Goal: Transaction & Acquisition: Purchase product/service

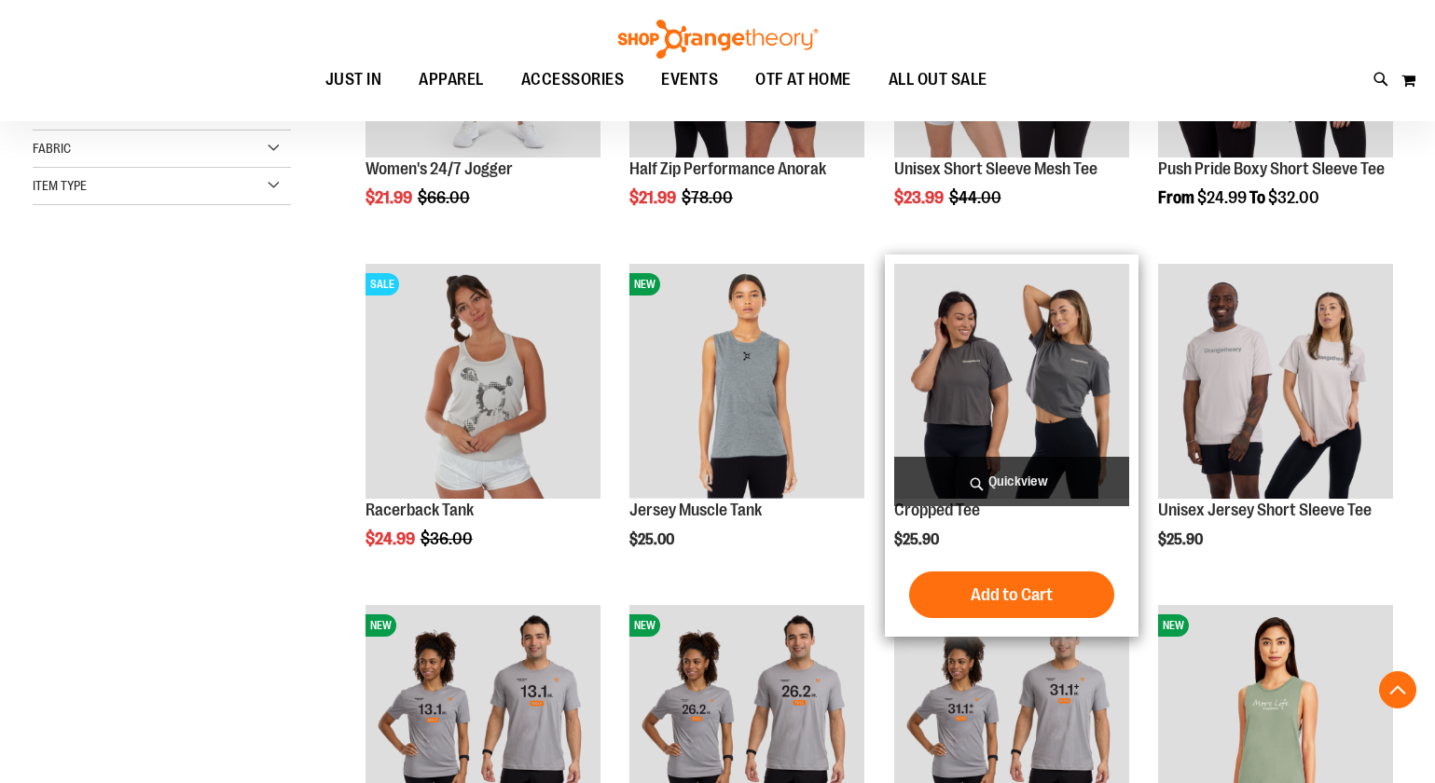
scroll to position [581, 0]
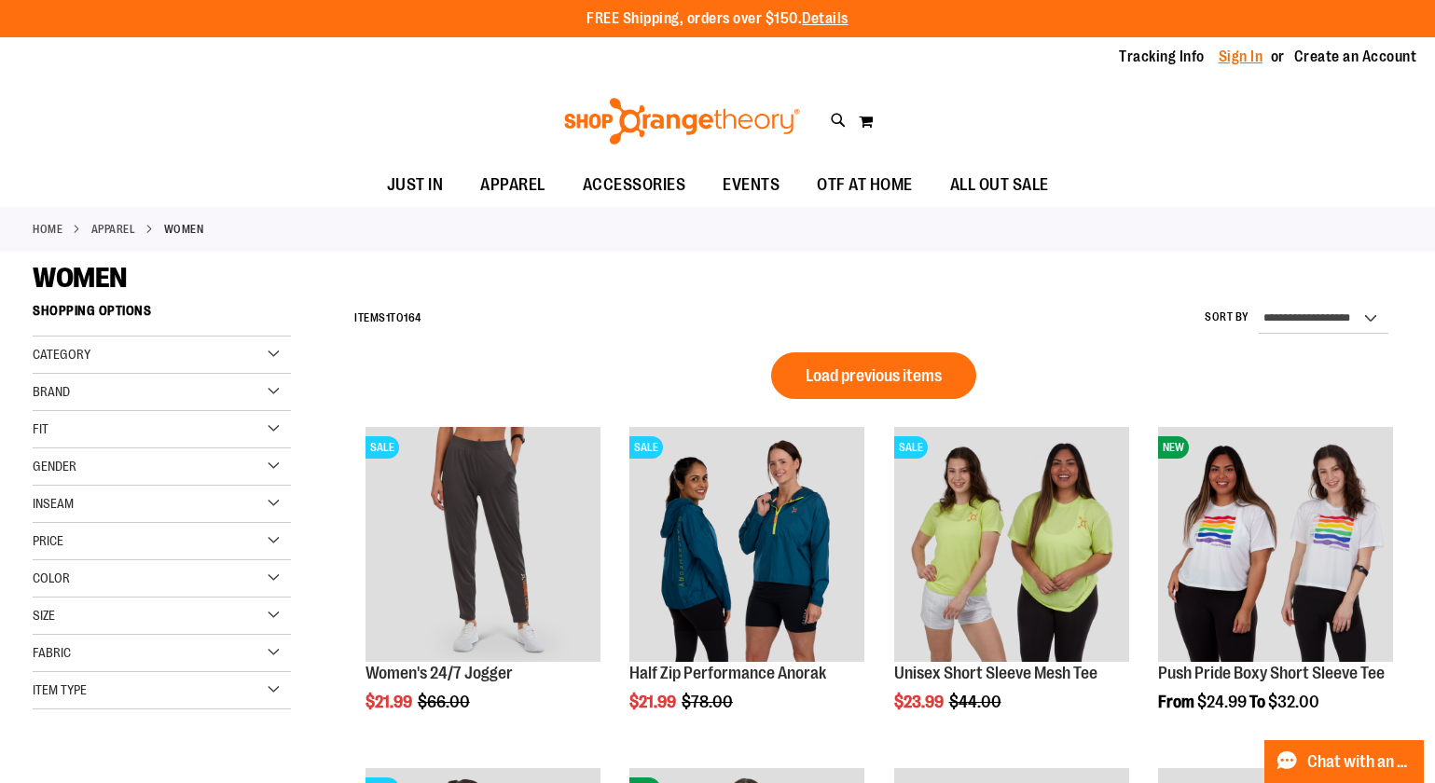
type input "**********"
click at [1251, 55] on link "Sign In" at bounding box center [1241, 57] width 45 height 21
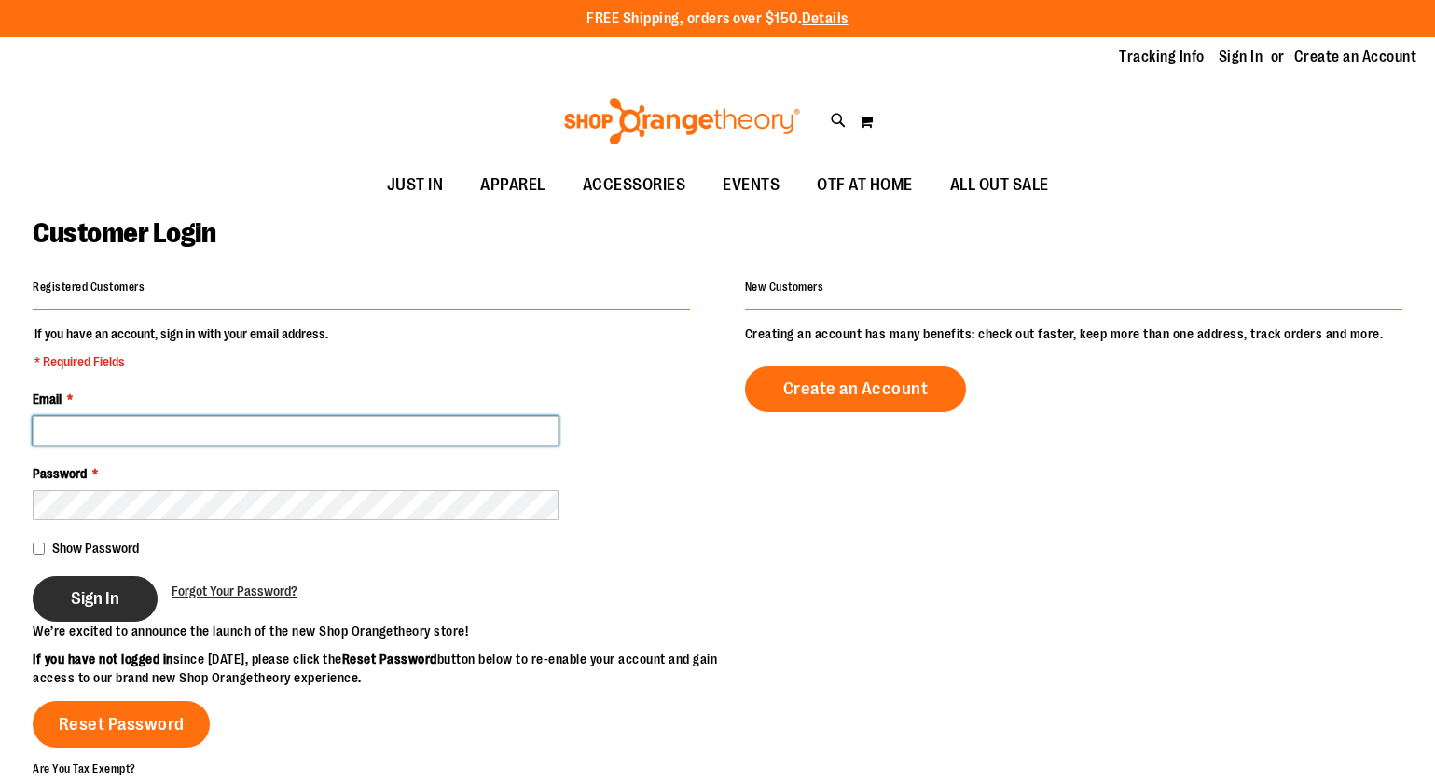
type input "**********"
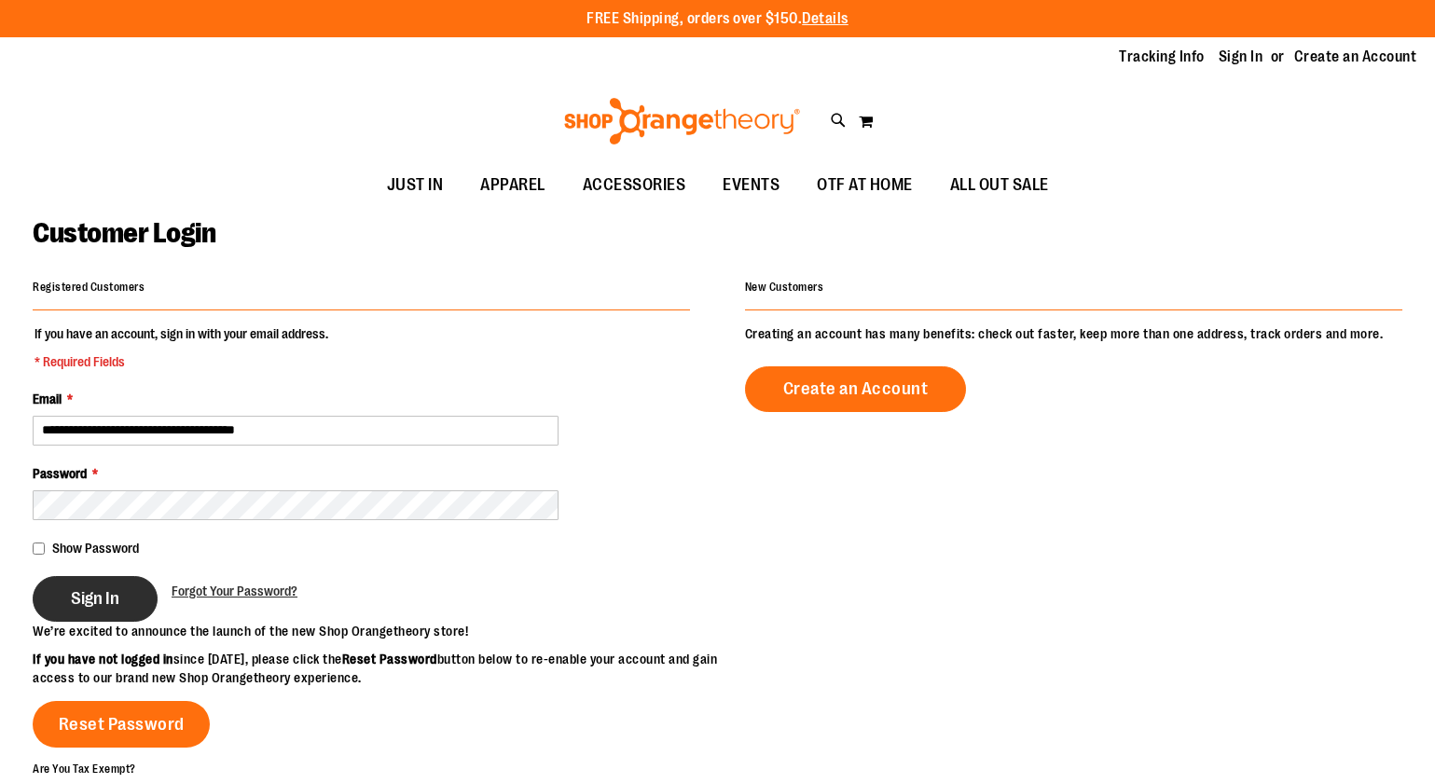
type input "**********"
click at [114, 599] on span "Sign In" at bounding box center [95, 599] width 48 height 21
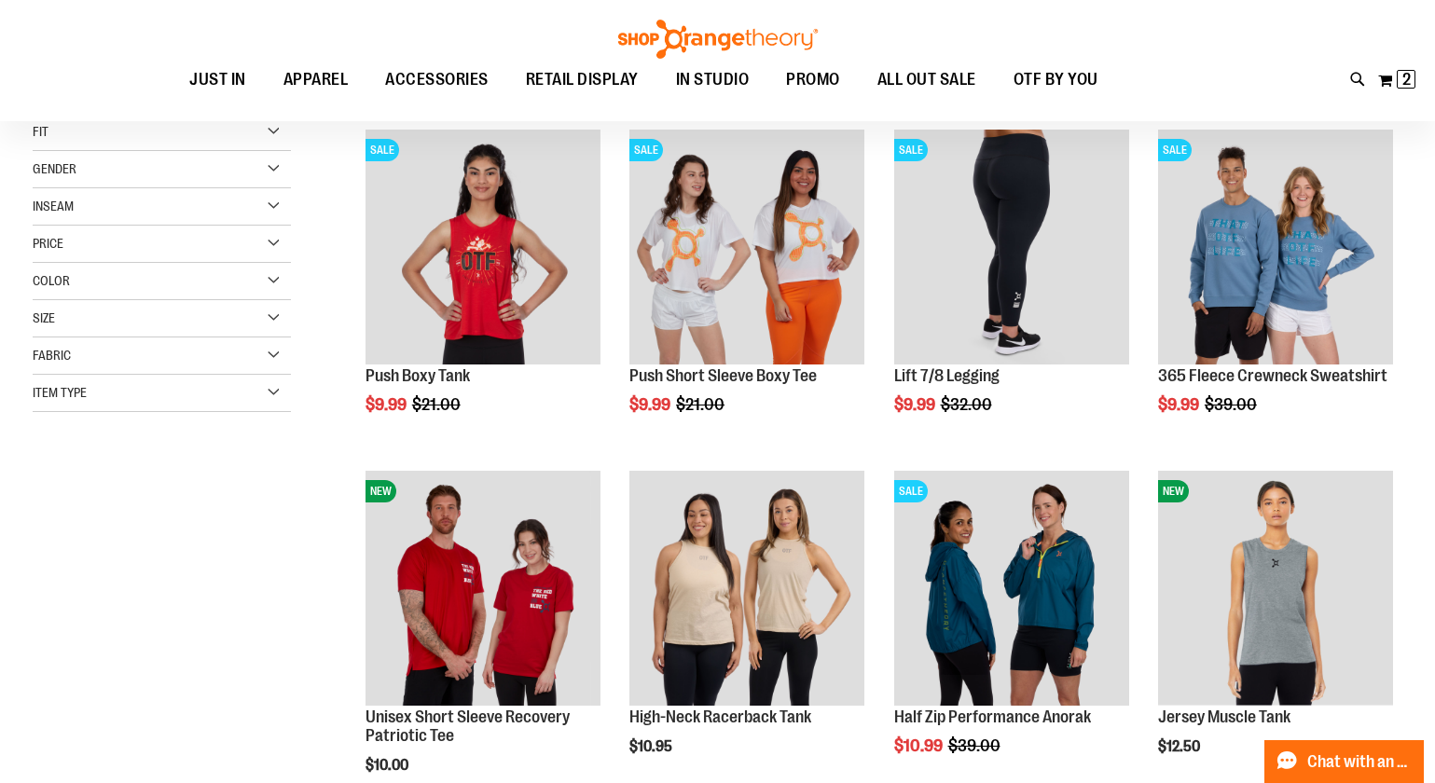
scroll to position [303, 0]
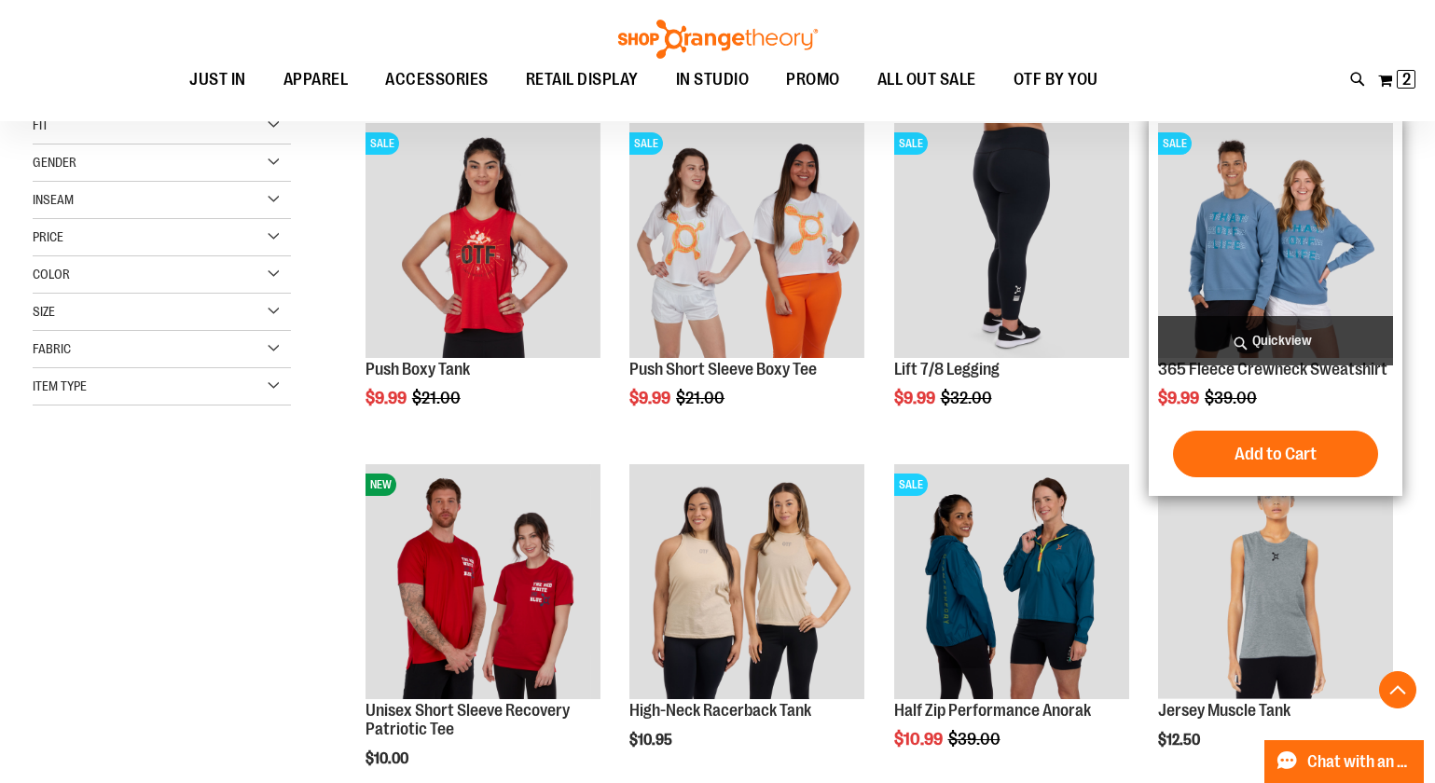
type input "**********"
click at [1310, 264] on img "product" at bounding box center [1275, 240] width 235 height 235
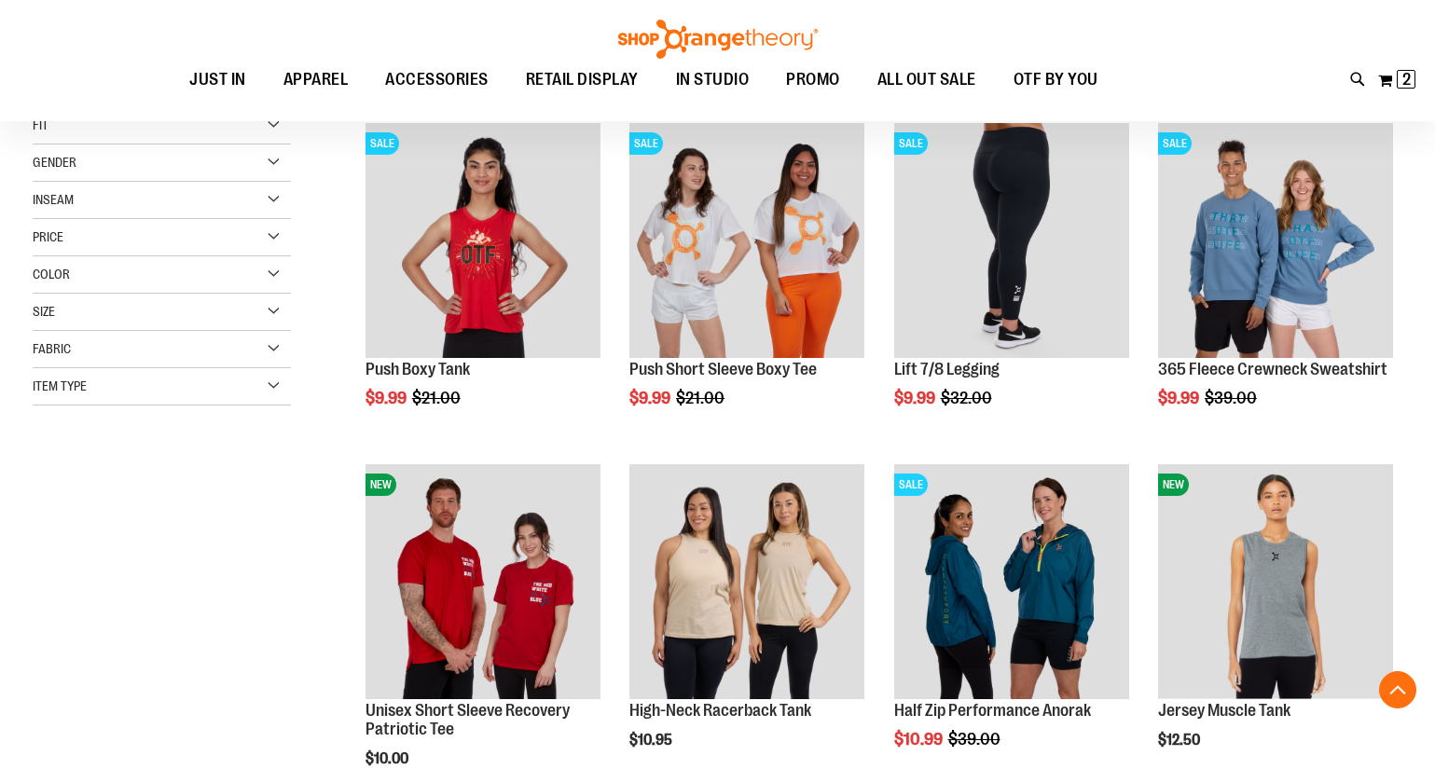
scroll to position [533, 0]
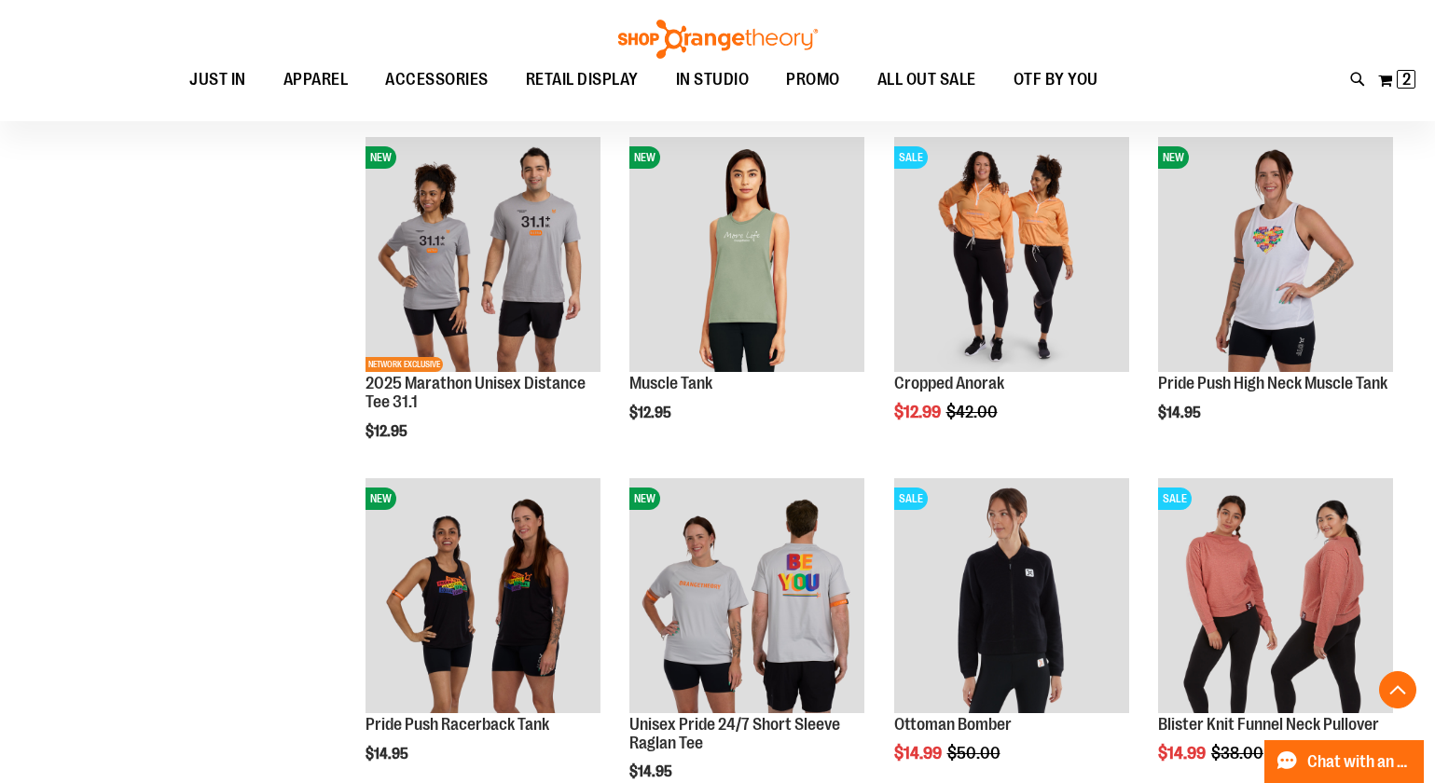
scroll to position [1310, 0]
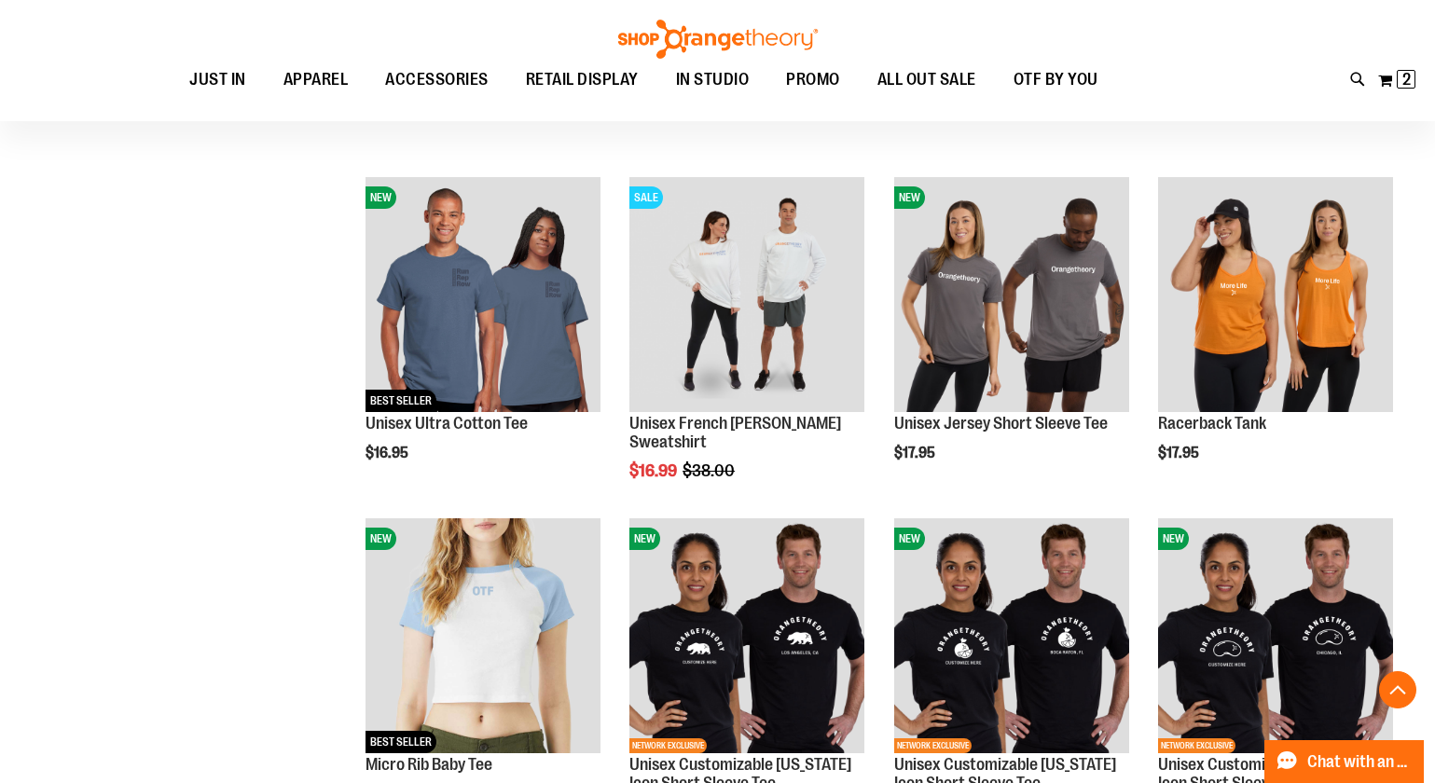
scroll to position [3072, 0]
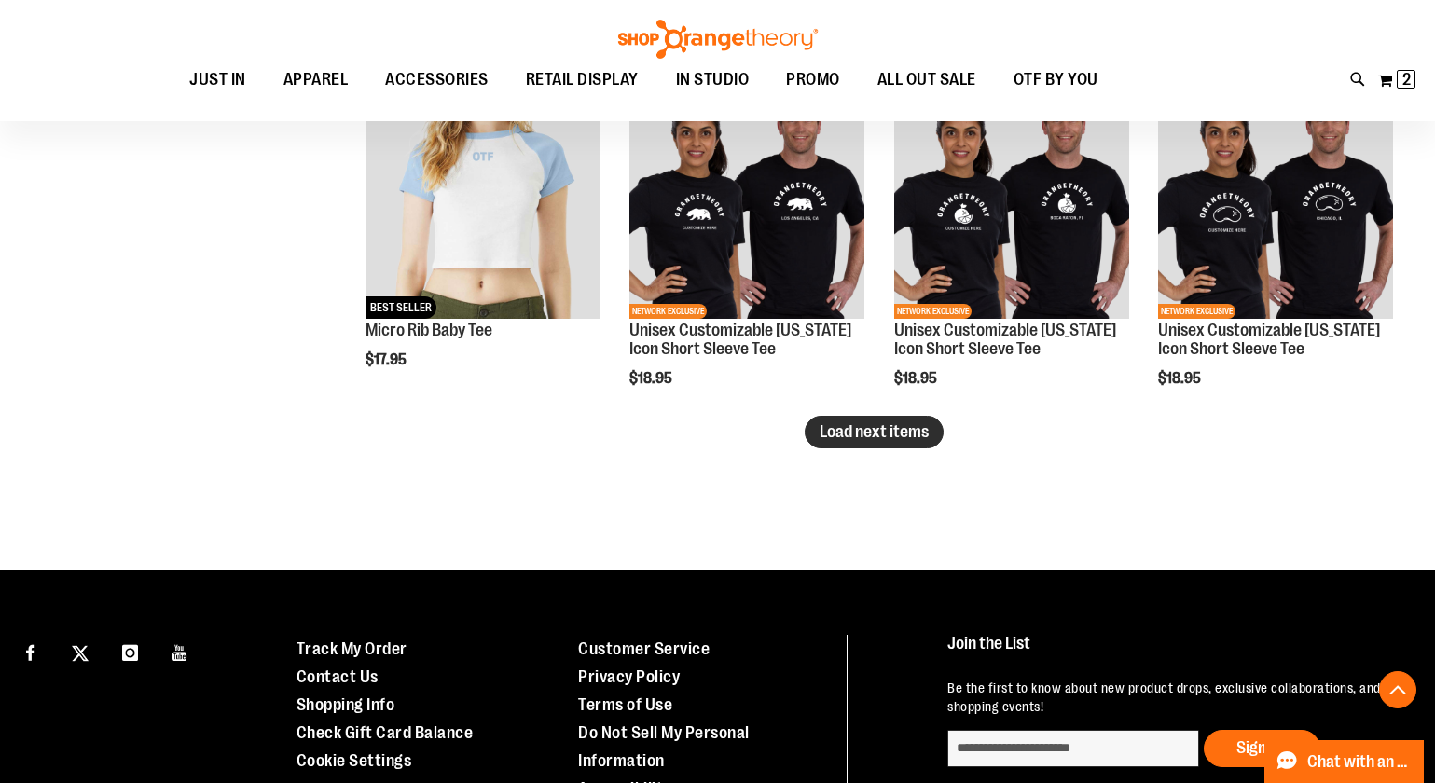
type input "**********"
click at [884, 440] on span "Load next items" at bounding box center [874, 431] width 109 height 19
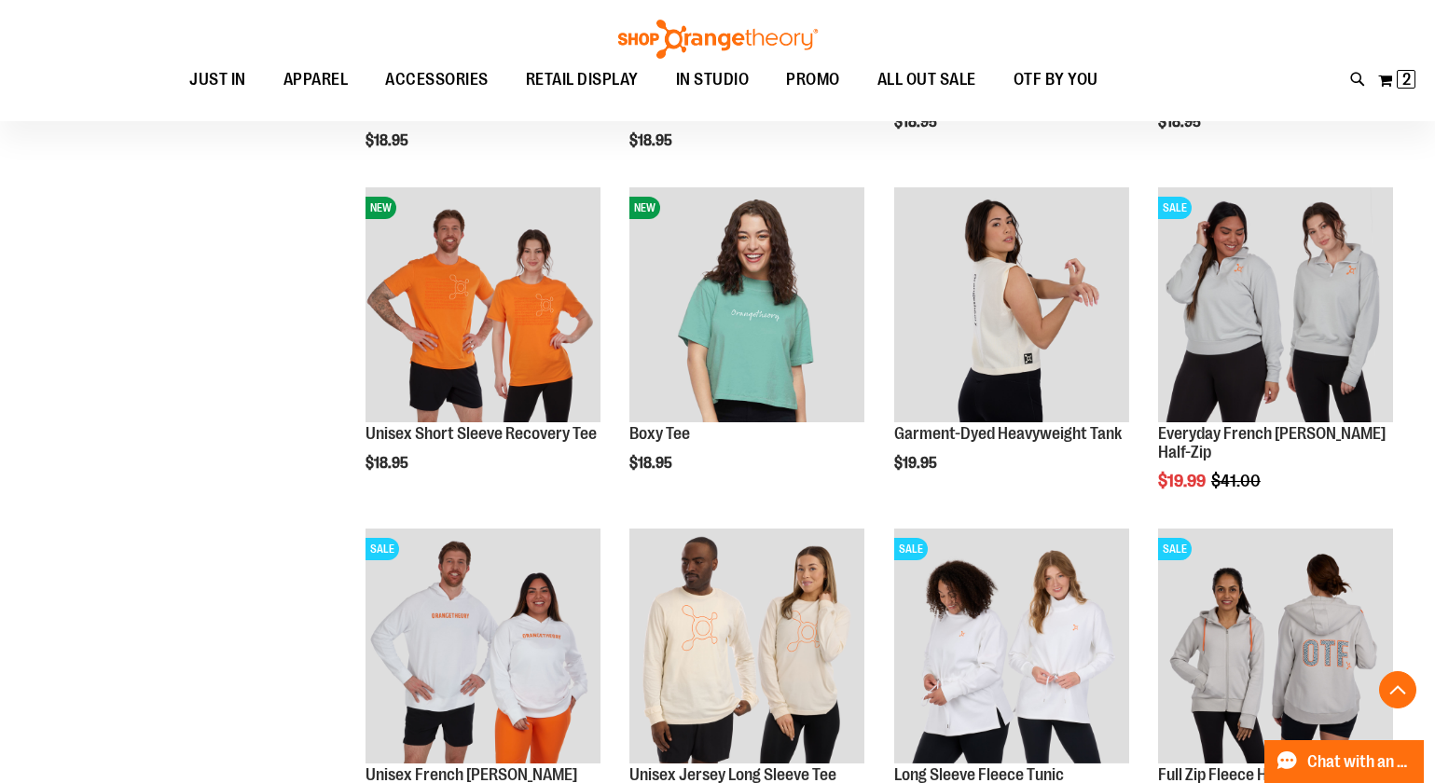
scroll to position [3831, 0]
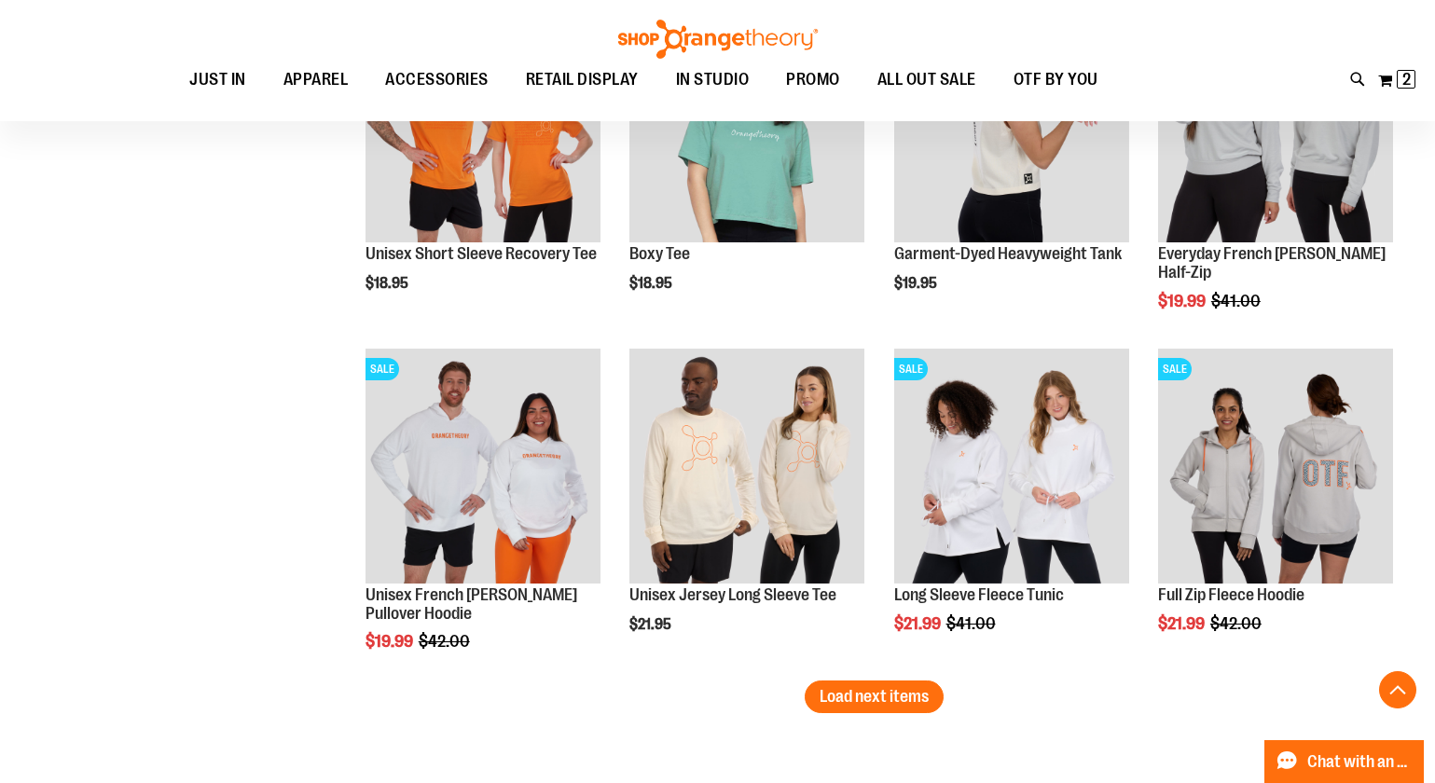
click at [852, 697] on span "Load next items" at bounding box center [874, 696] width 109 height 19
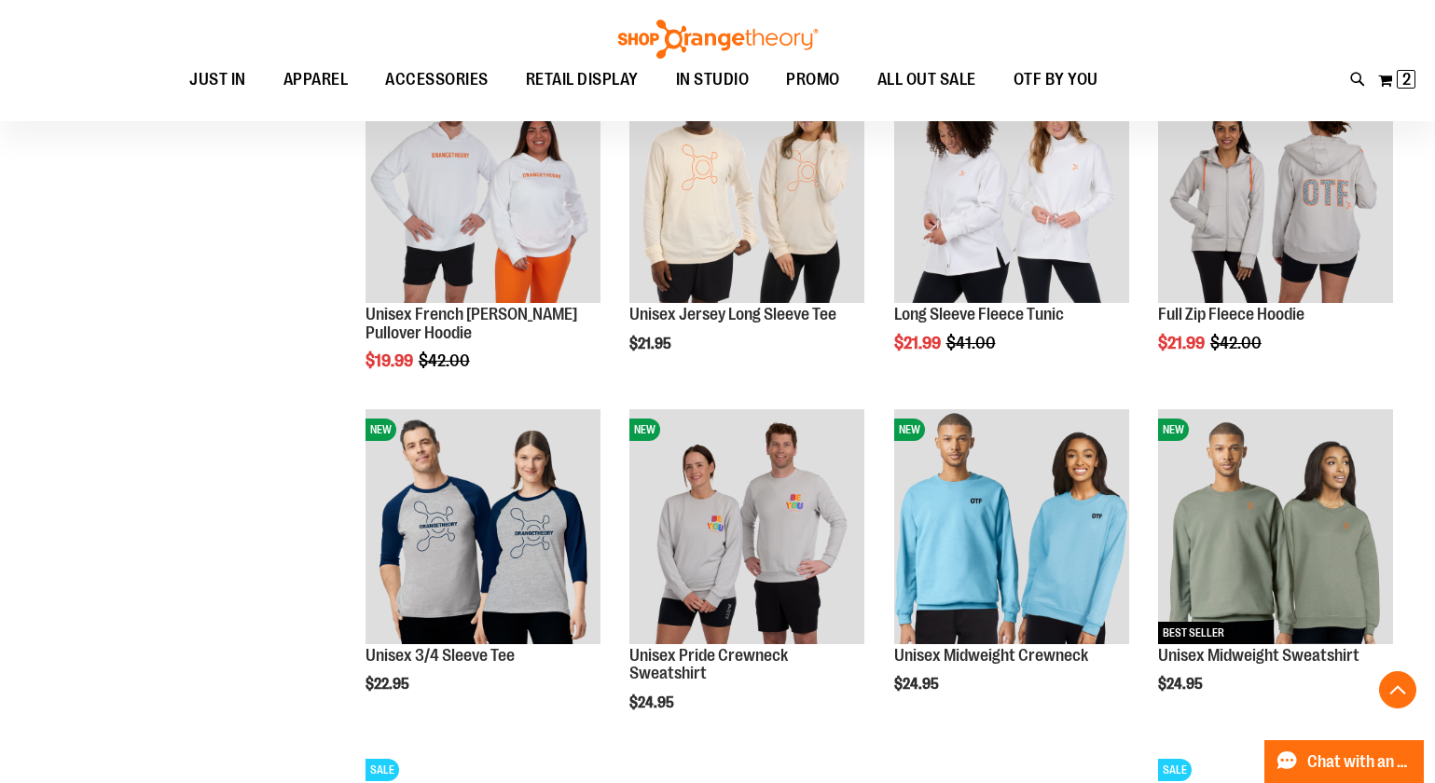
scroll to position [4119, 0]
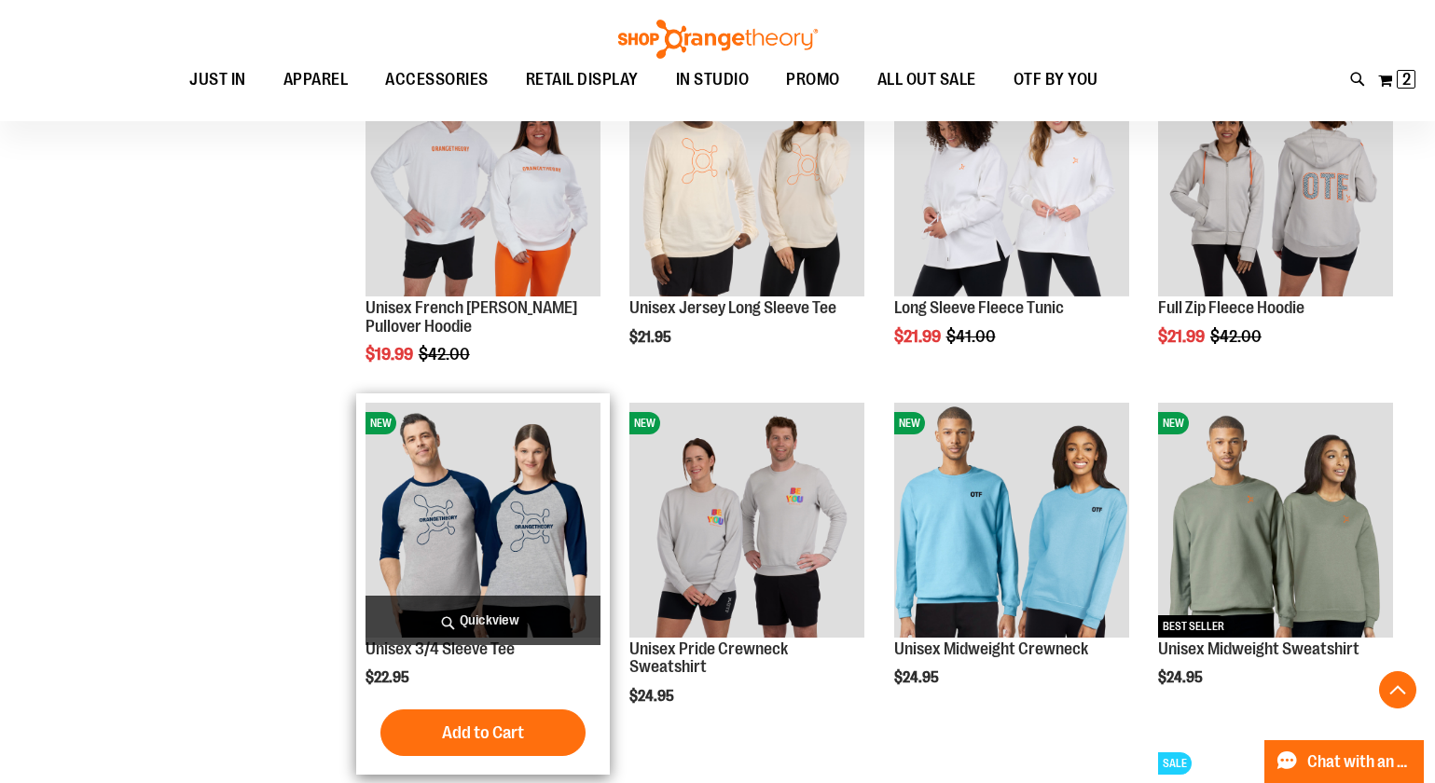
click at [460, 508] on img "product" at bounding box center [483, 520] width 235 height 235
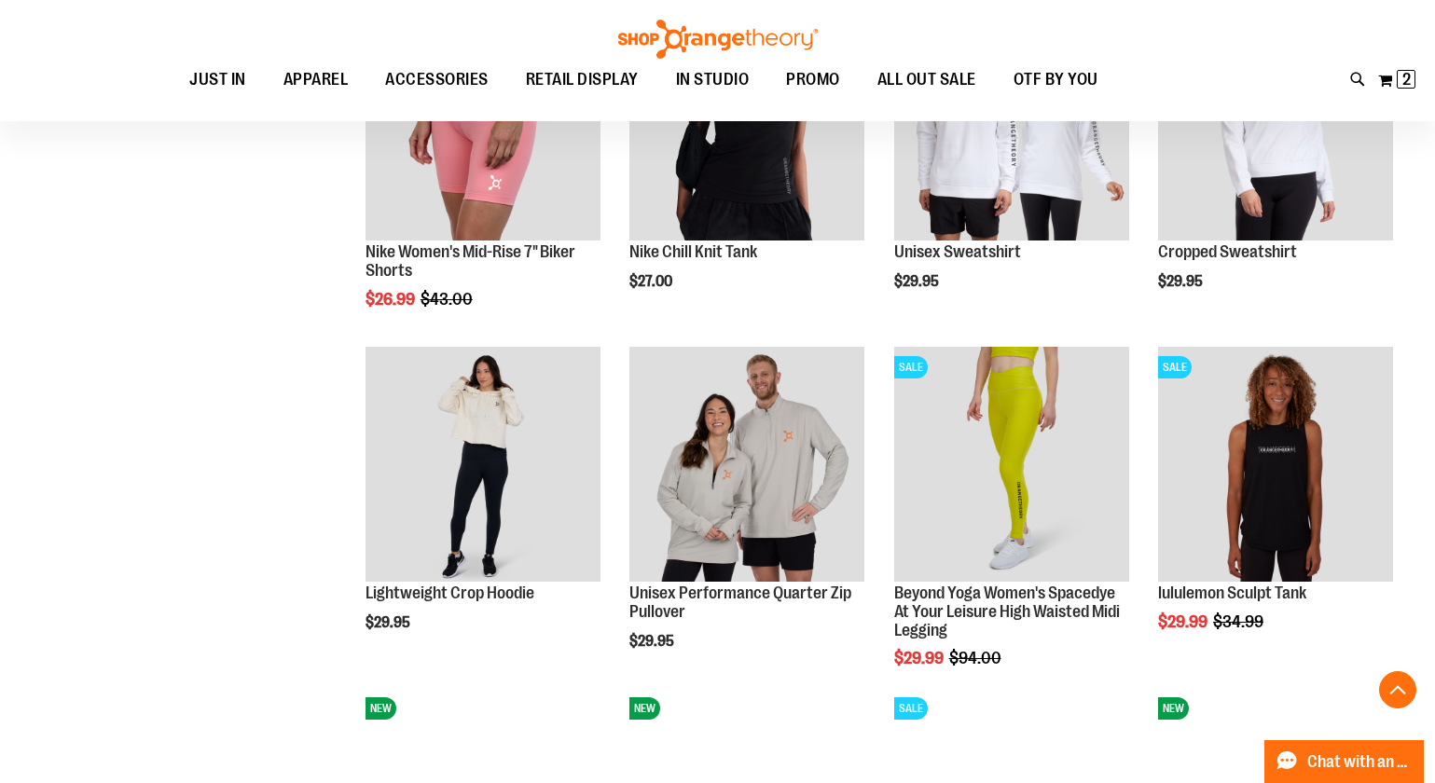
scroll to position [1180, 0]
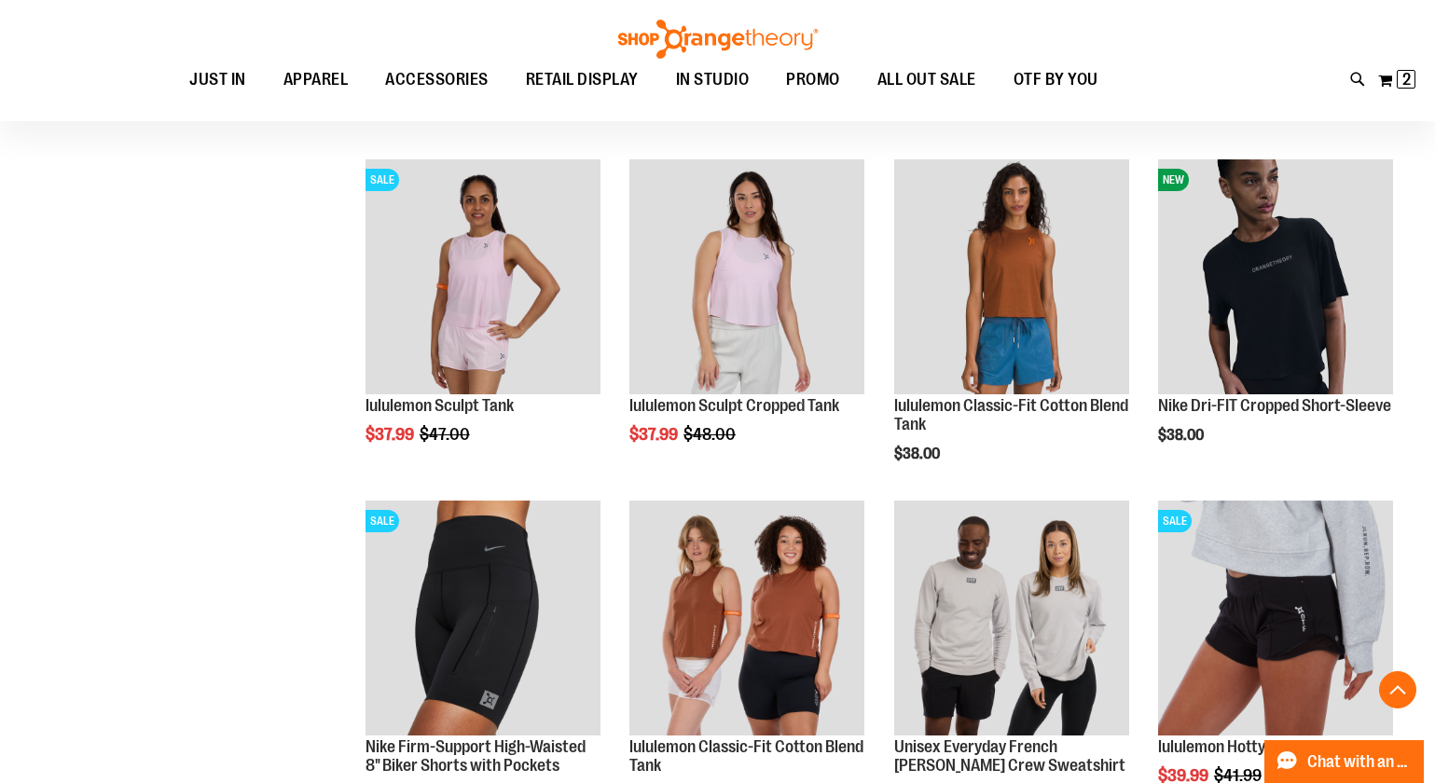
scroll to position [2918, 0]
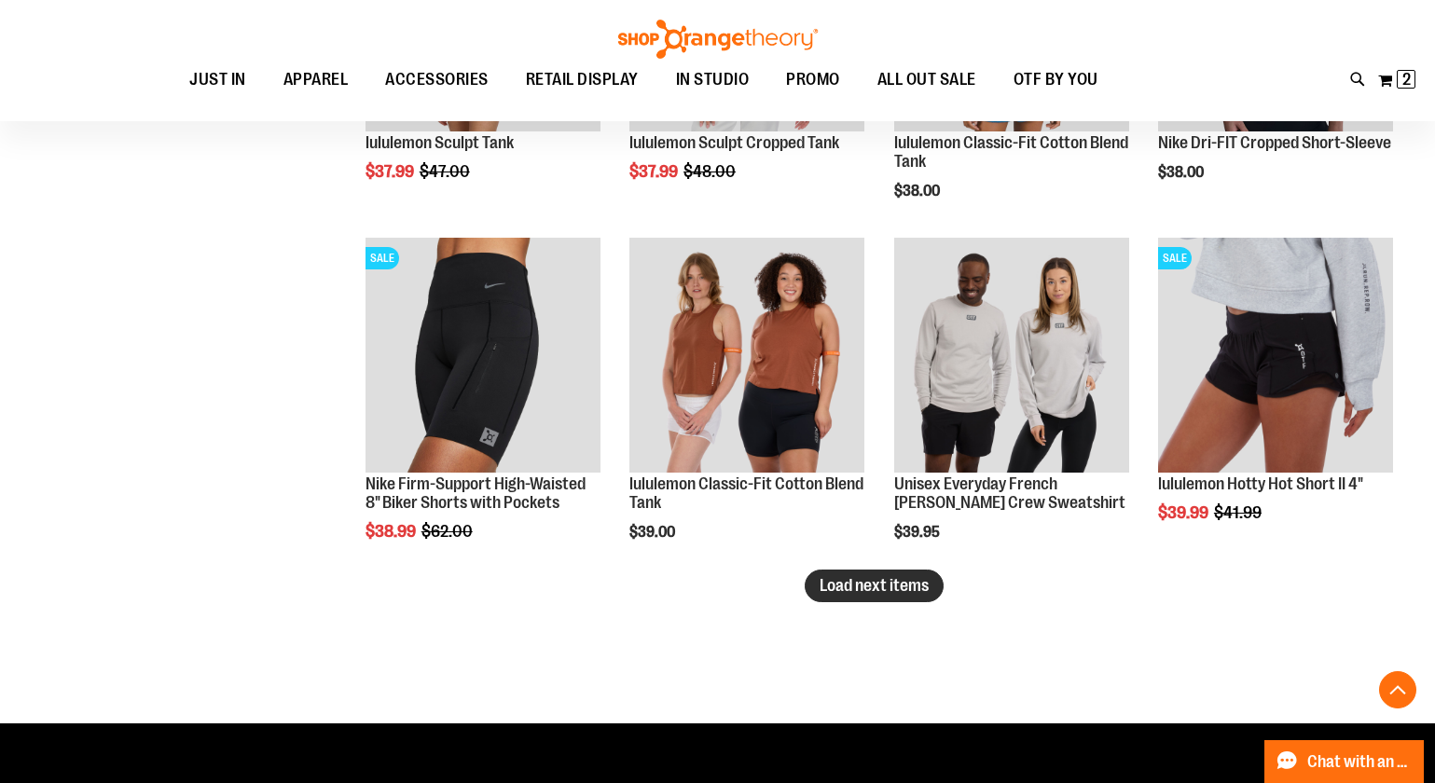
type input "**********"
click at [827, 587] on span "Load next items" at bounding box center [874, 585] width 109 height 19
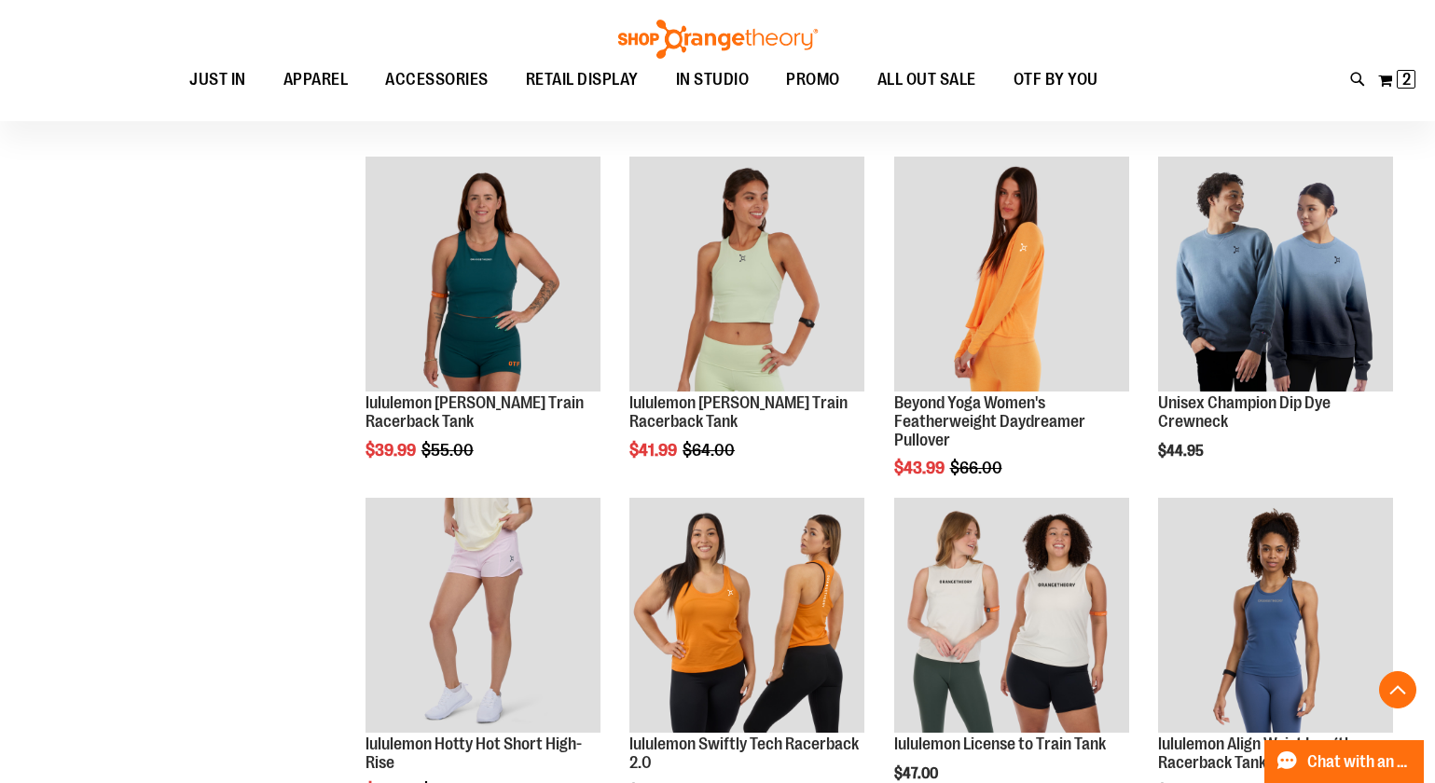
scroll to position [3716, 0]
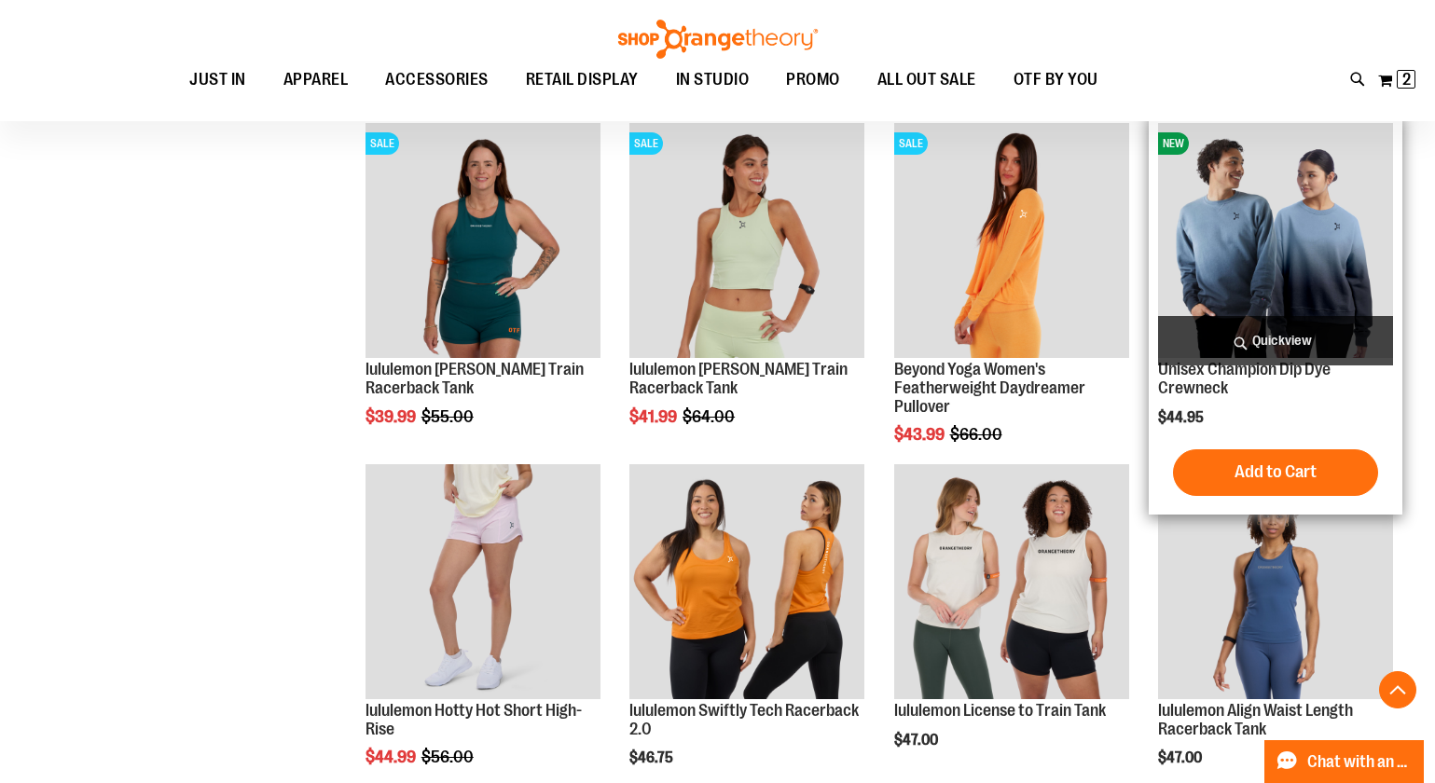
click at [1352, 231] on img "product" at bounding box center [1275, 240] width 235 height 235
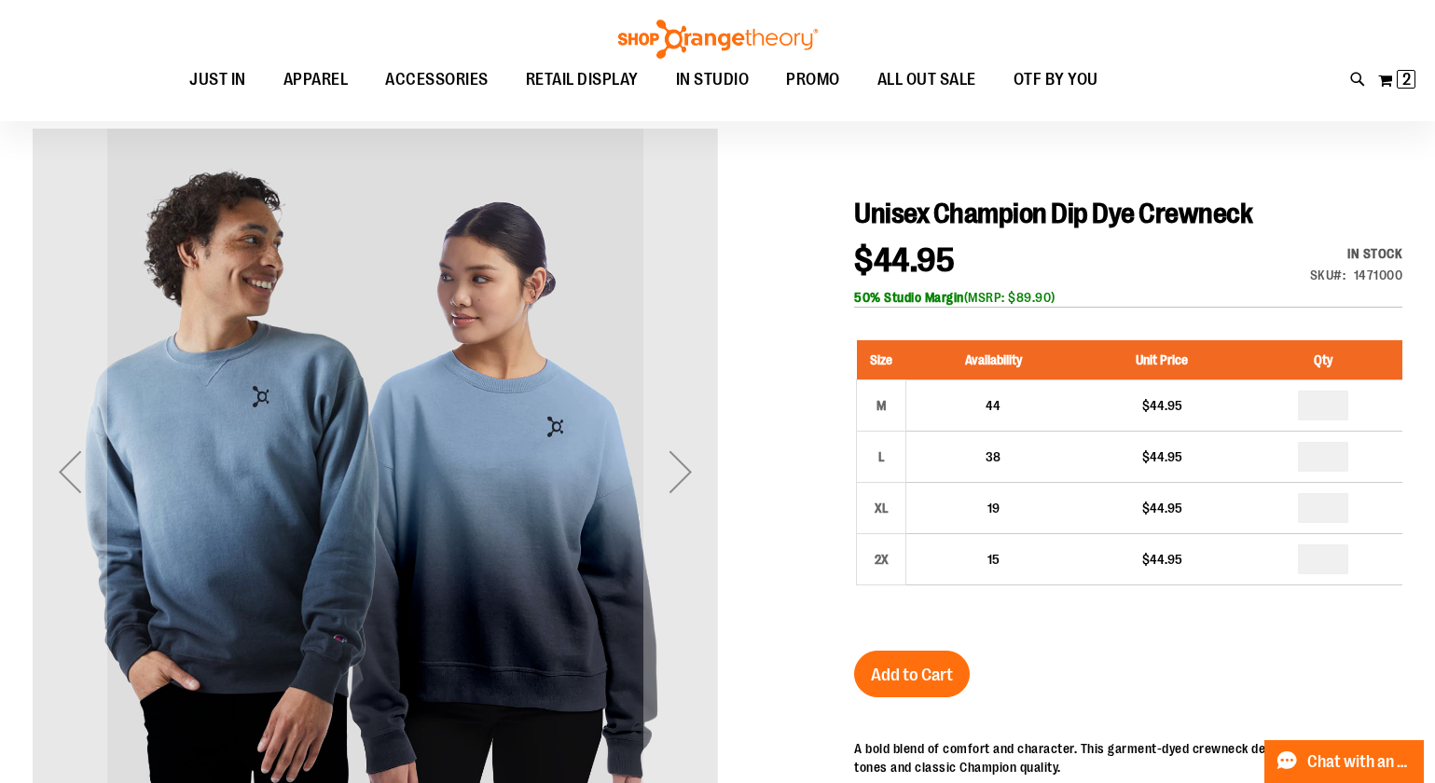
scroll to position [1041, 0]
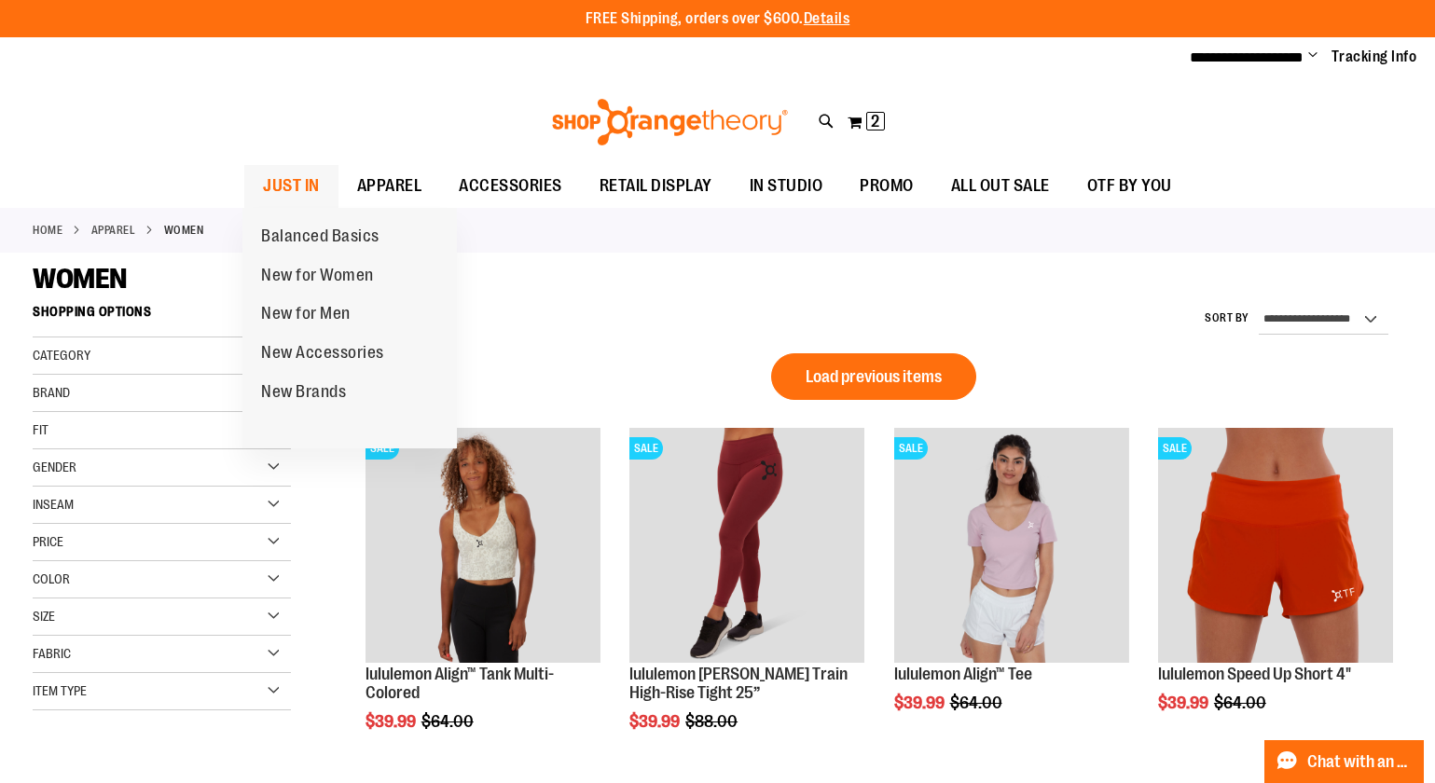
type input "**********"
click at [295, 181] on span "JUST IN" at bounding box center [291, 186] width 57 height 42
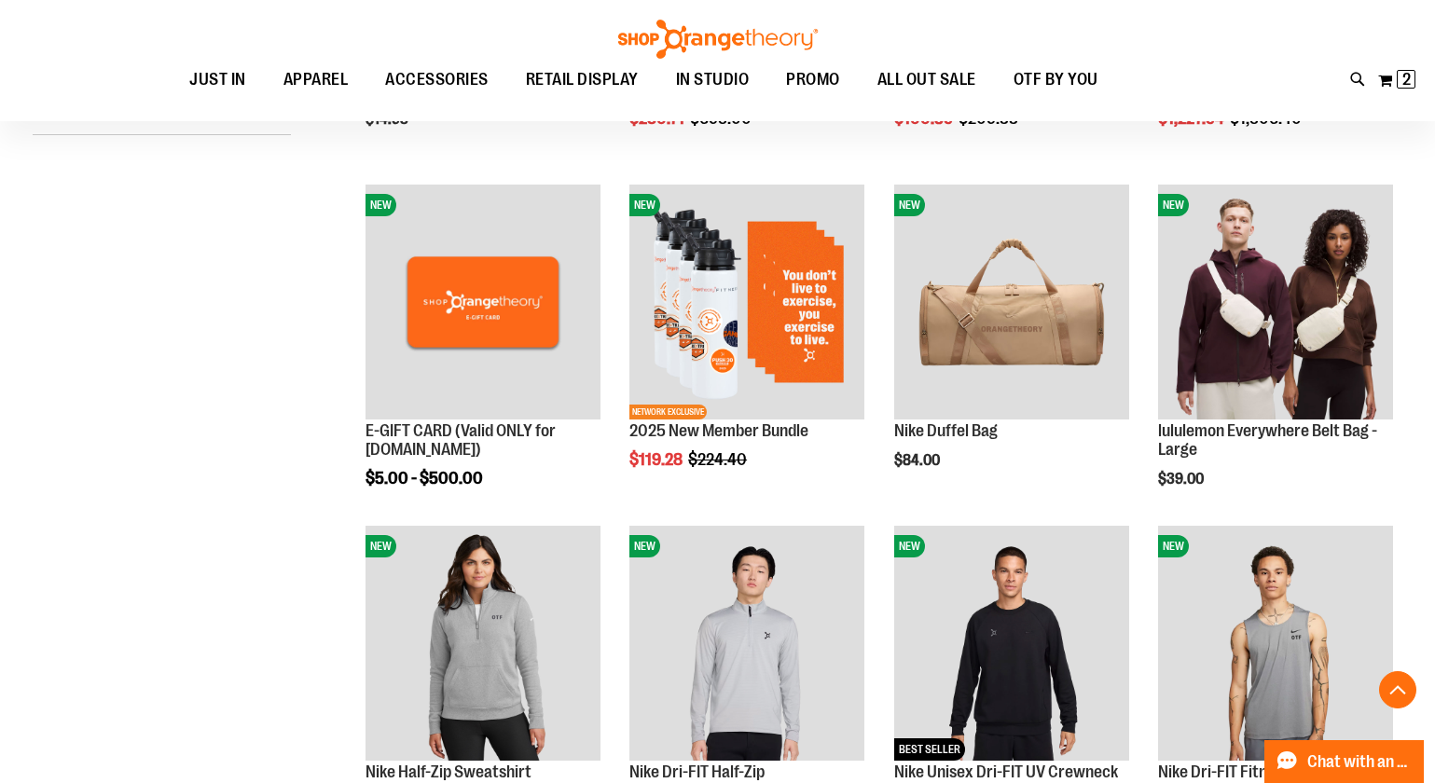
scroll to position [527, 0]
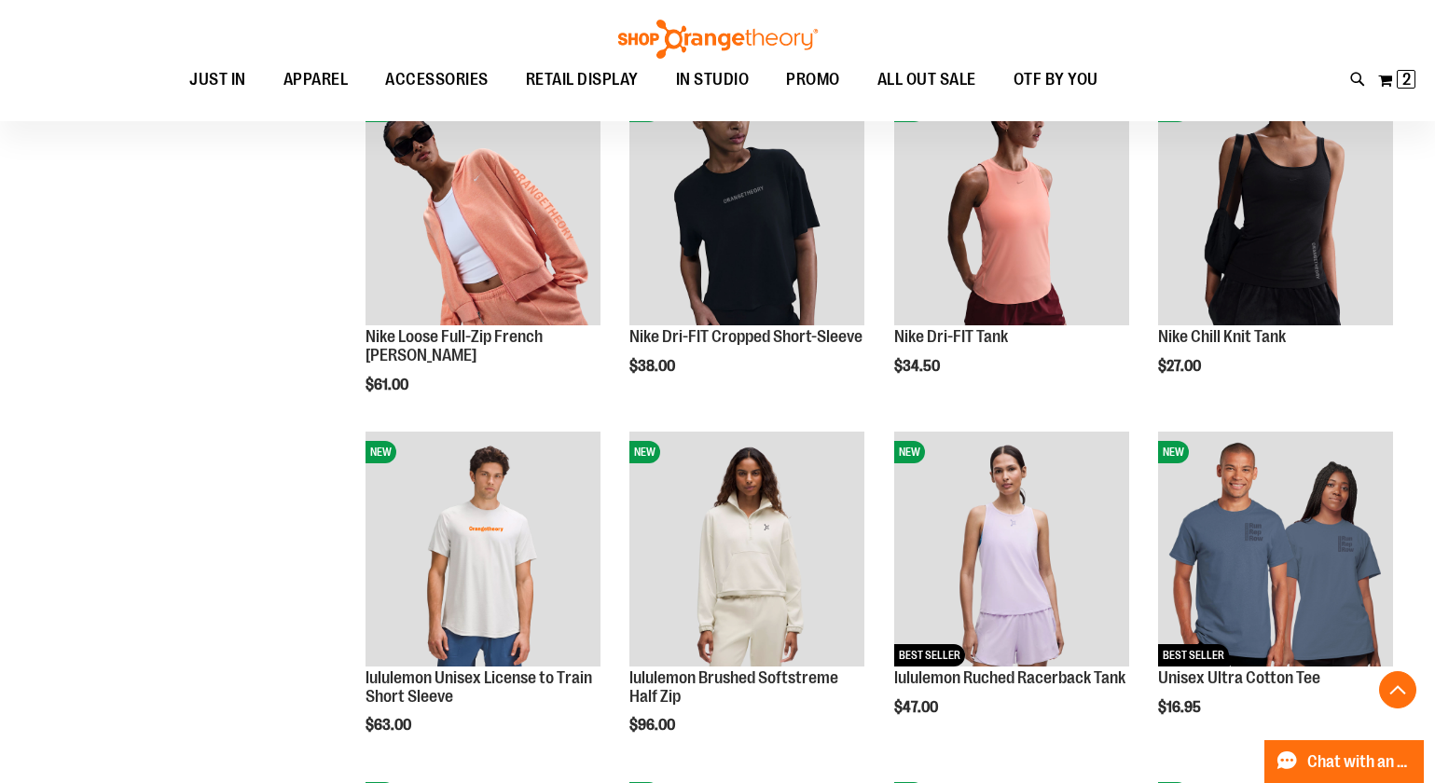
scroll to position [1315, 0]
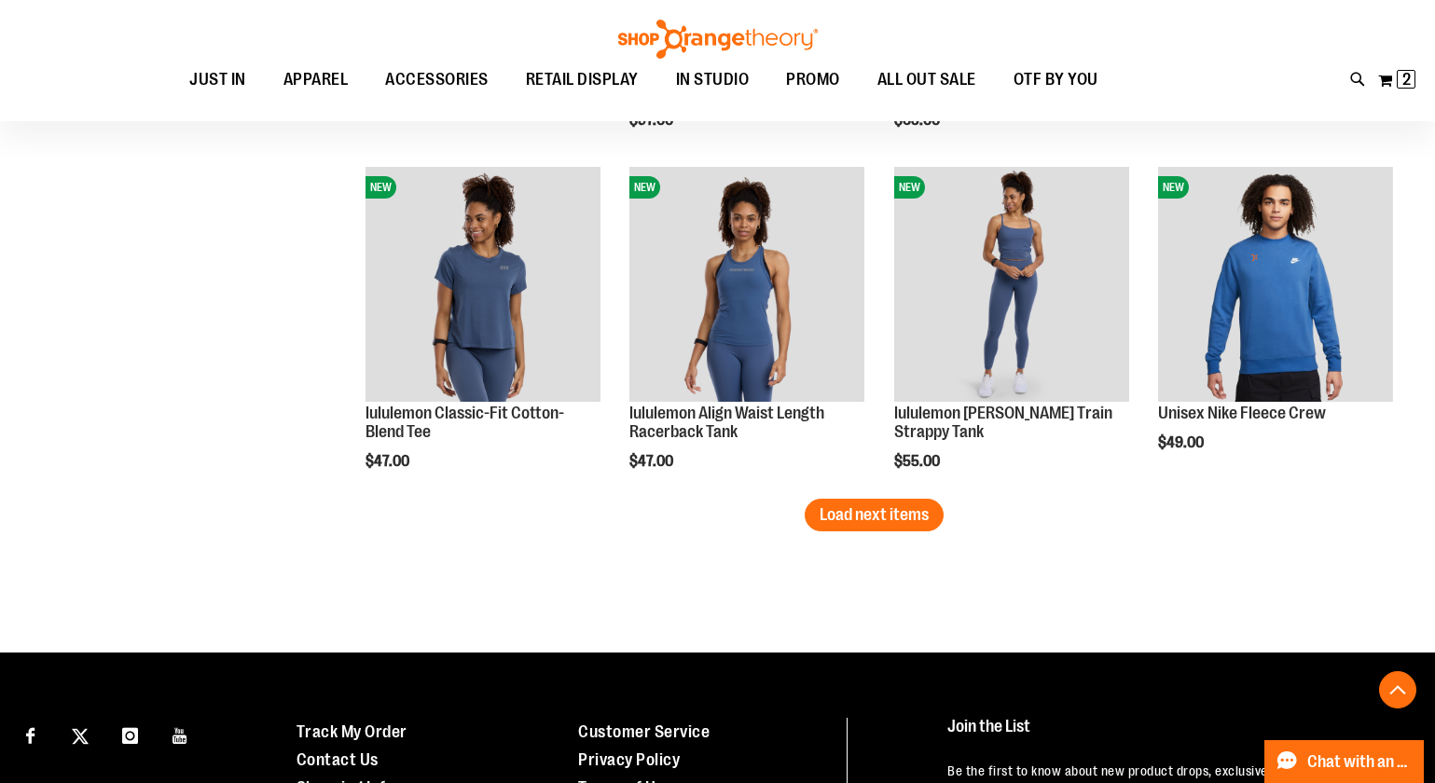
scroll to position [3103, 0]
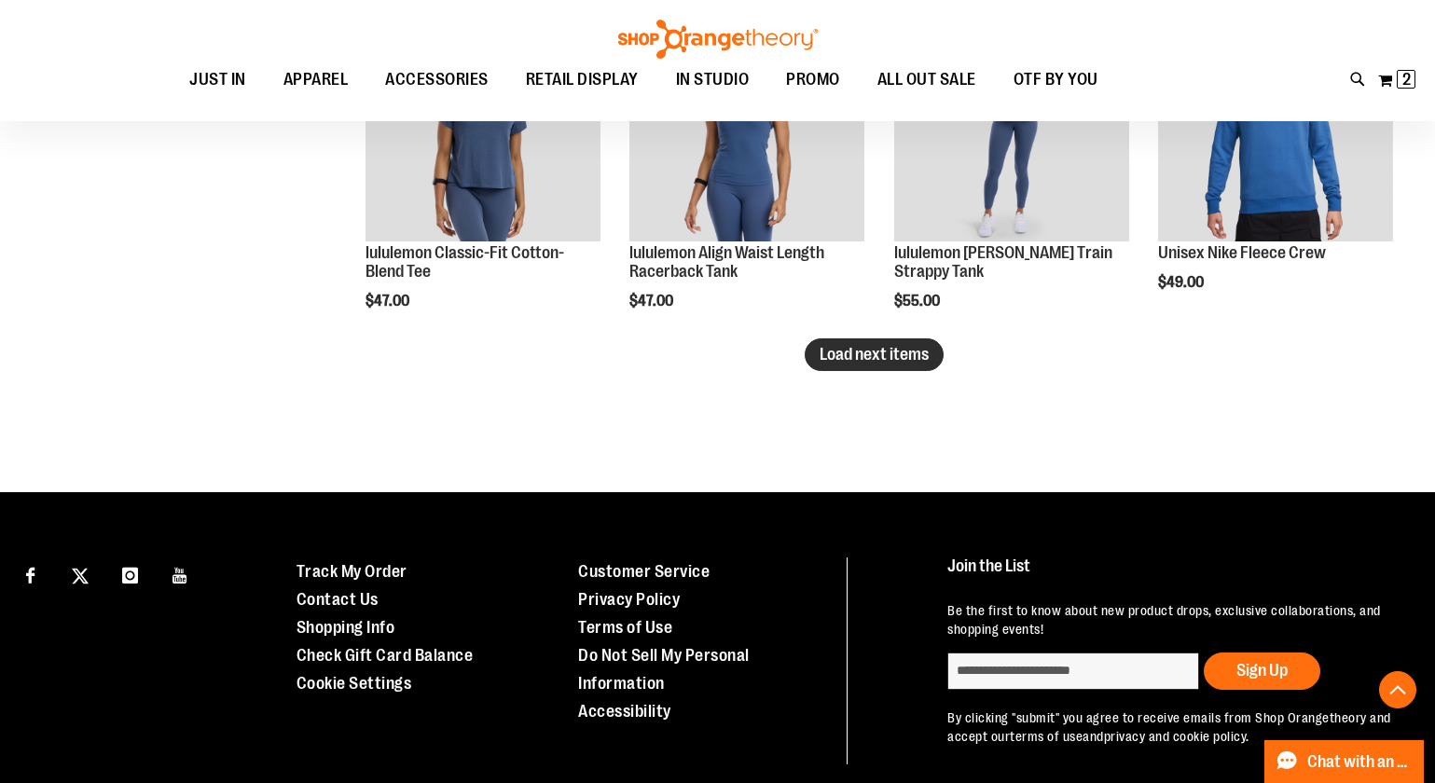
type input "**********"
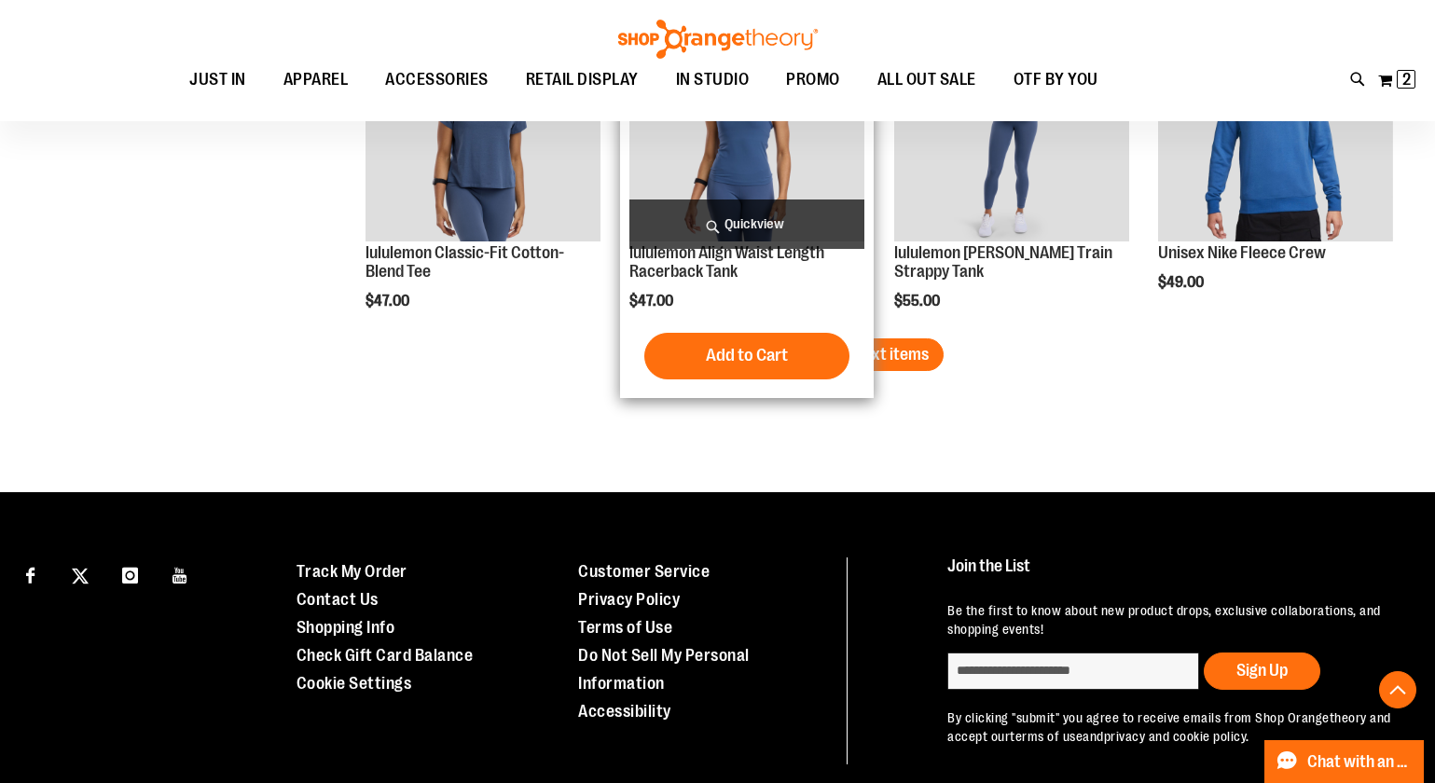
click at [844, 355] on span "Load next items" at bounding box center [874, 354] width 109 height 19
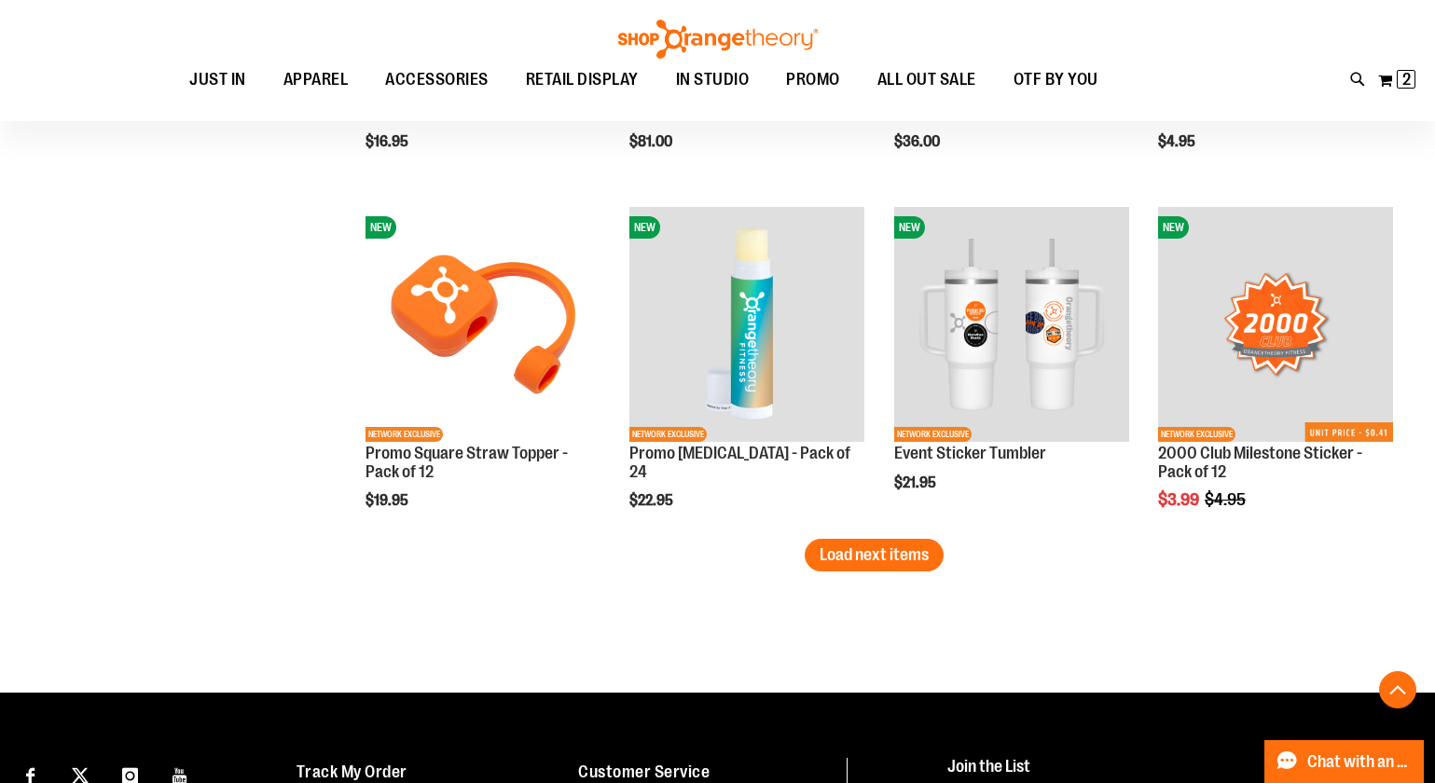
scroll to position [4048, 0]
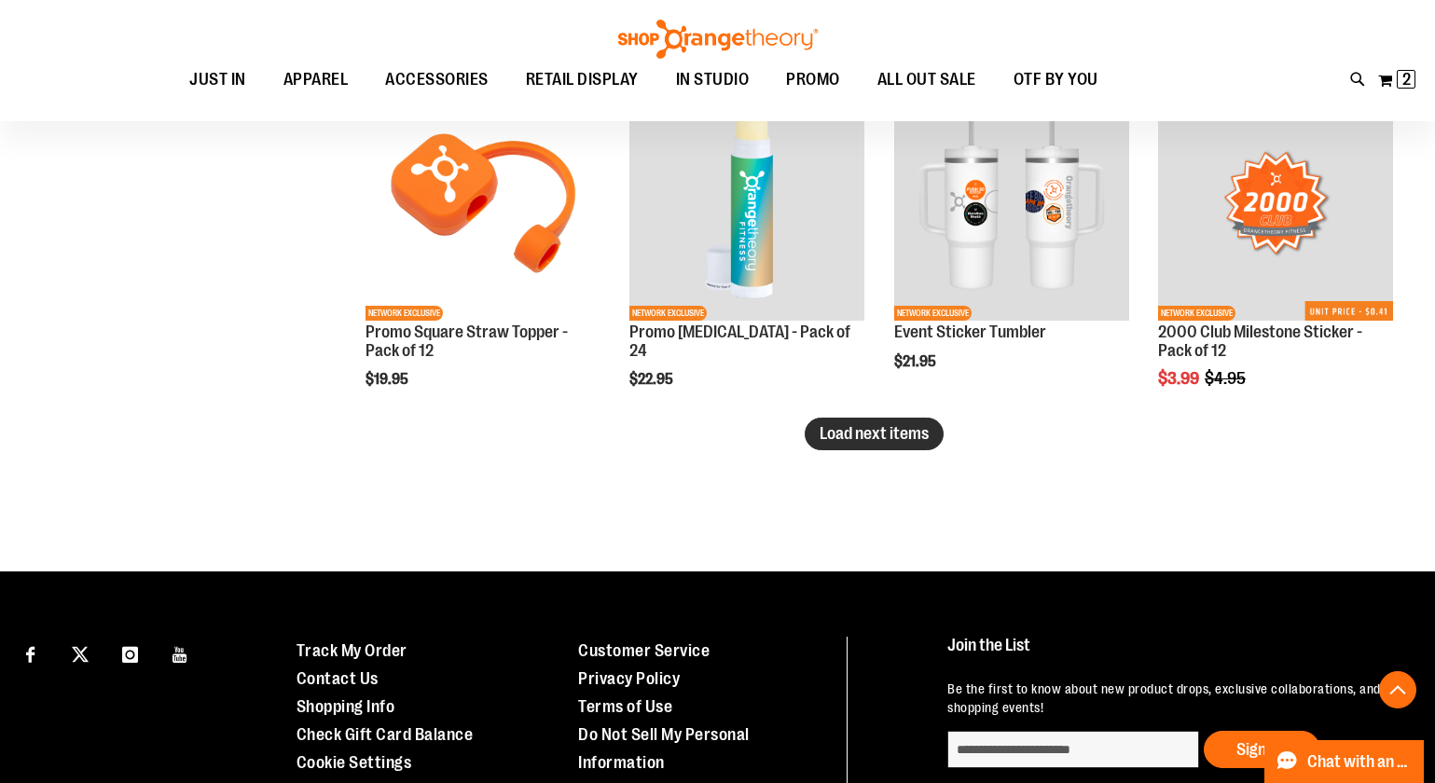
click at [850, 428] on span "Load next items" at bounding box center [874, 433] width 109 height 19
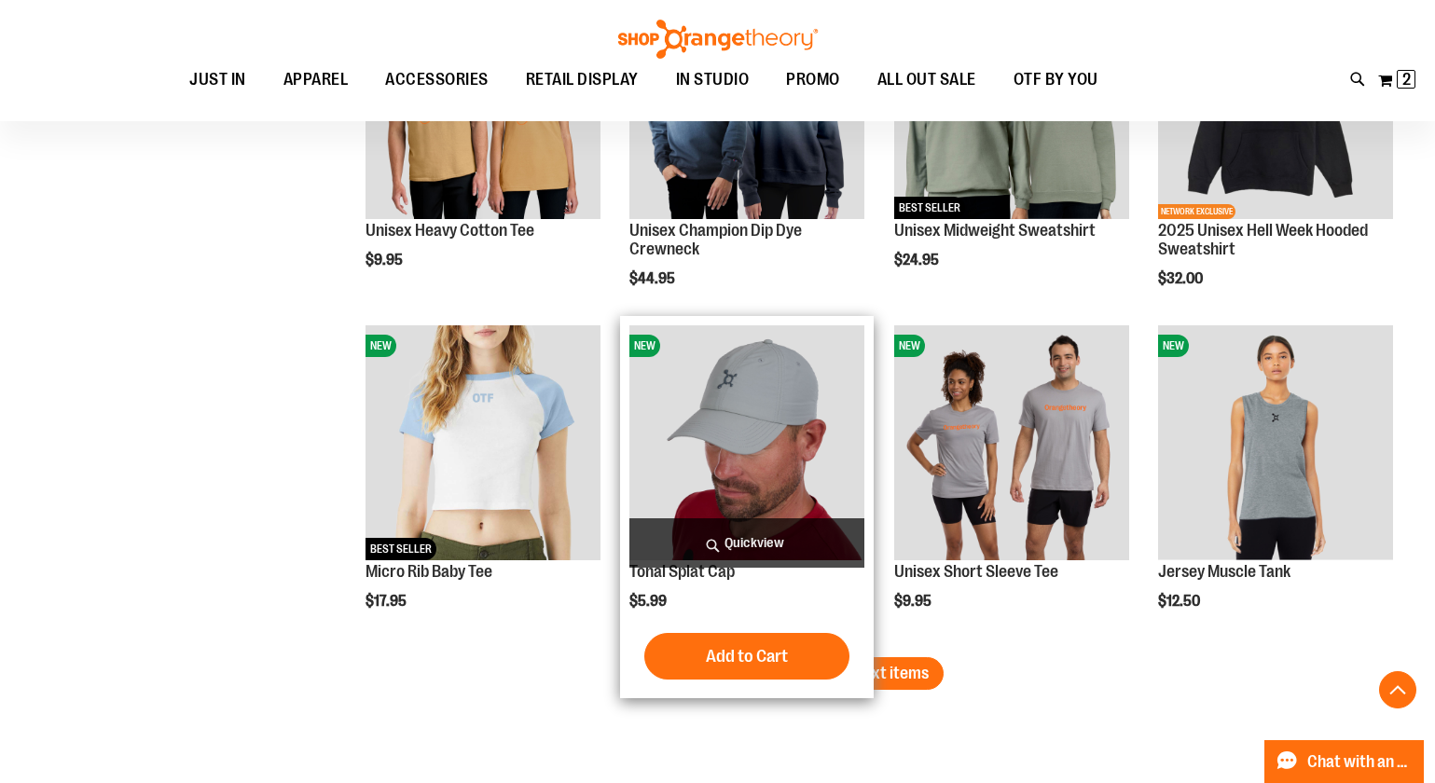
scroll to position [4849, 0]
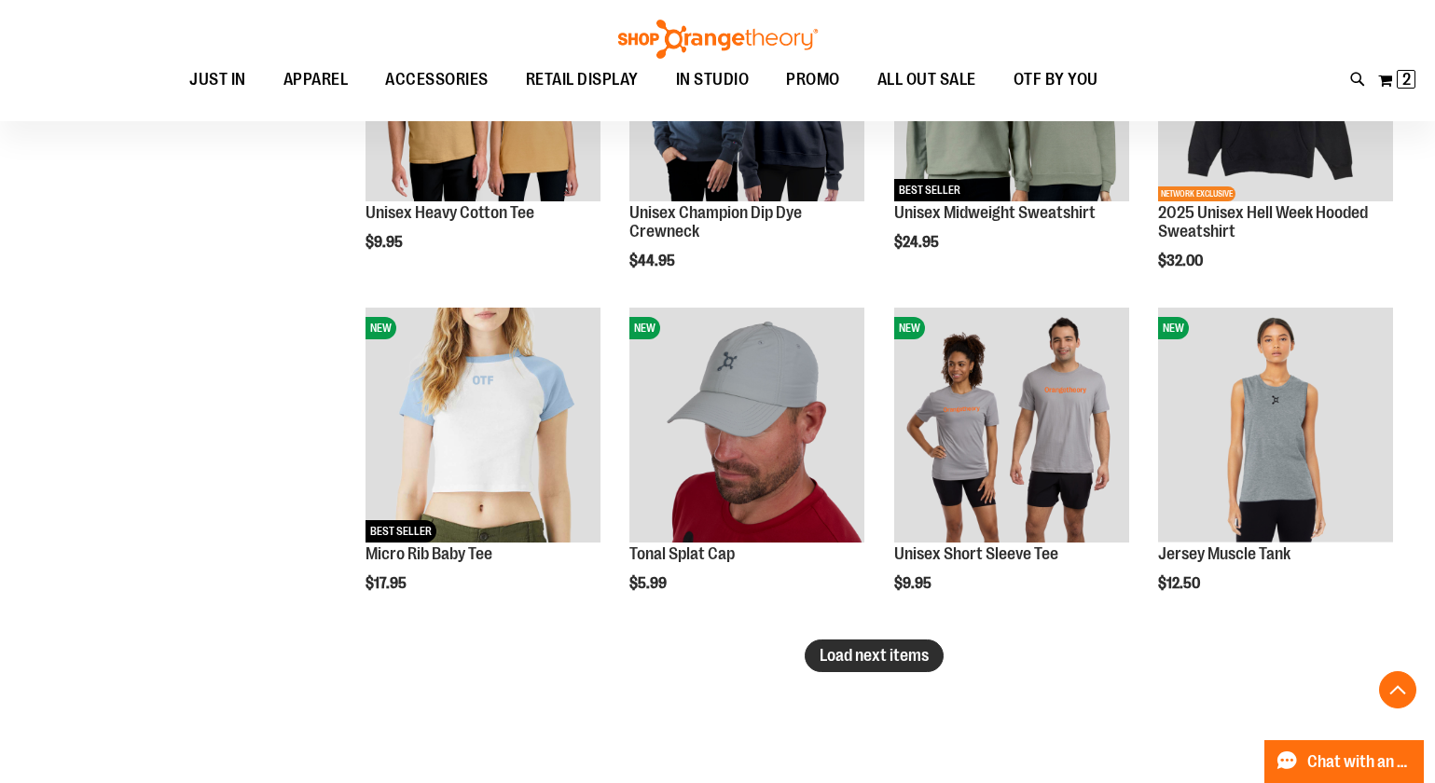
click at [836, 659] on span "Load next items" at bounding box center [874, 655] width 109 height 19
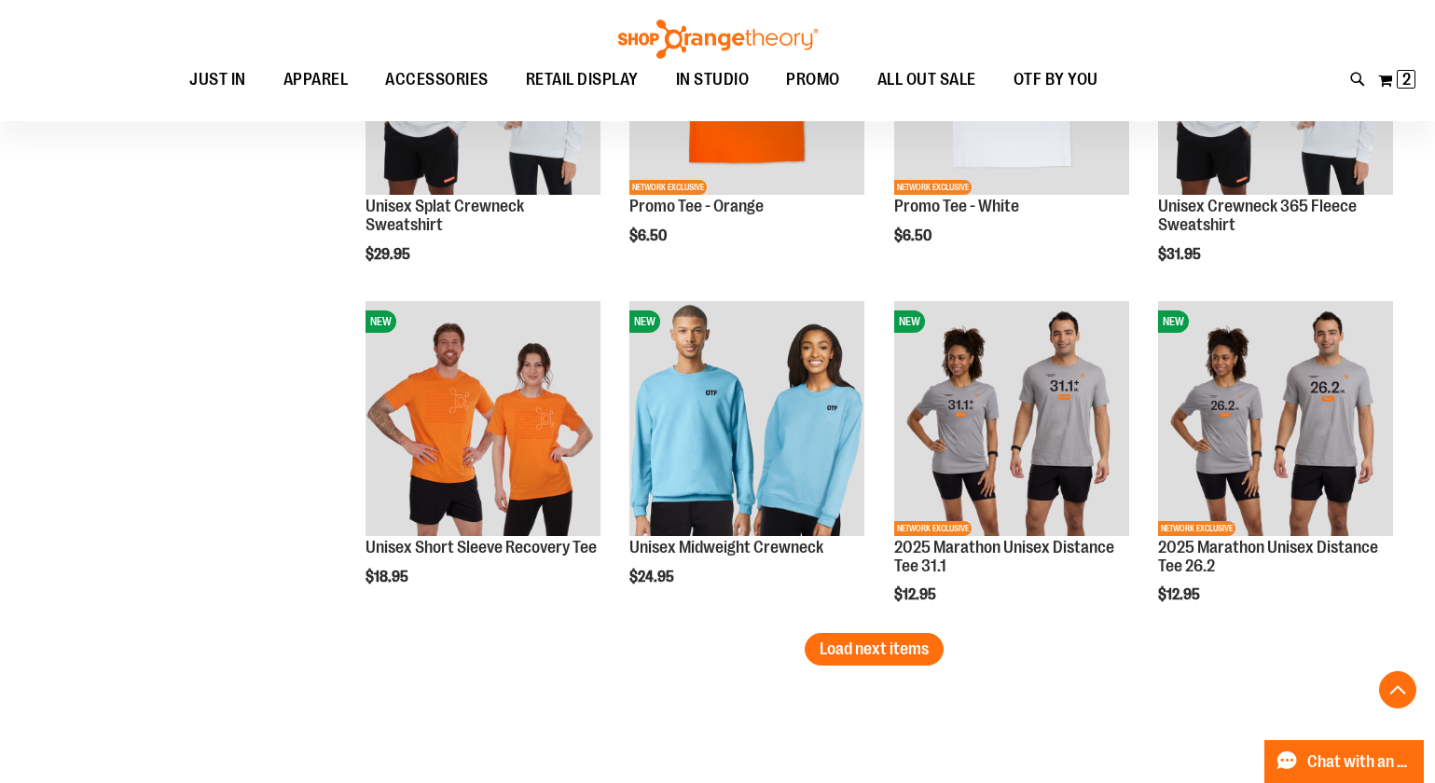
scroll to position [6021, 0]
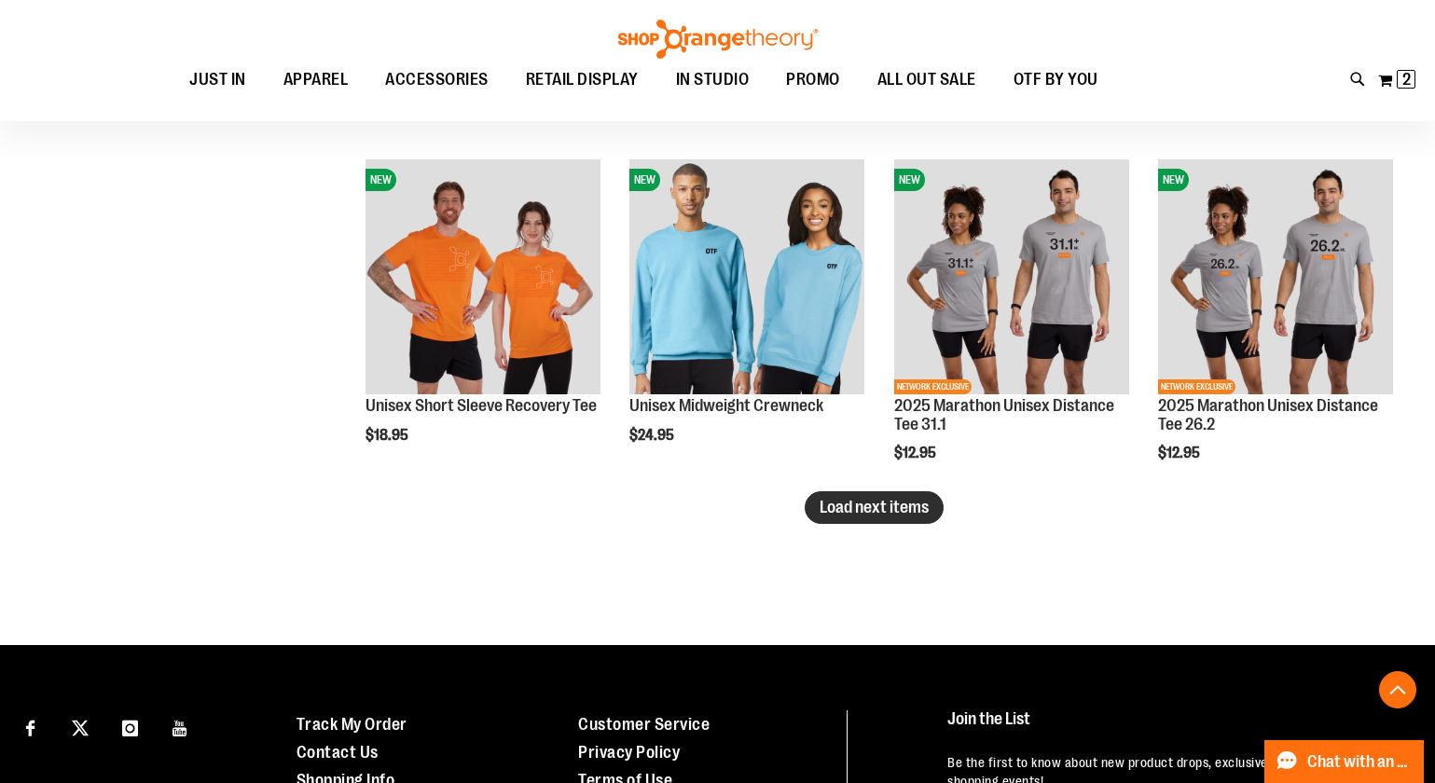
click at [857, 512] on span "Load next items" at bounding box center [874, 507] width 109 height 19
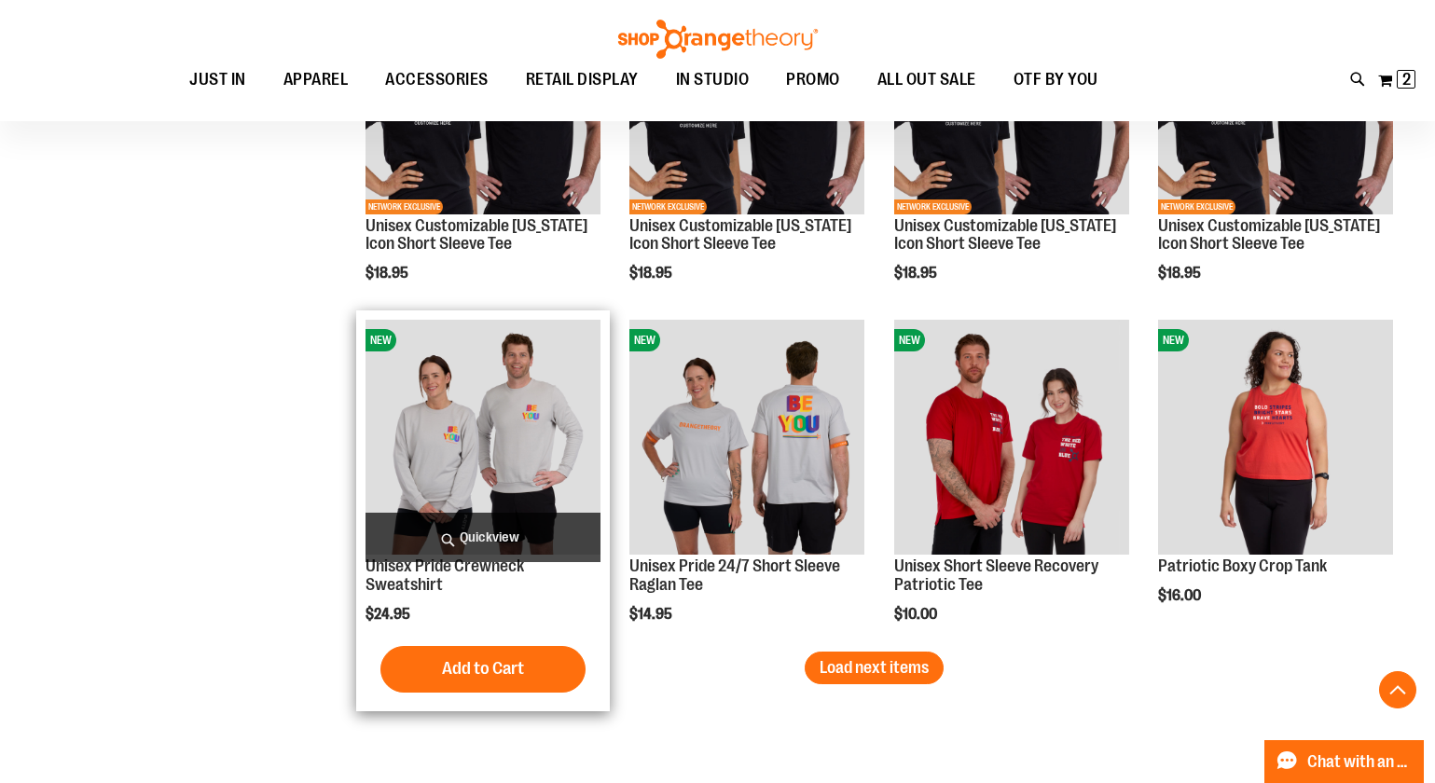
scroll to position [6895, 0]
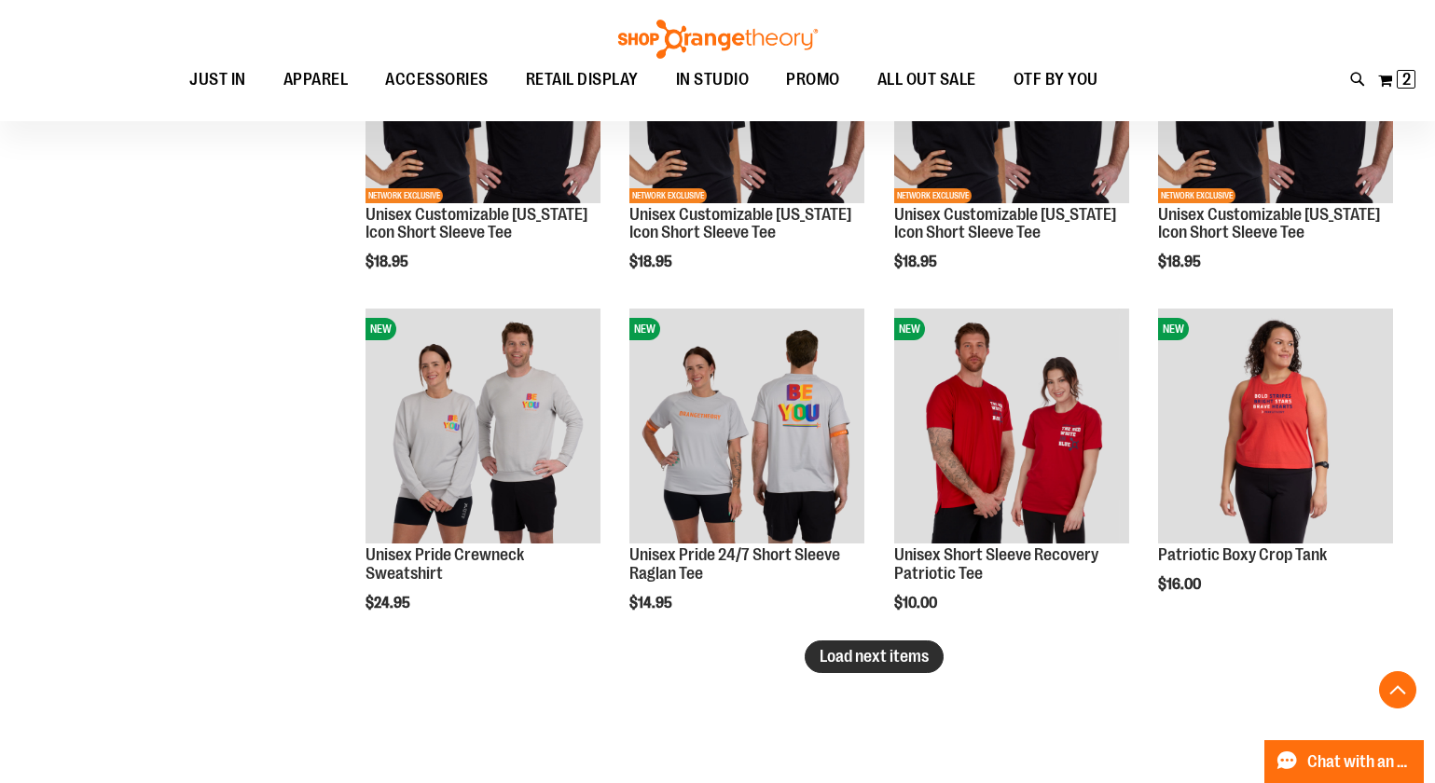
click at [893, 666] on button "Load next items" at bounding box center [874, 657] width 139 height 33
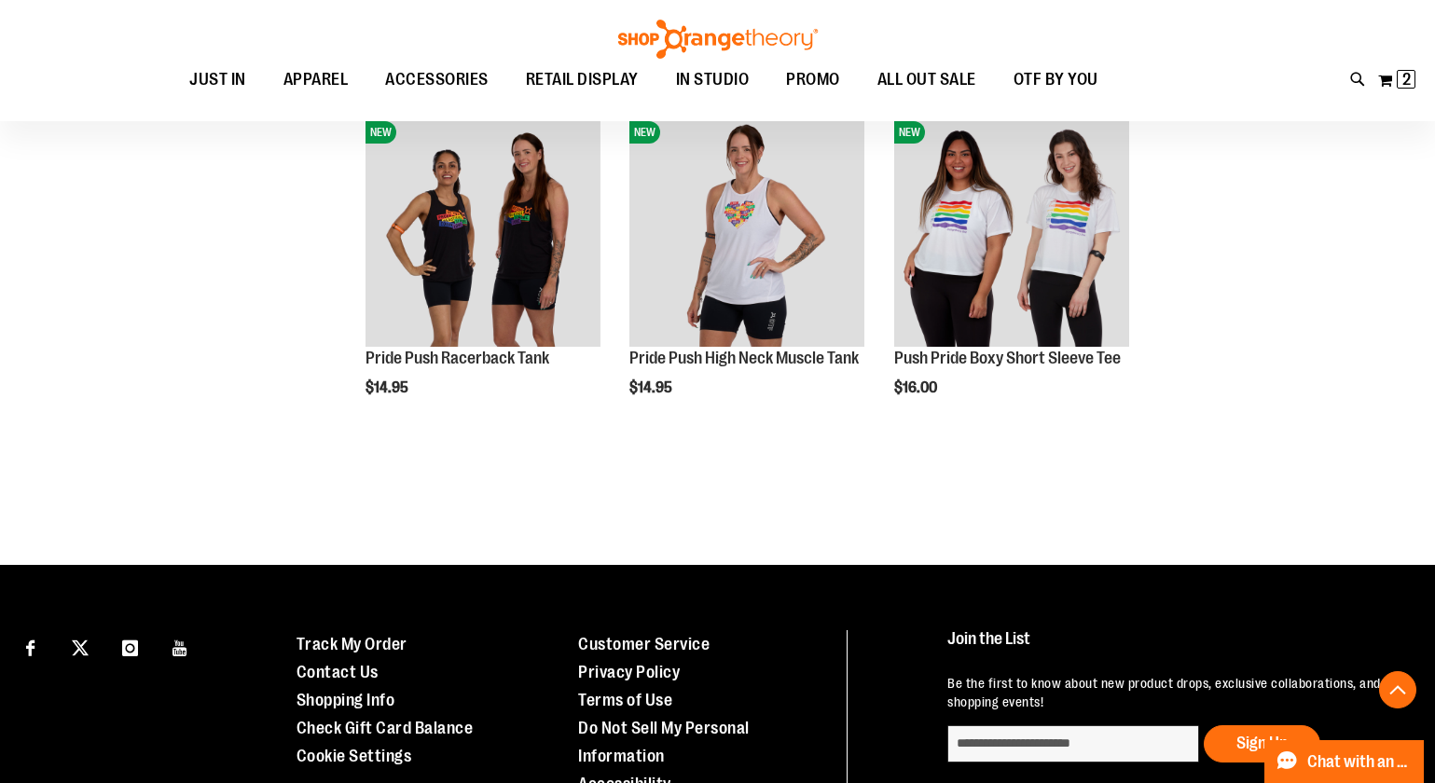
scroll to position [7582, 0]
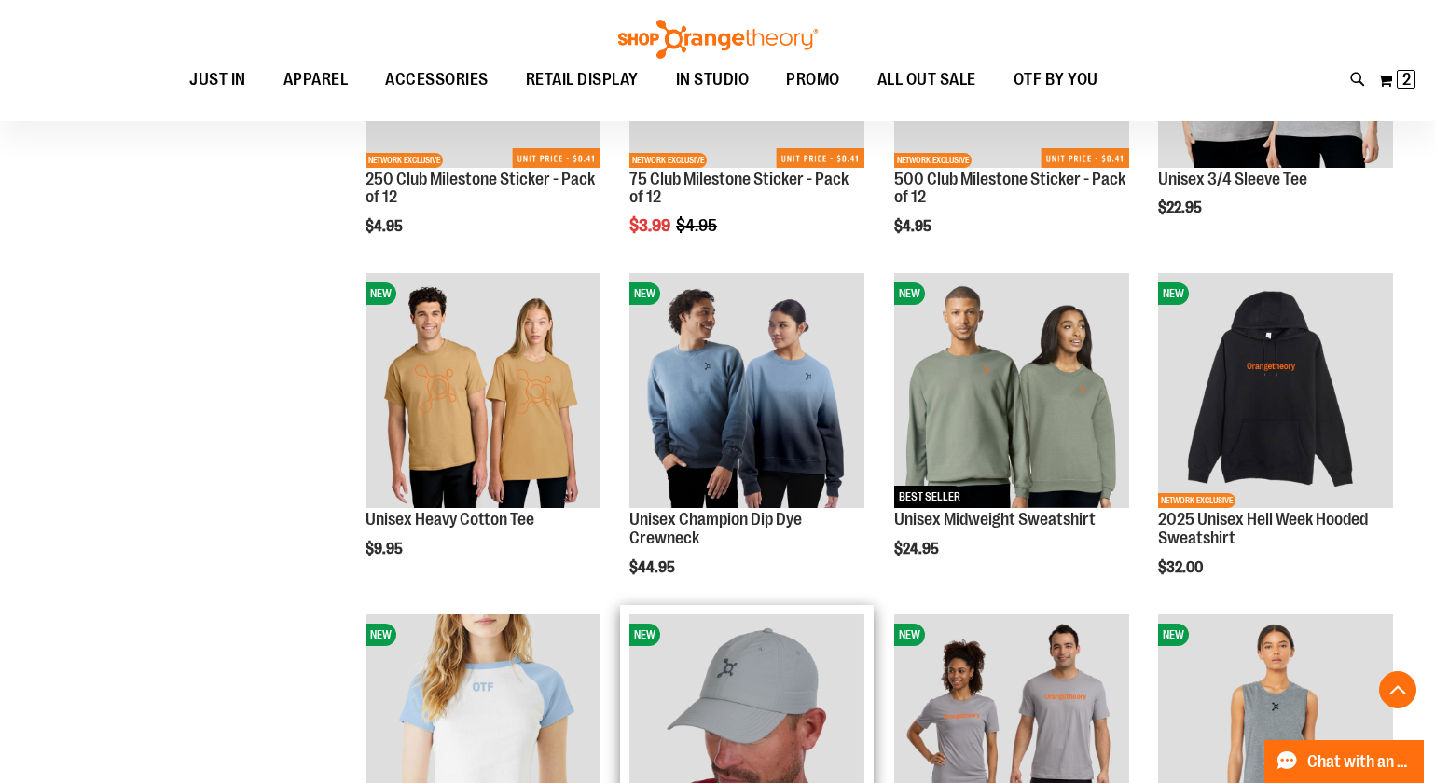
scroll to position [4480, 0]
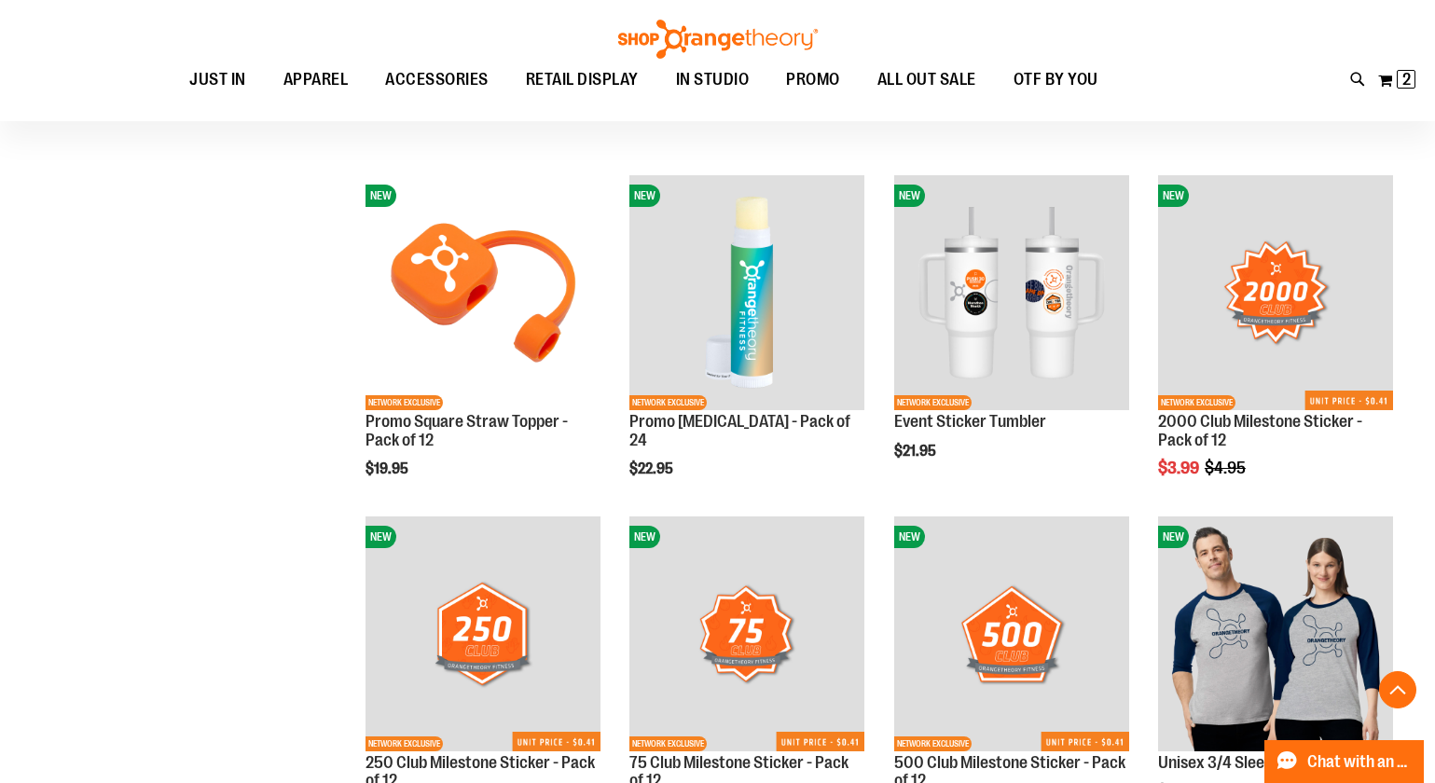
scroll to position [3714, 0]
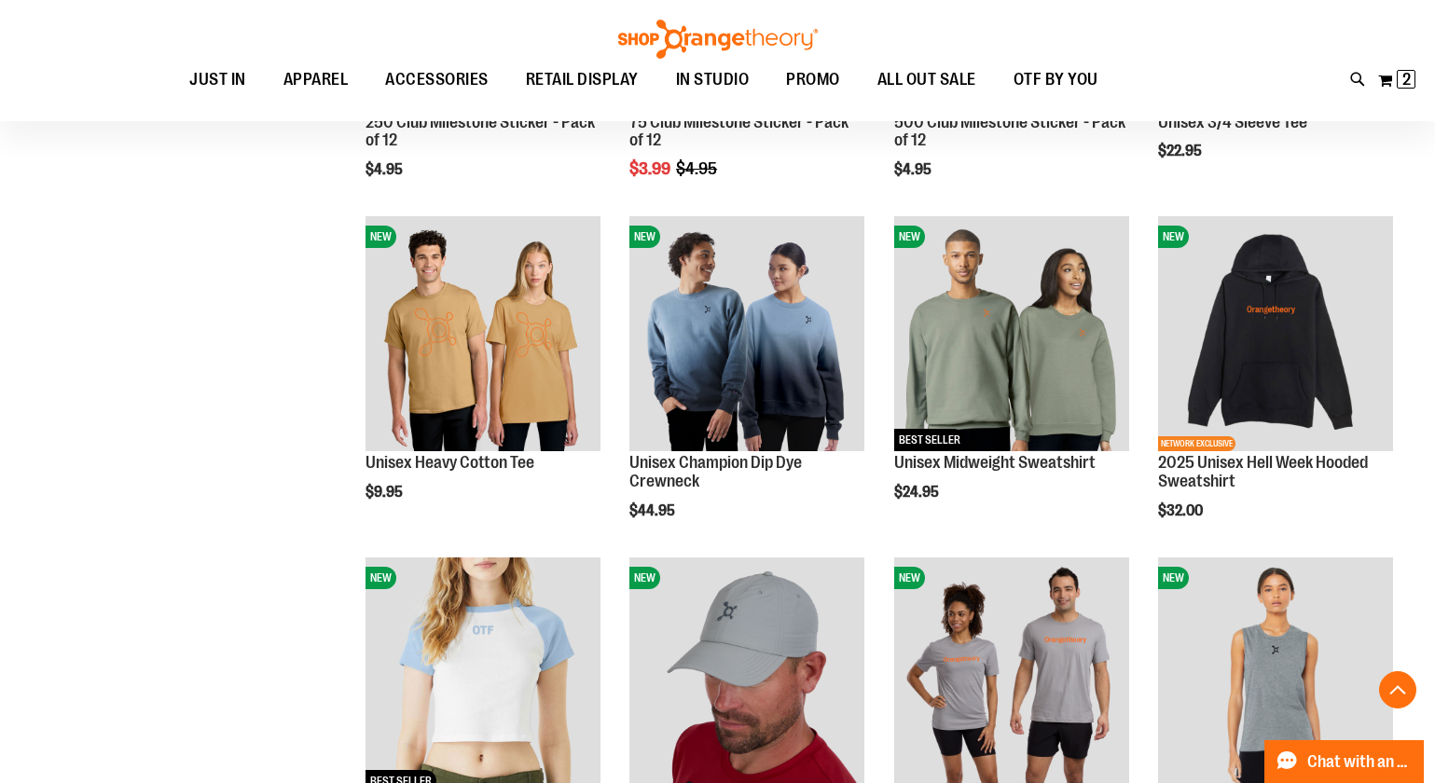
scroll to position [4616, 0]
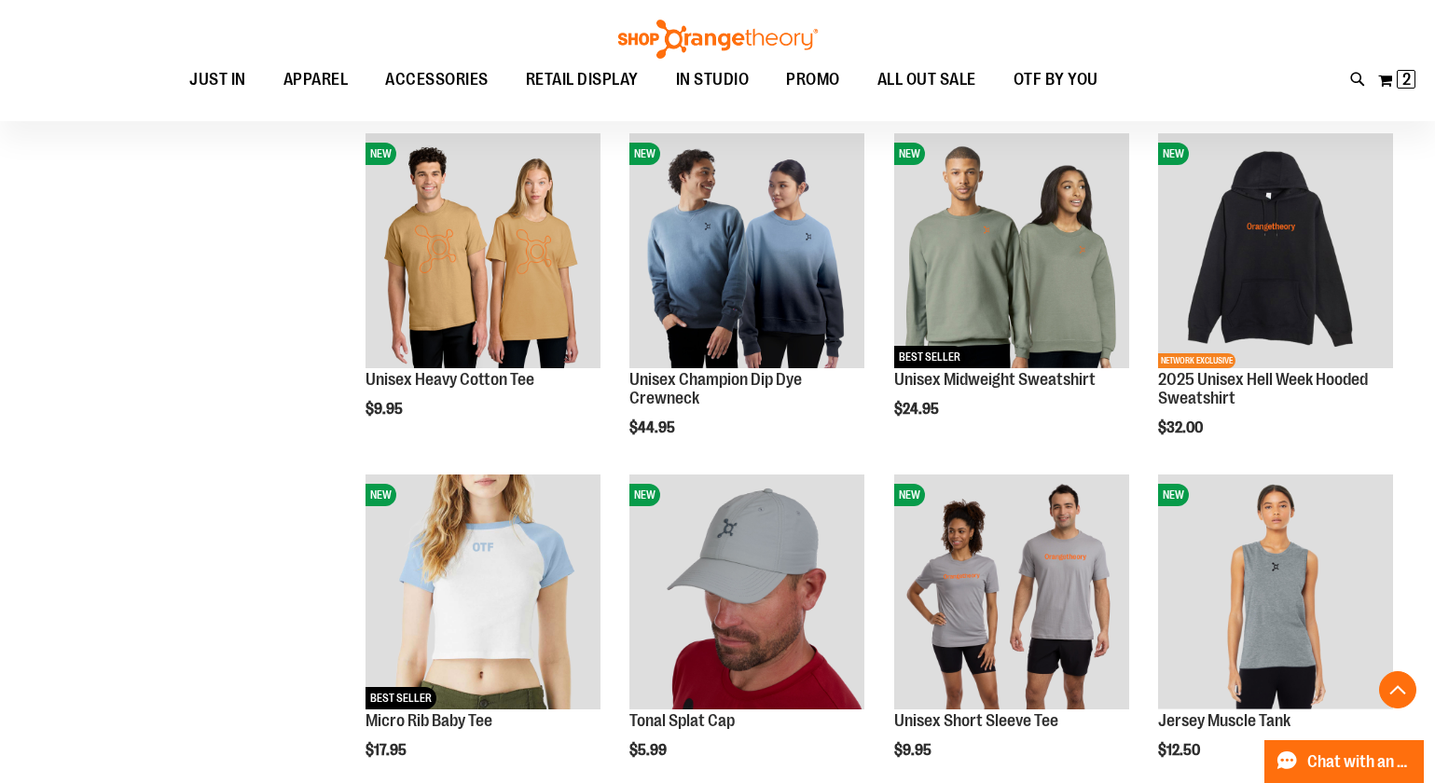
scroll to position [4974, 0]
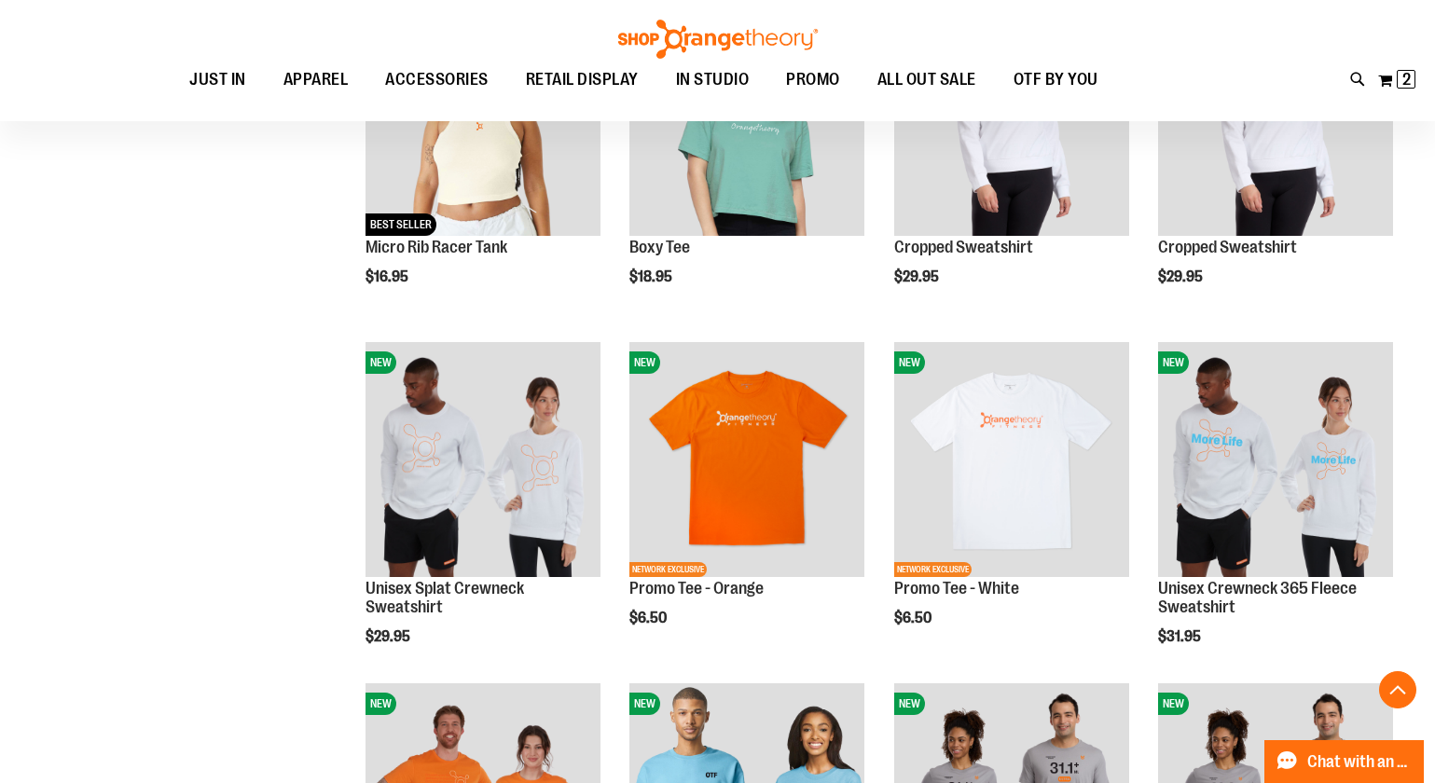
scroll to position [5498, 0]
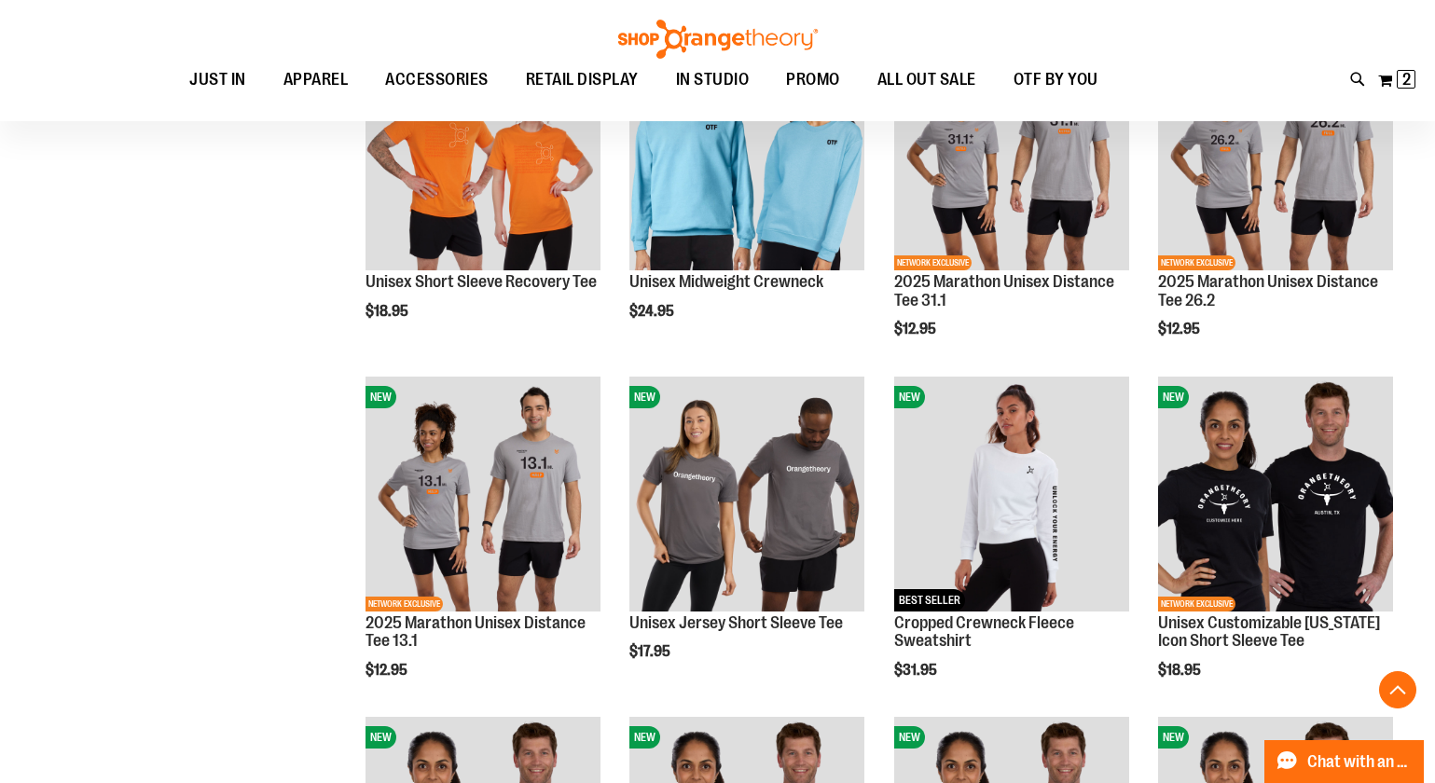
scroll to position [6149, 0]
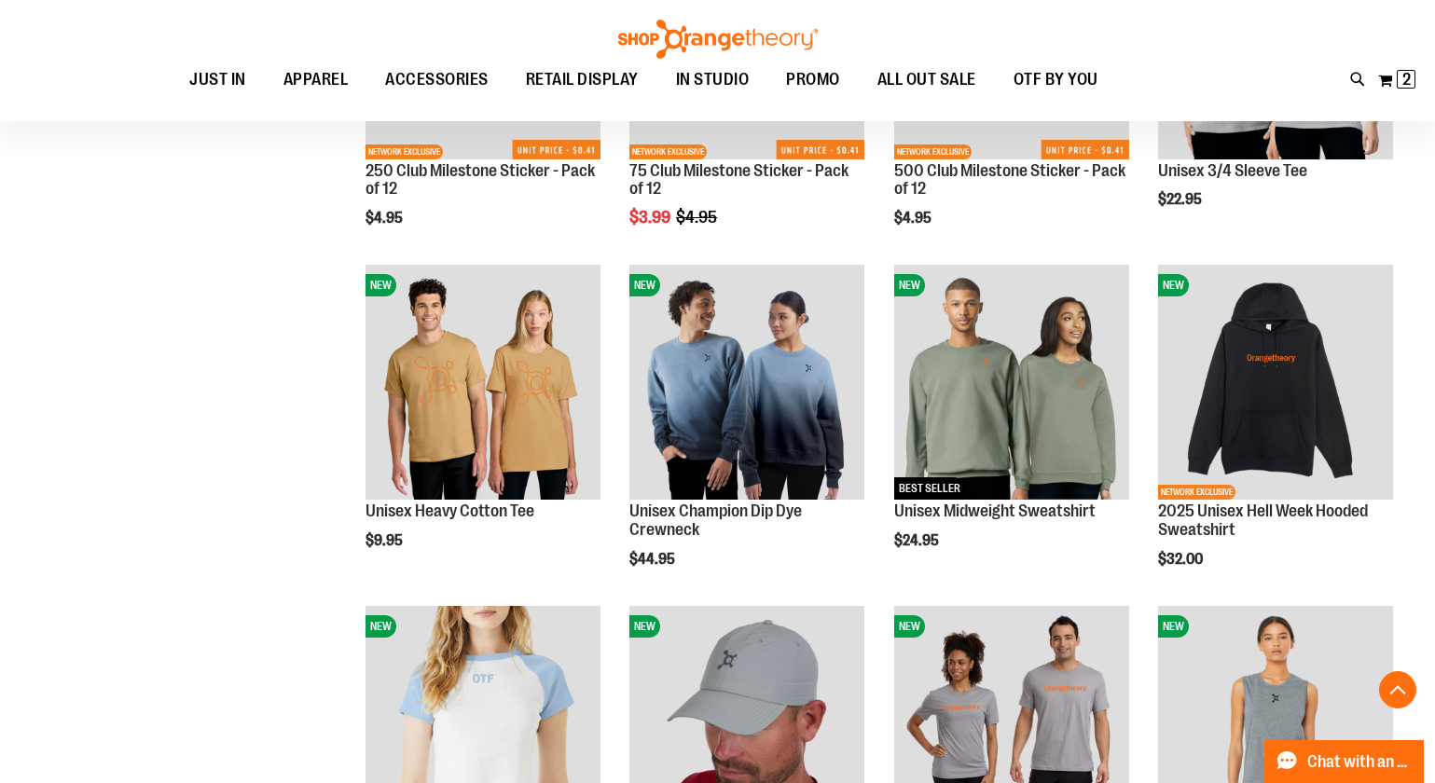
scroll to position [4541, 0]
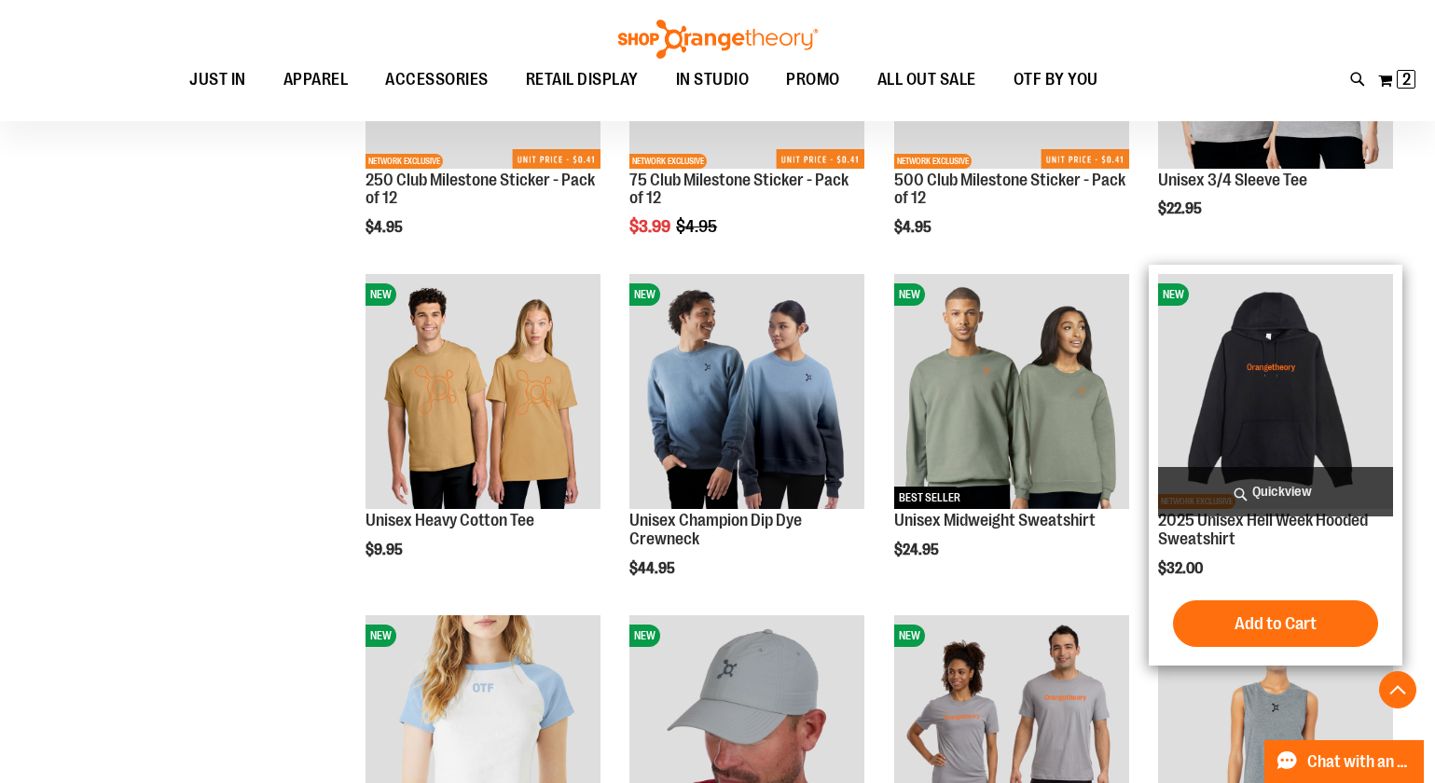
click at [1324, 418] on img "product" at bounding box center [1275, 391] width 235 height 235
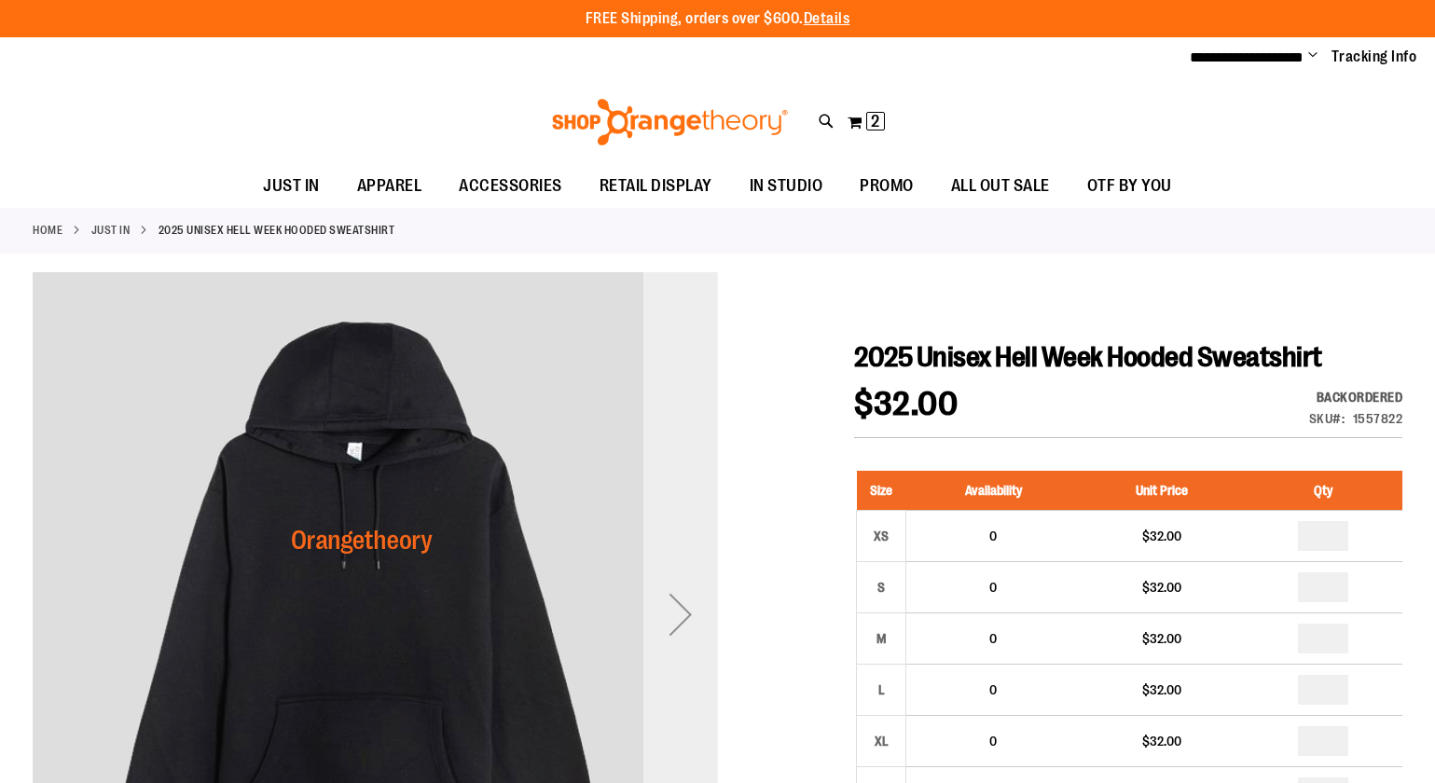
click at [694, 615] on div "Next" at bounding box center [681, 614] width 75 height 75
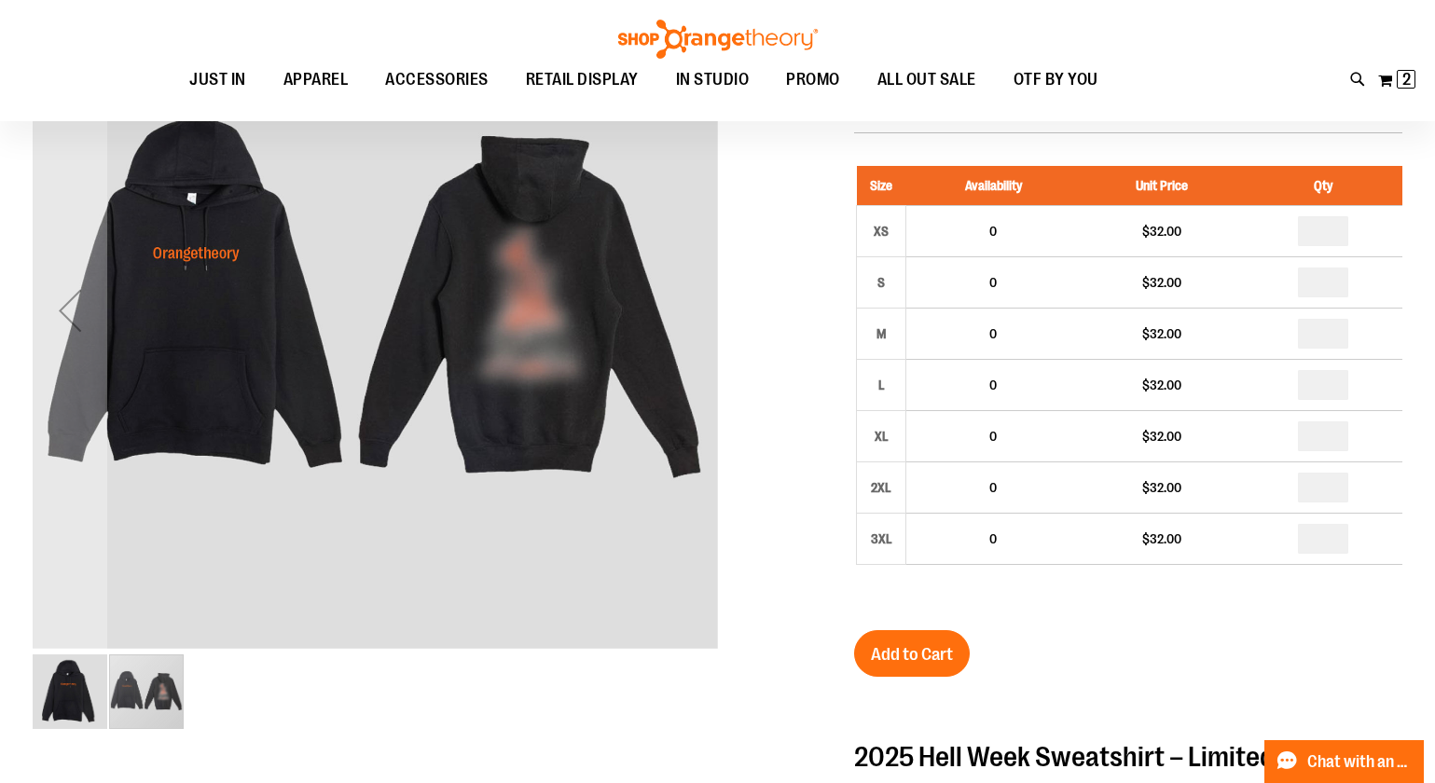
scroll to position [18, 0]
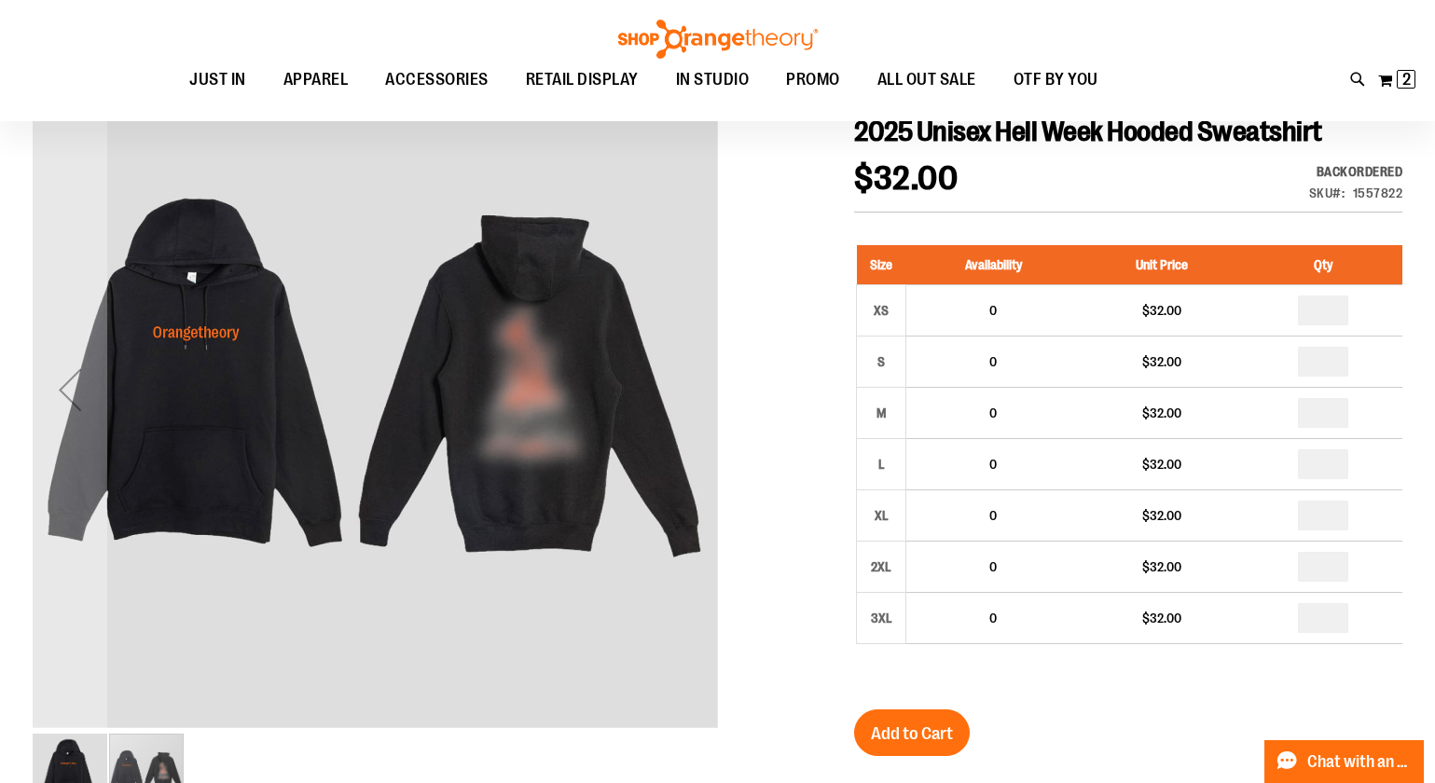
click at [152, 767] on div "carousel" at bounding box center [146, 771] width 75 height 75
click at [60, 758] on img "image 1 of 2" at bounding box center [70, 771] width 75 height 75
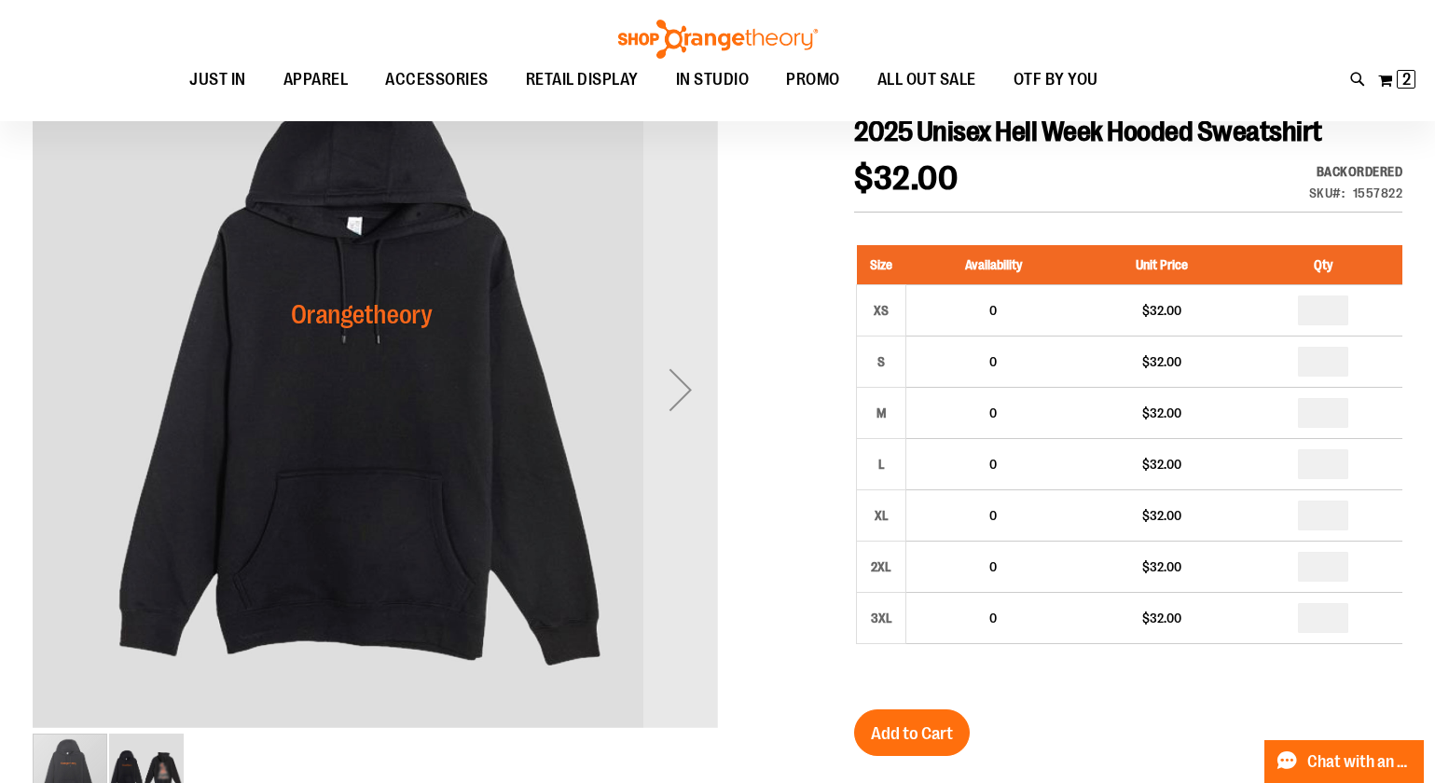
click at [154, 754] on img "image 2 of 2" at bounding box center [146, 771] width 75 height 75
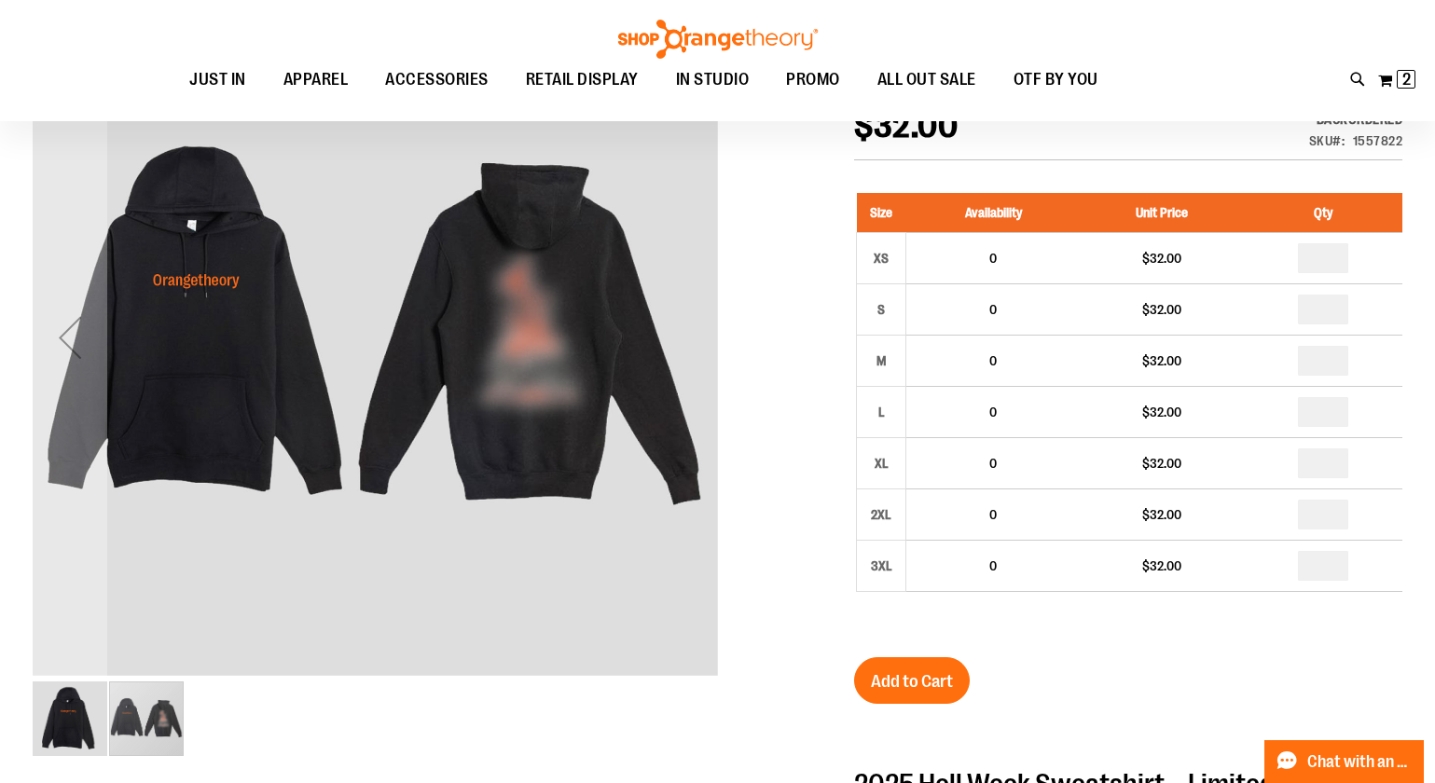
scroll to position [68, 0]
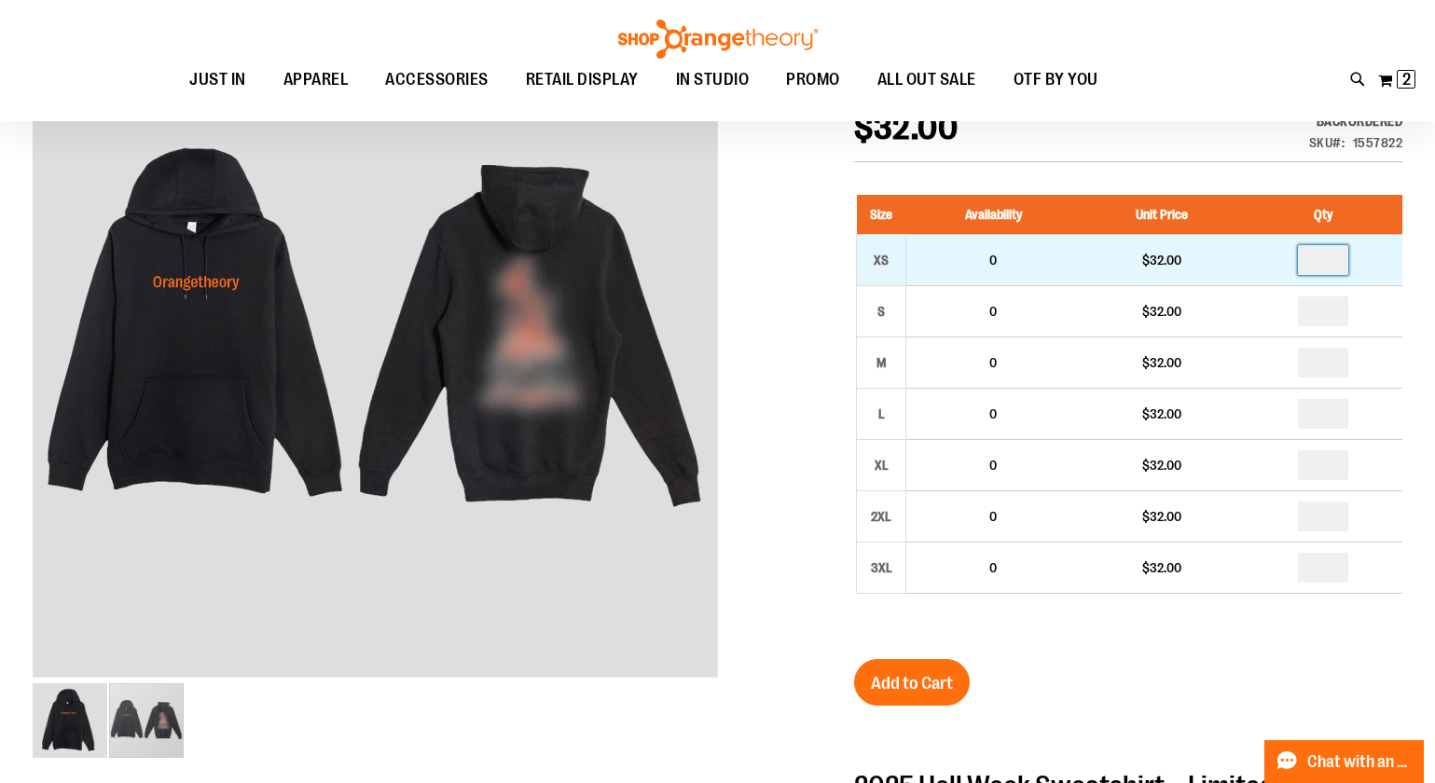
click at [1328, 255] on input "number" at bounding box center [1323, 260] width 50 height 30
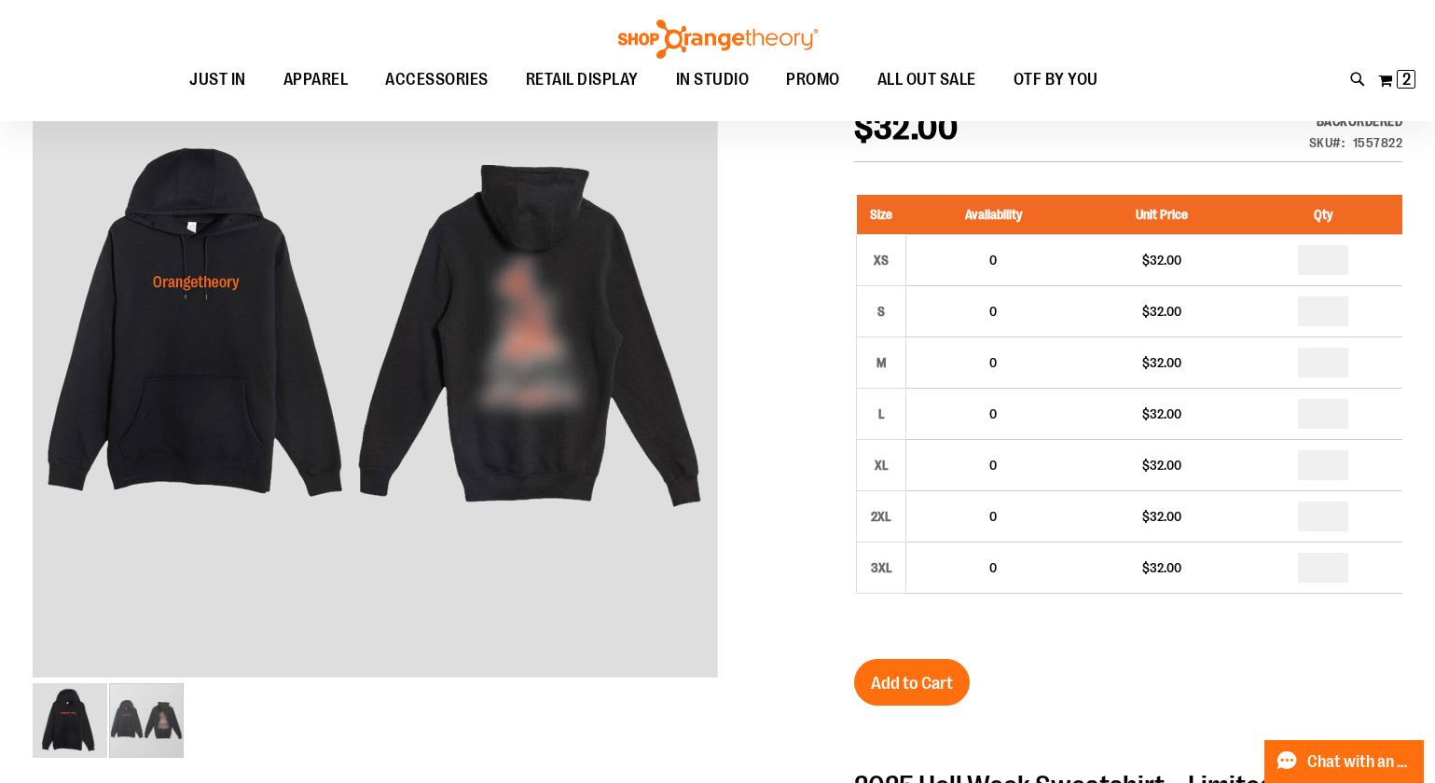
type input "*"
click at [818, 354] on div at bounding box center [718, 697] width 1370 height 1403
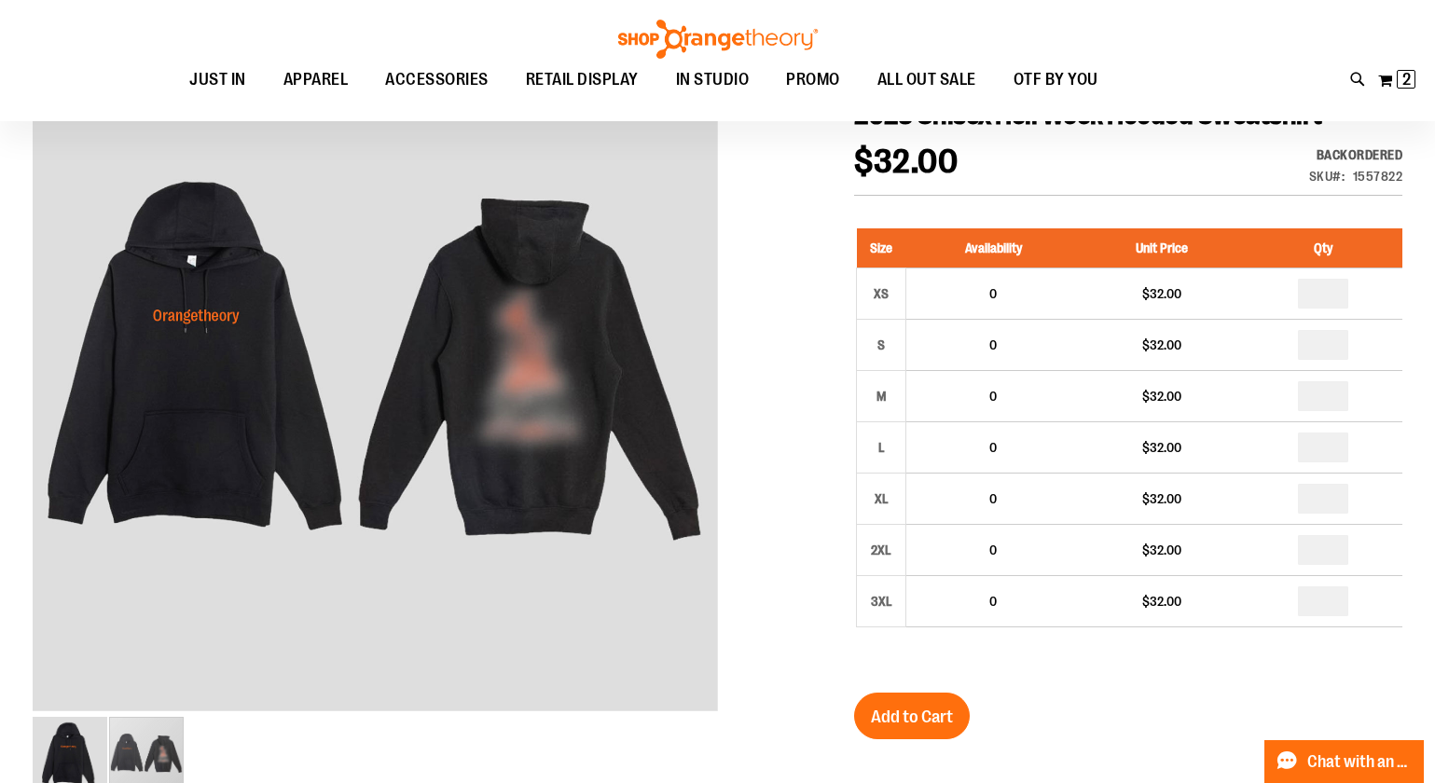
scroll to position [0, 0]
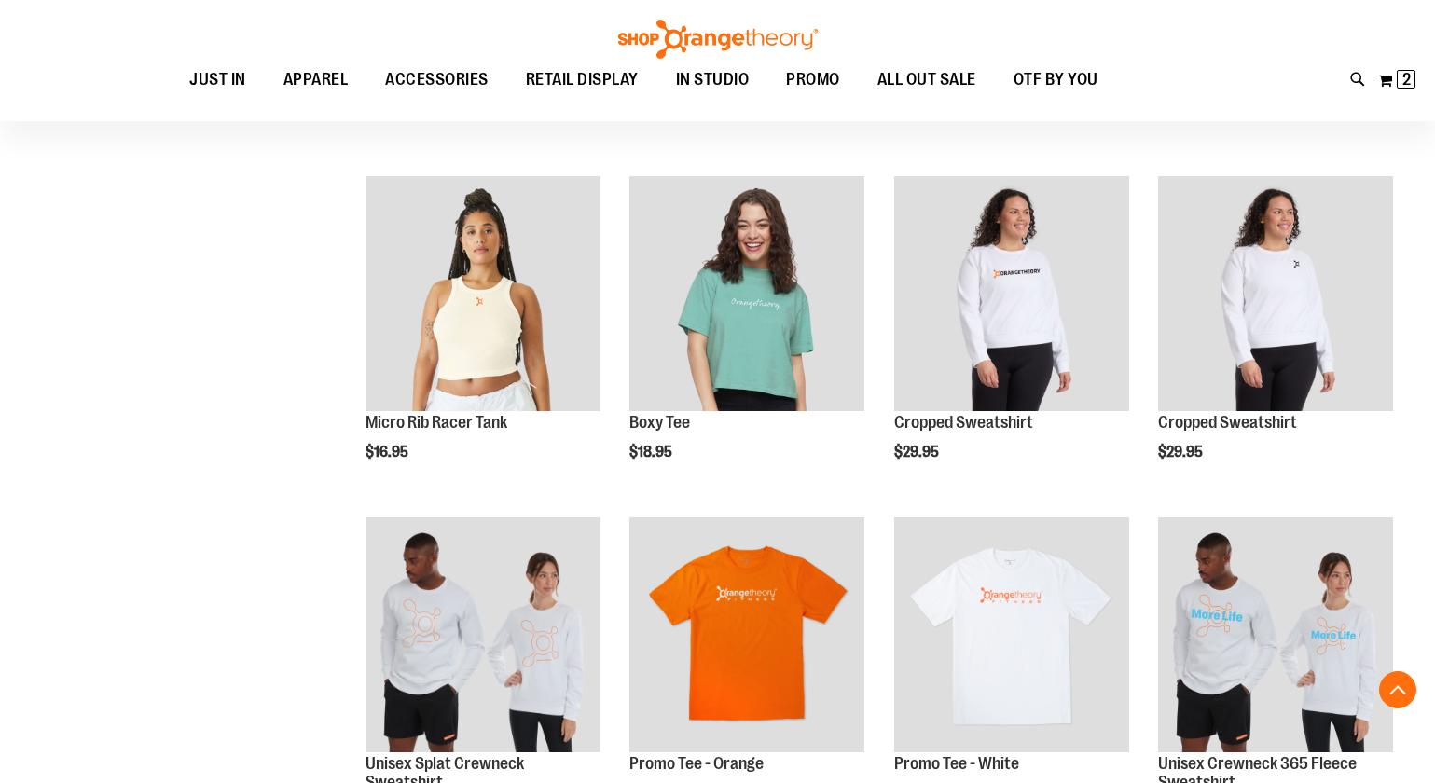
scroll to position [1322, 0]
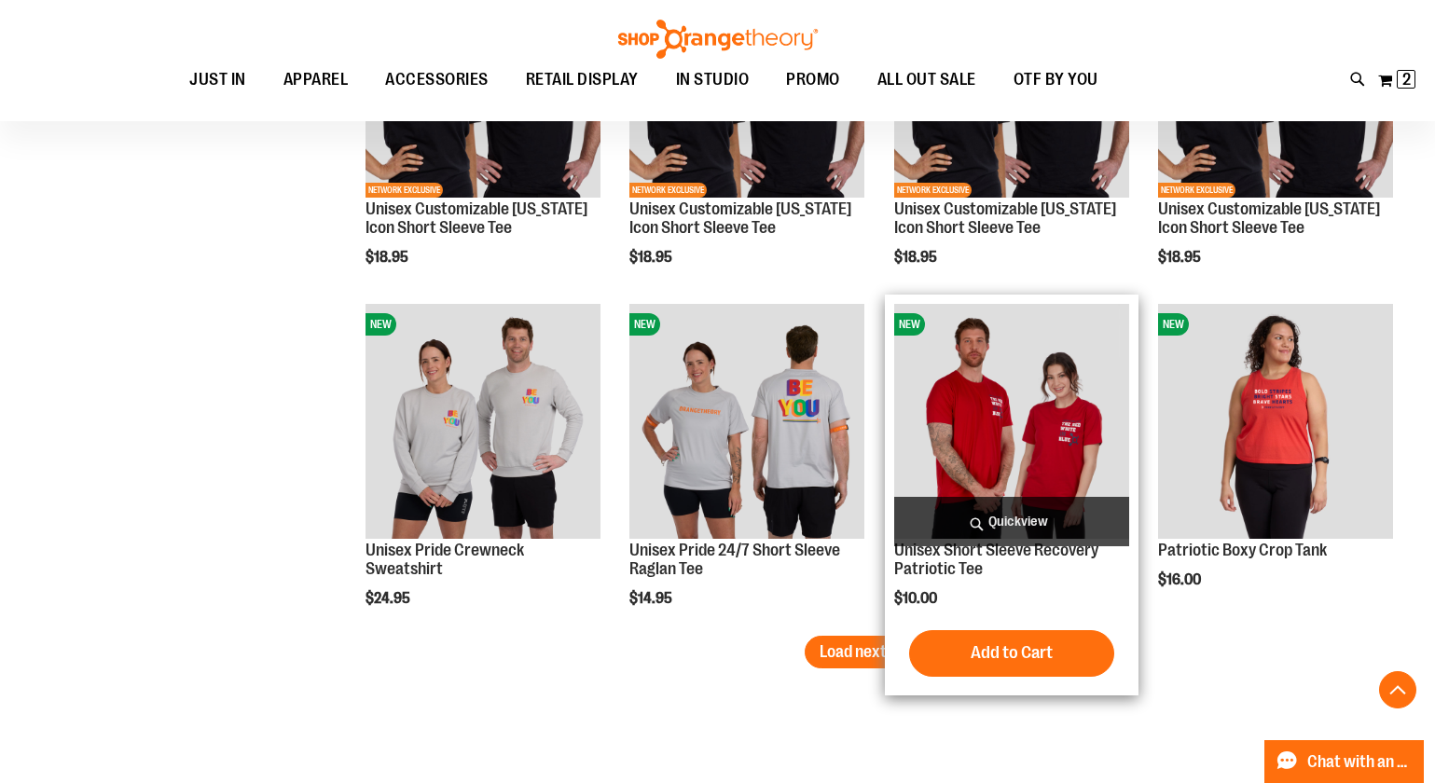
scroll to position [3171, 0]
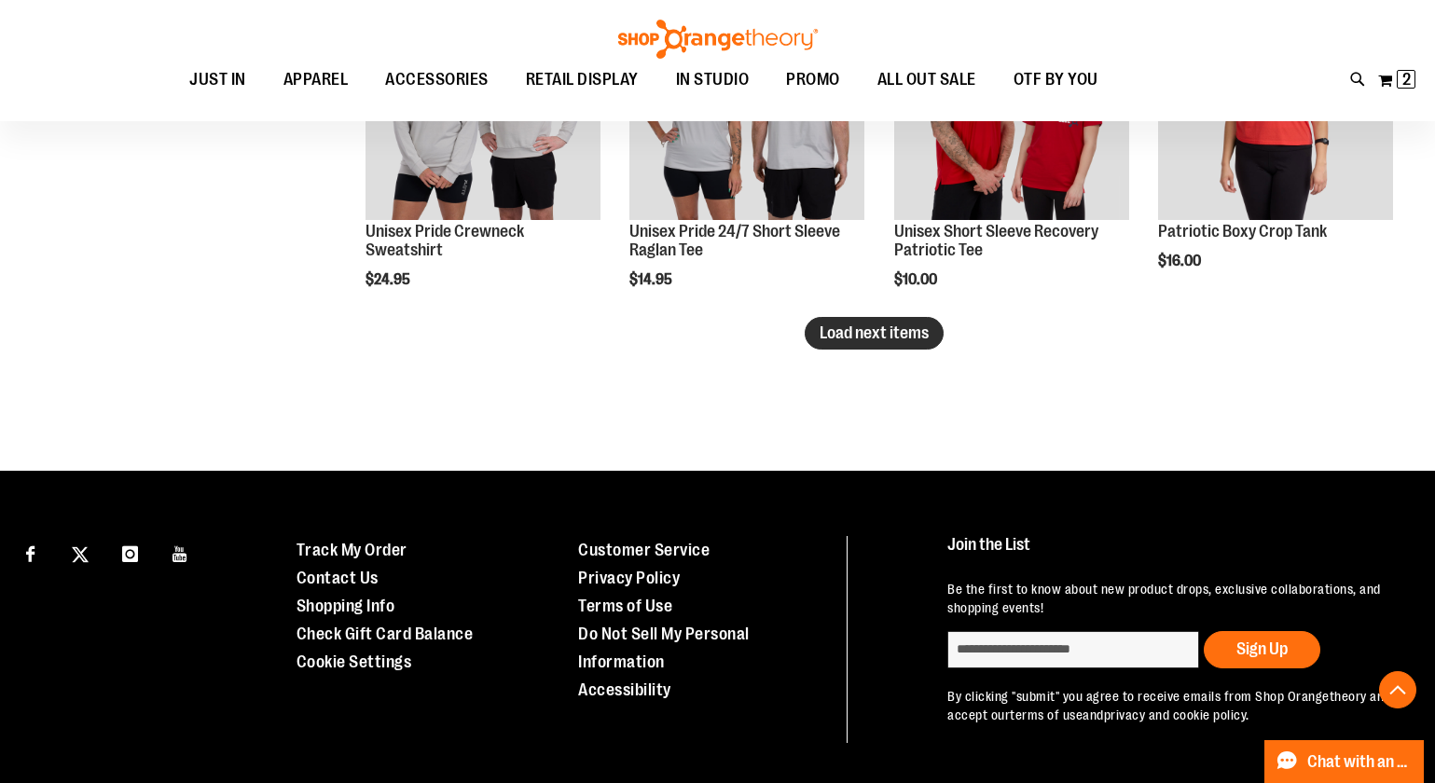
type input "**********"
click at [887, 326] on span "Load next items" at bounding box center [874, 333] width 109 height 19
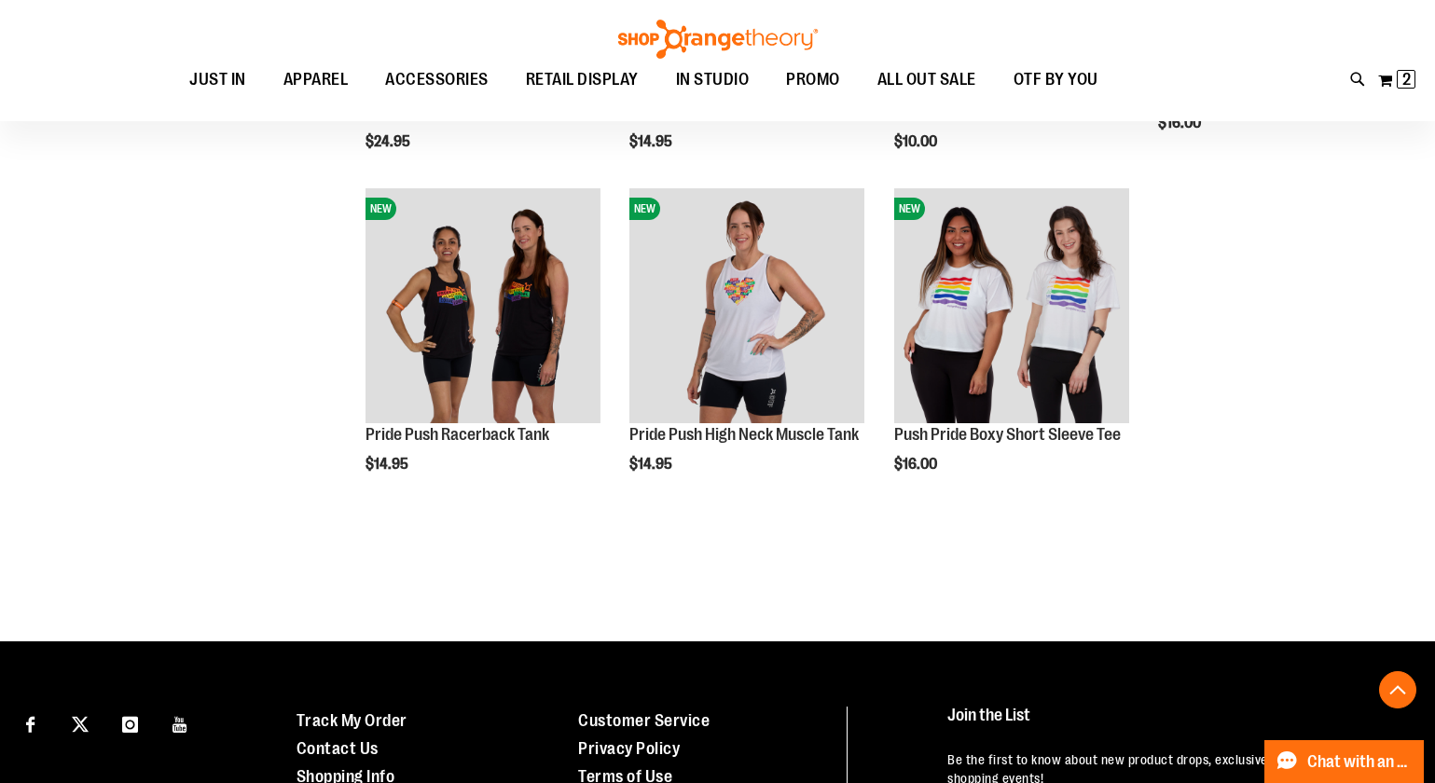
scroll to position [3308, 0]
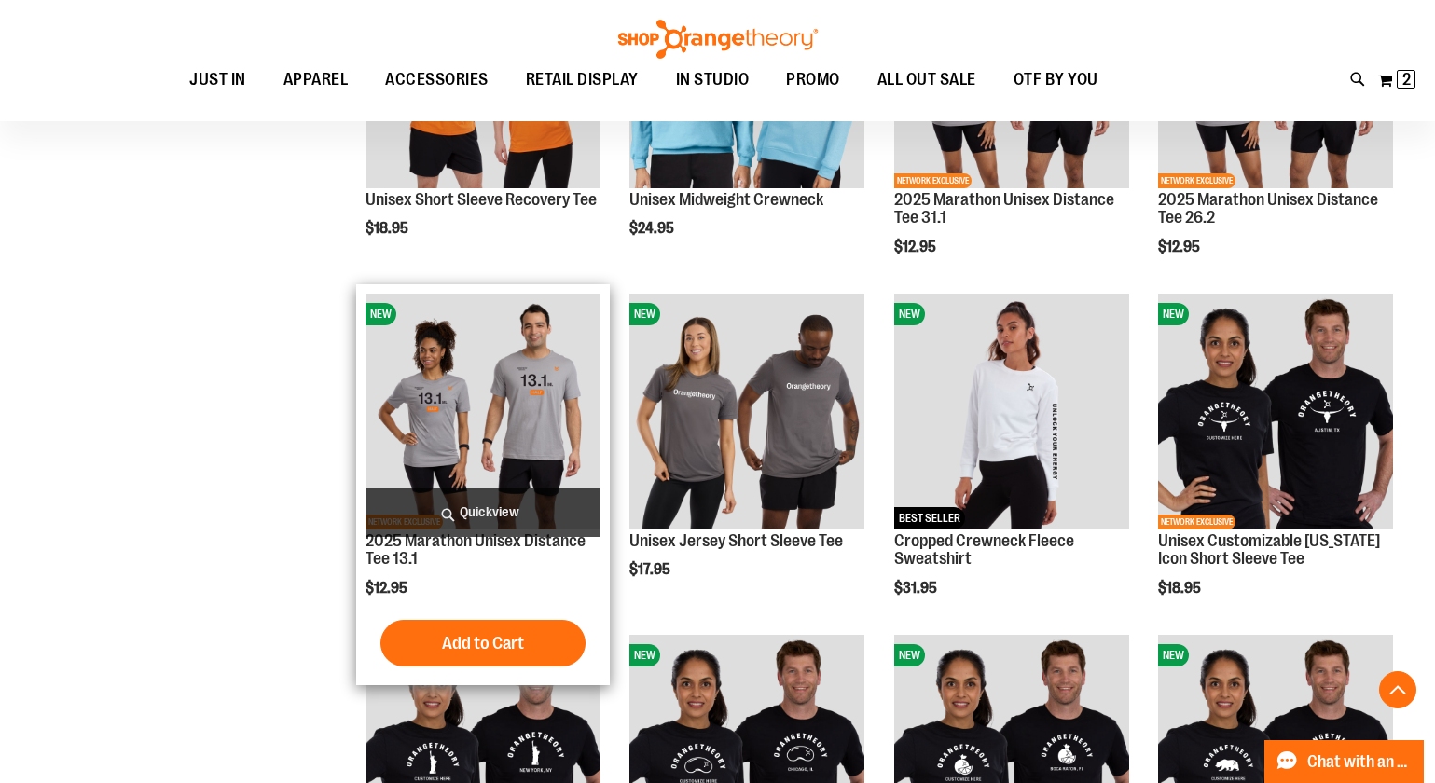
scroll to position [1651, 0]
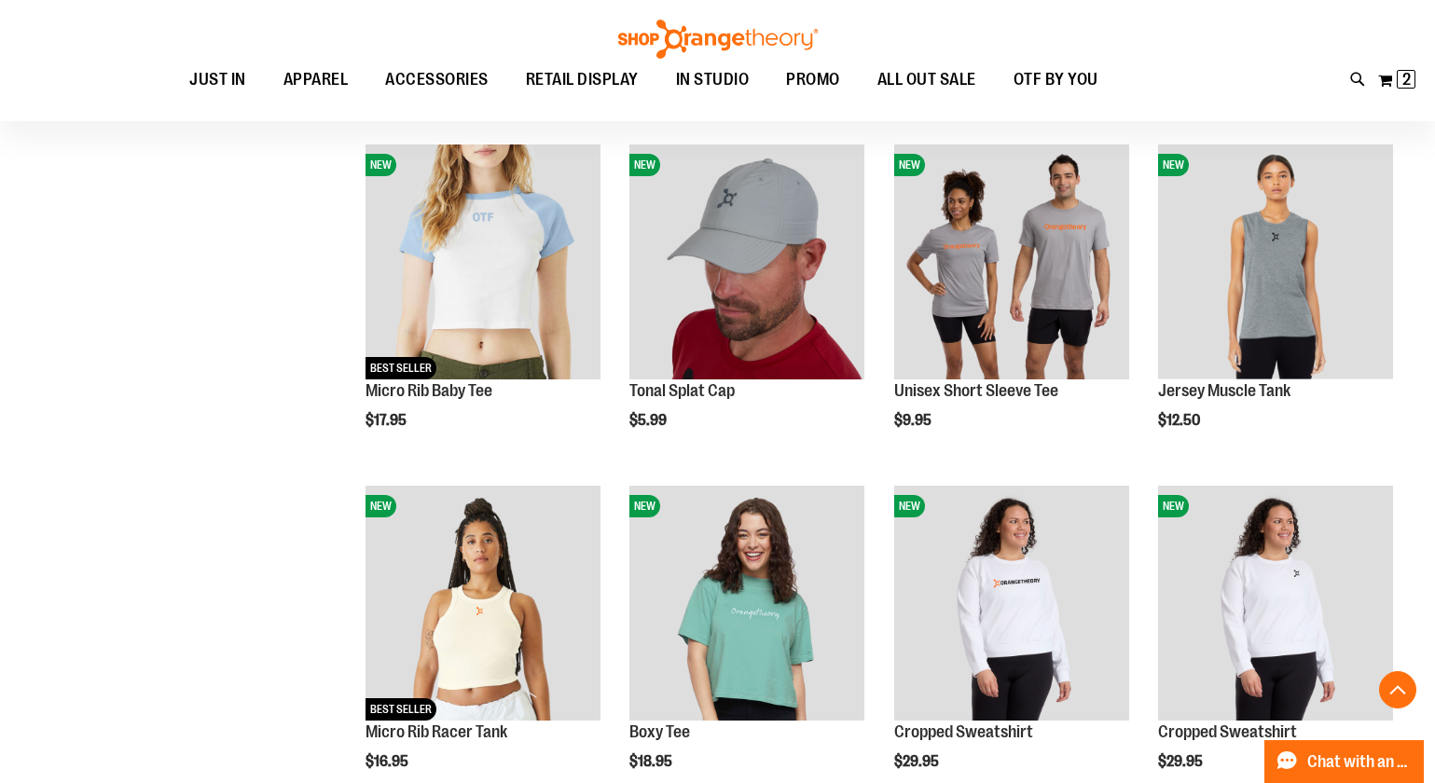
scroll to position [960, 0]
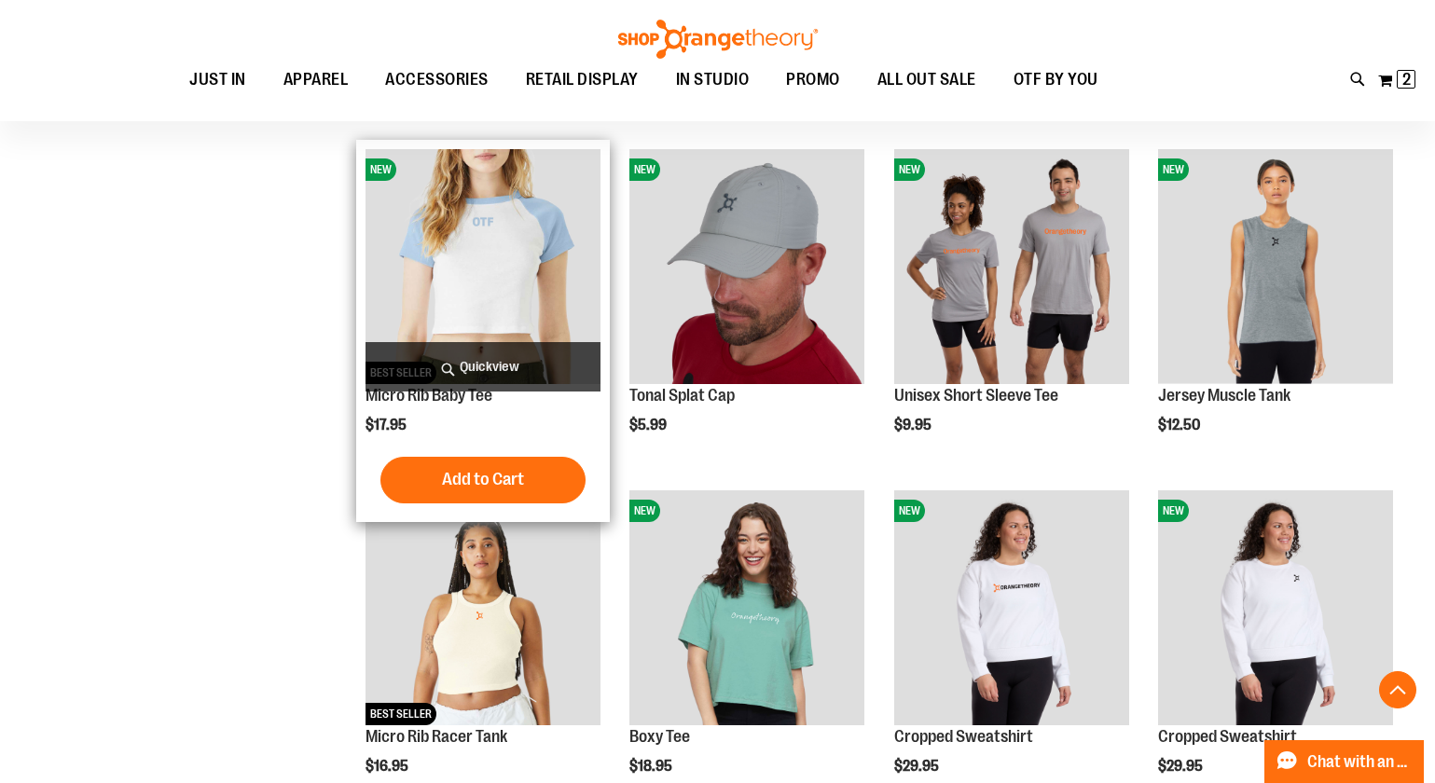
click at [500, 229] on img "product" at bounding box center [483, 266] width 235 height 235
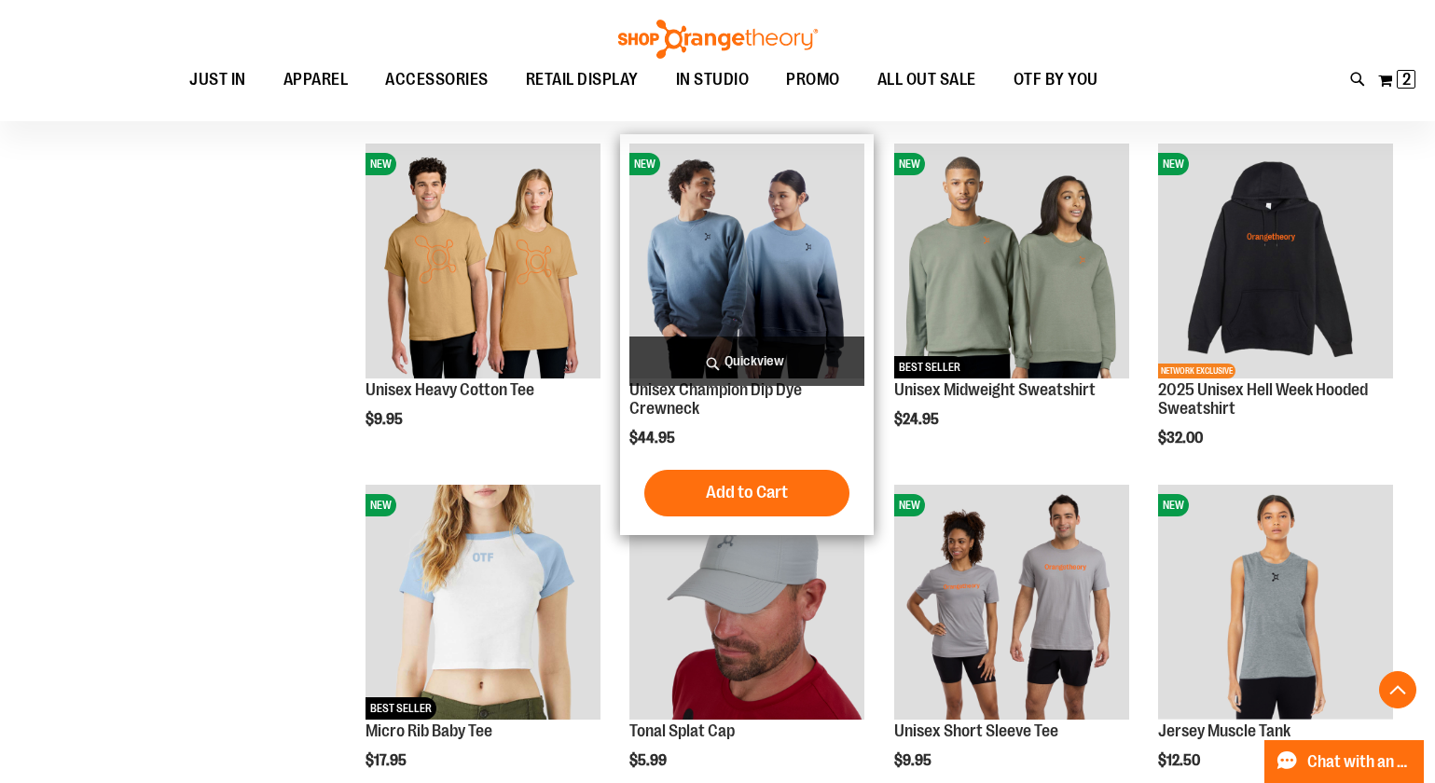
scroll to position [564, 0]
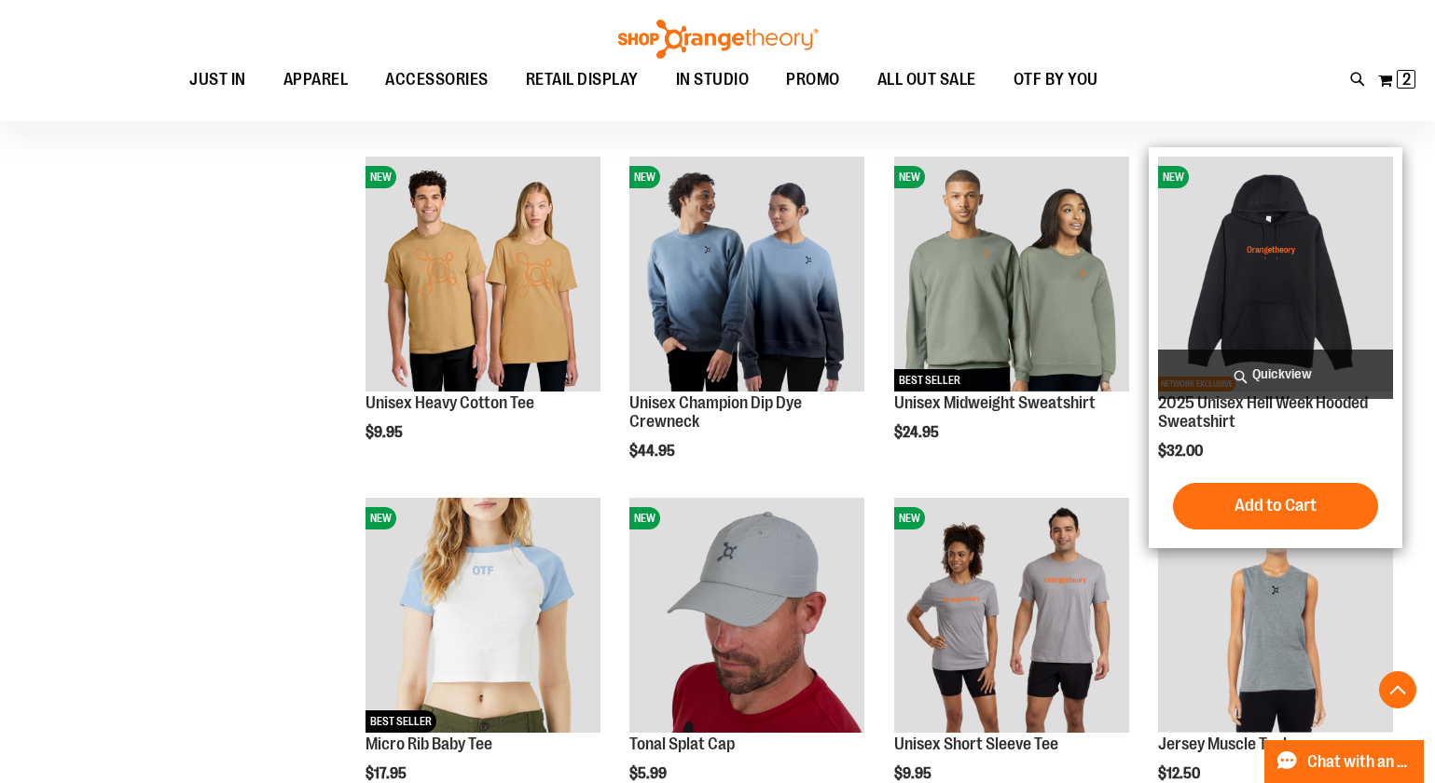
type input "**********"
click at [1290, 289] on img "product" at bounding box center [1275, 274] width 235 height 235
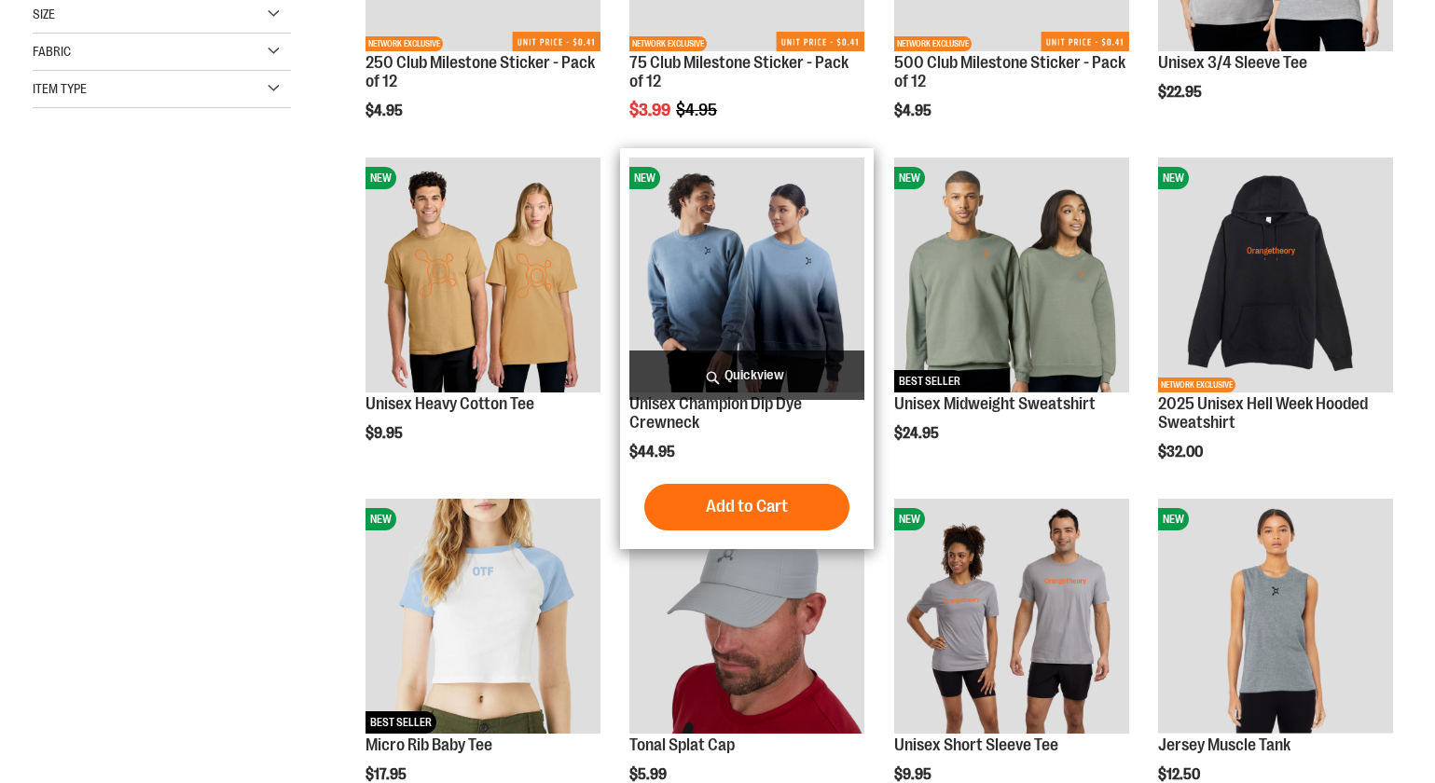
scroll to position [565, 0]
type input "**********"
click at [706, 287] on img "product" at bounding box center [747, 275] width 235 height 235
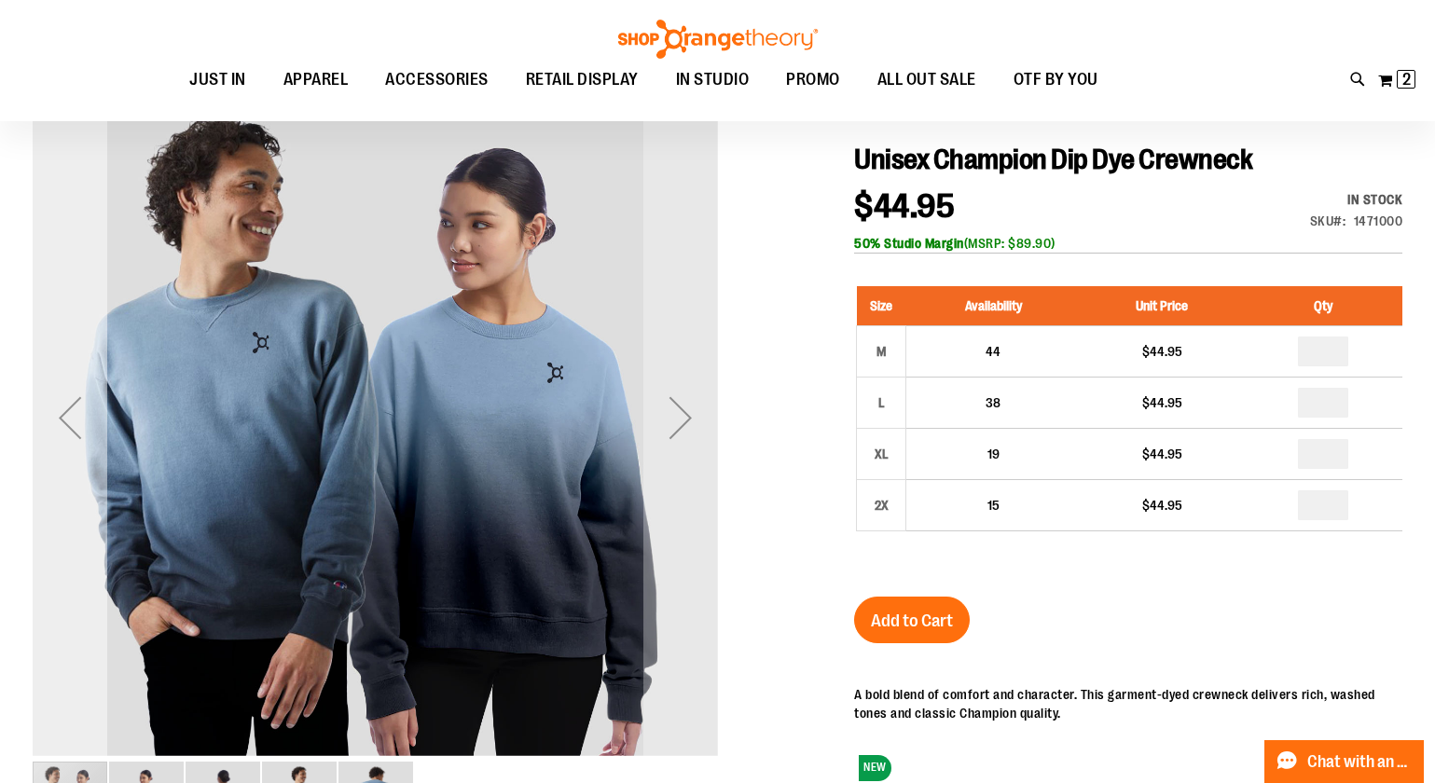
scroll to position [123, 0]
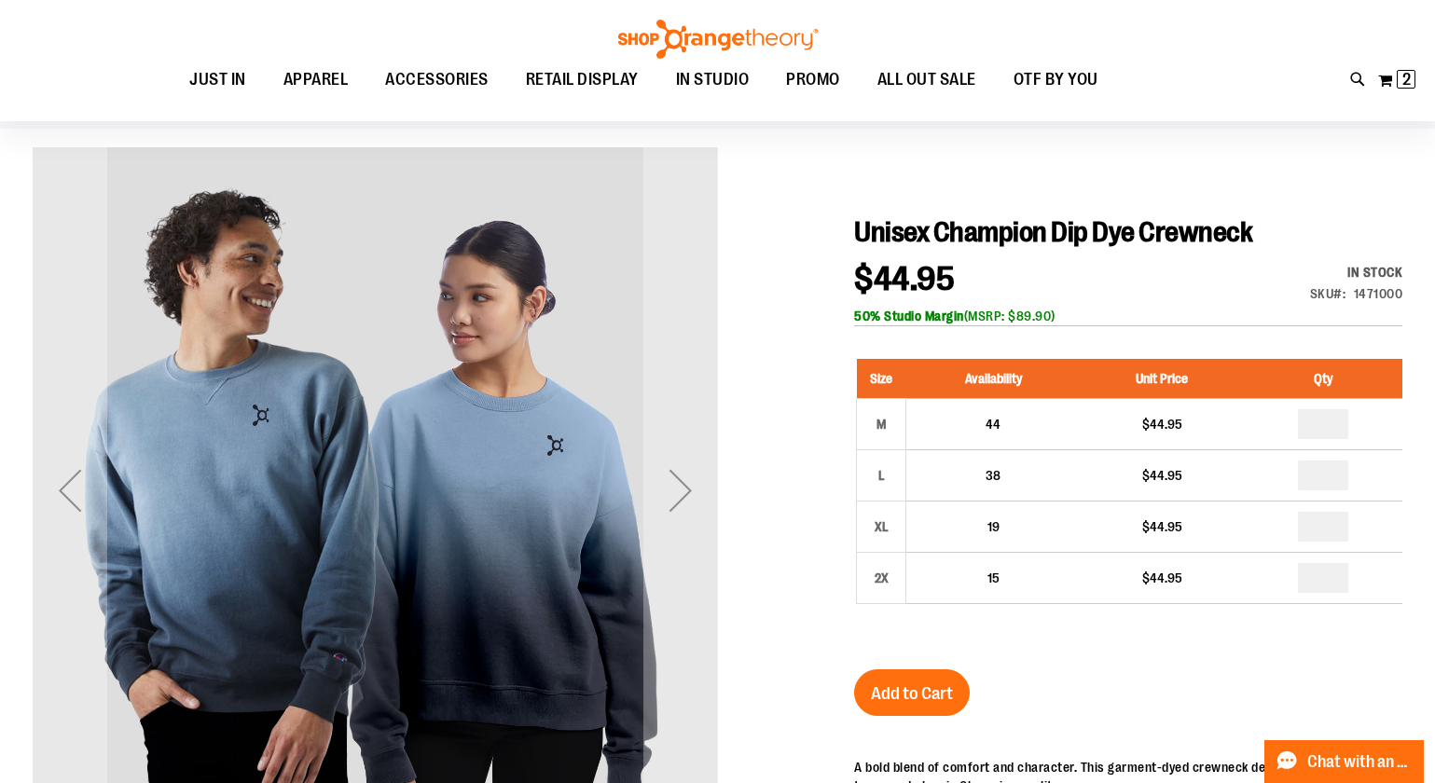
type input "**********"
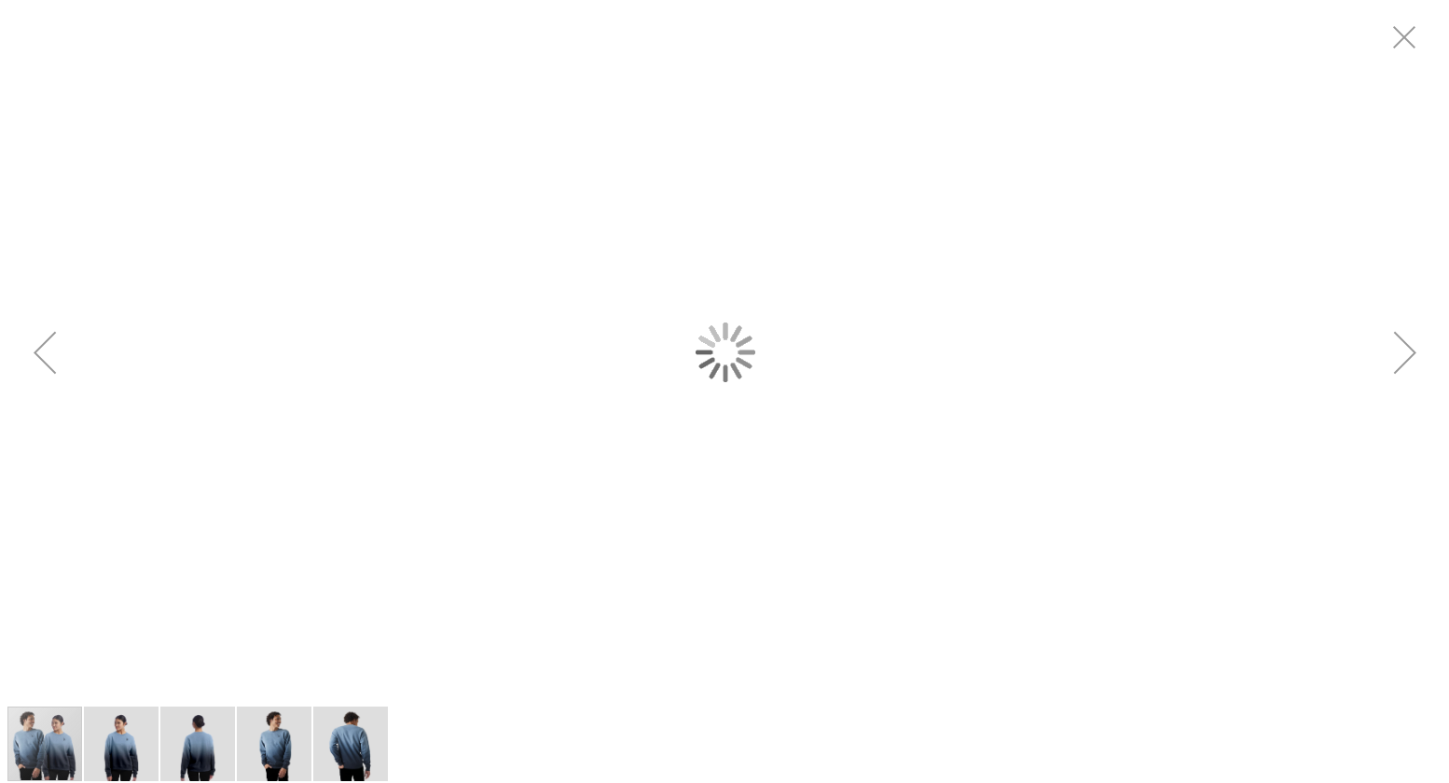
scroll to position [0, 0]
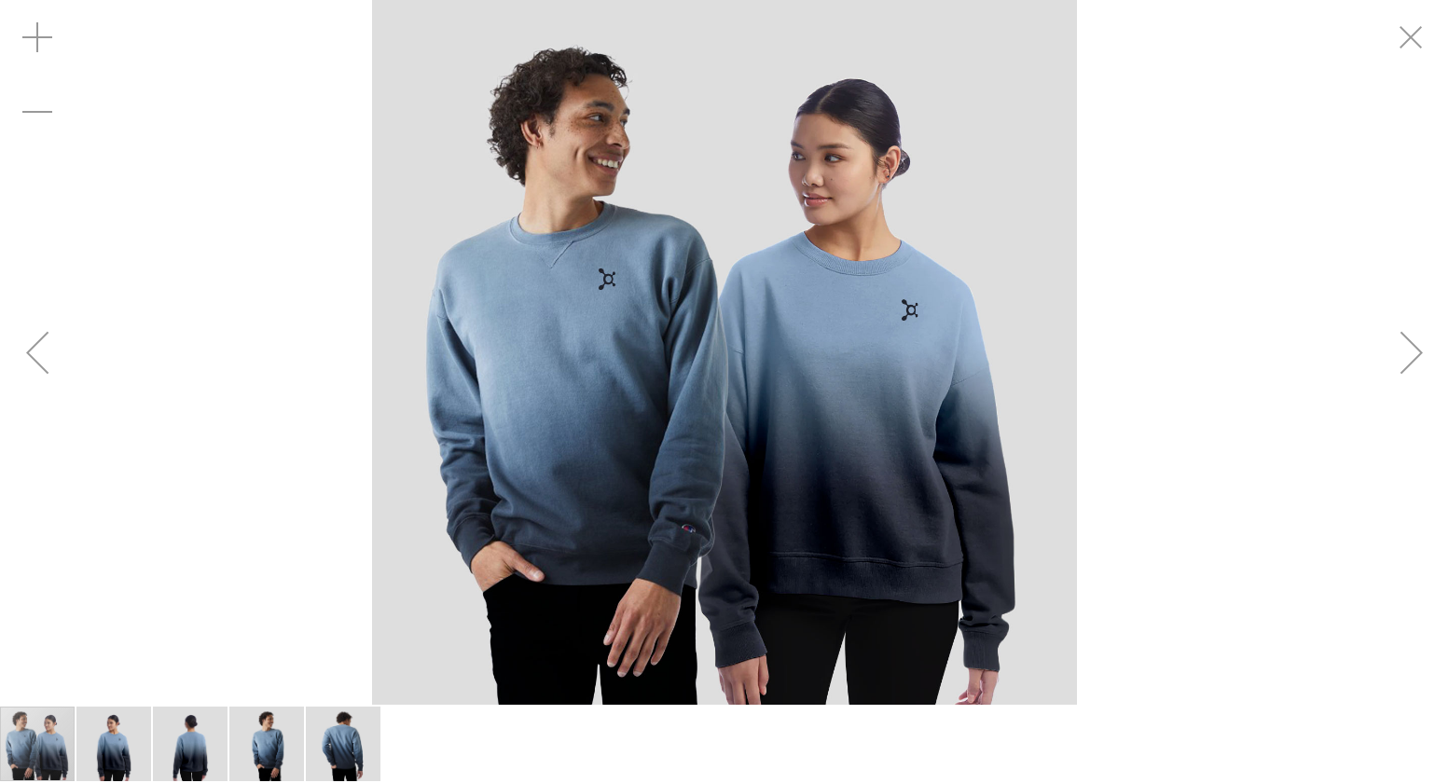
click at [1406, 356] on div "Next" at bounding box center [1412, 352] width 75 height 75
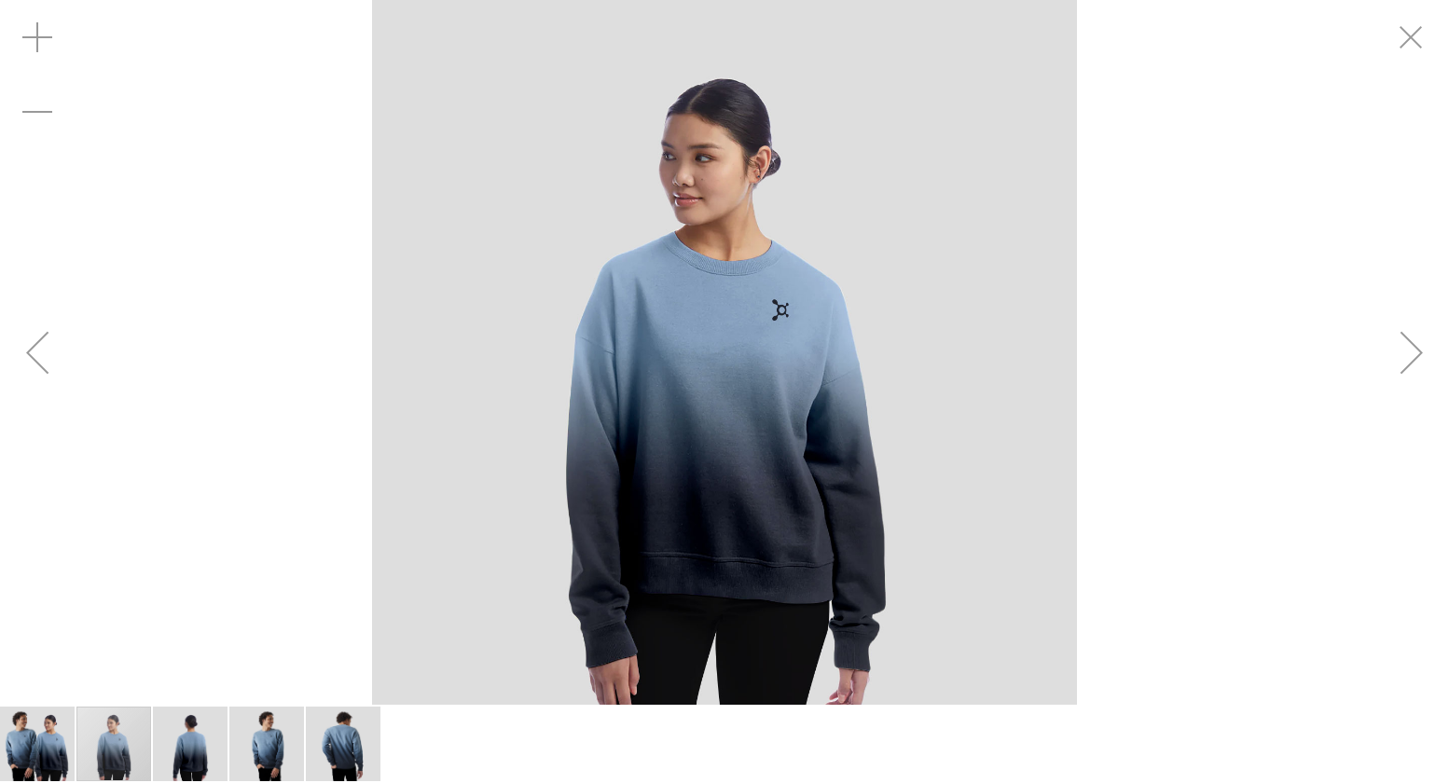
click at [1406, 356] on div "Next" at bounding box center [1412, 352] width 75 height 75
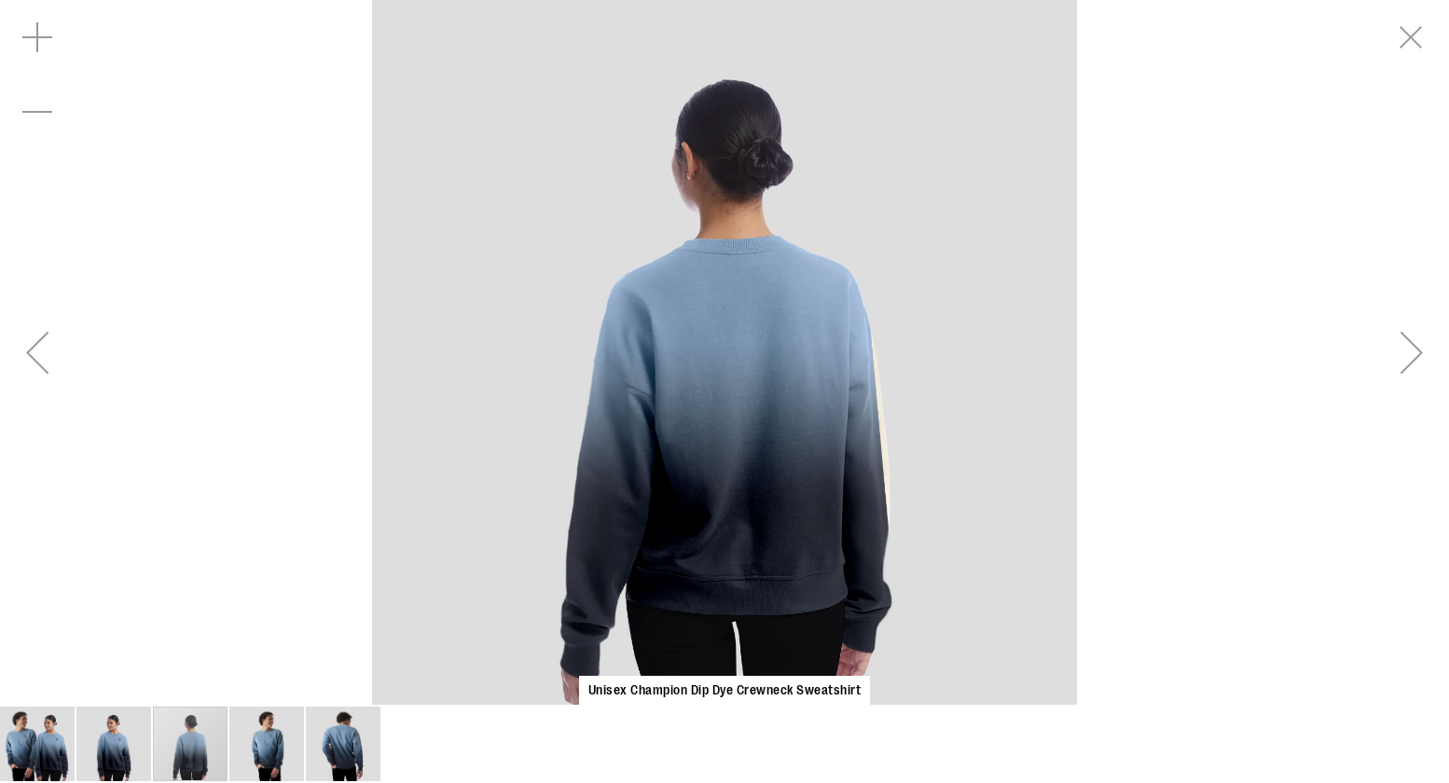
click at [1406, 356] on div "Next" at bounding box center [1412, 352] width 75 height 75
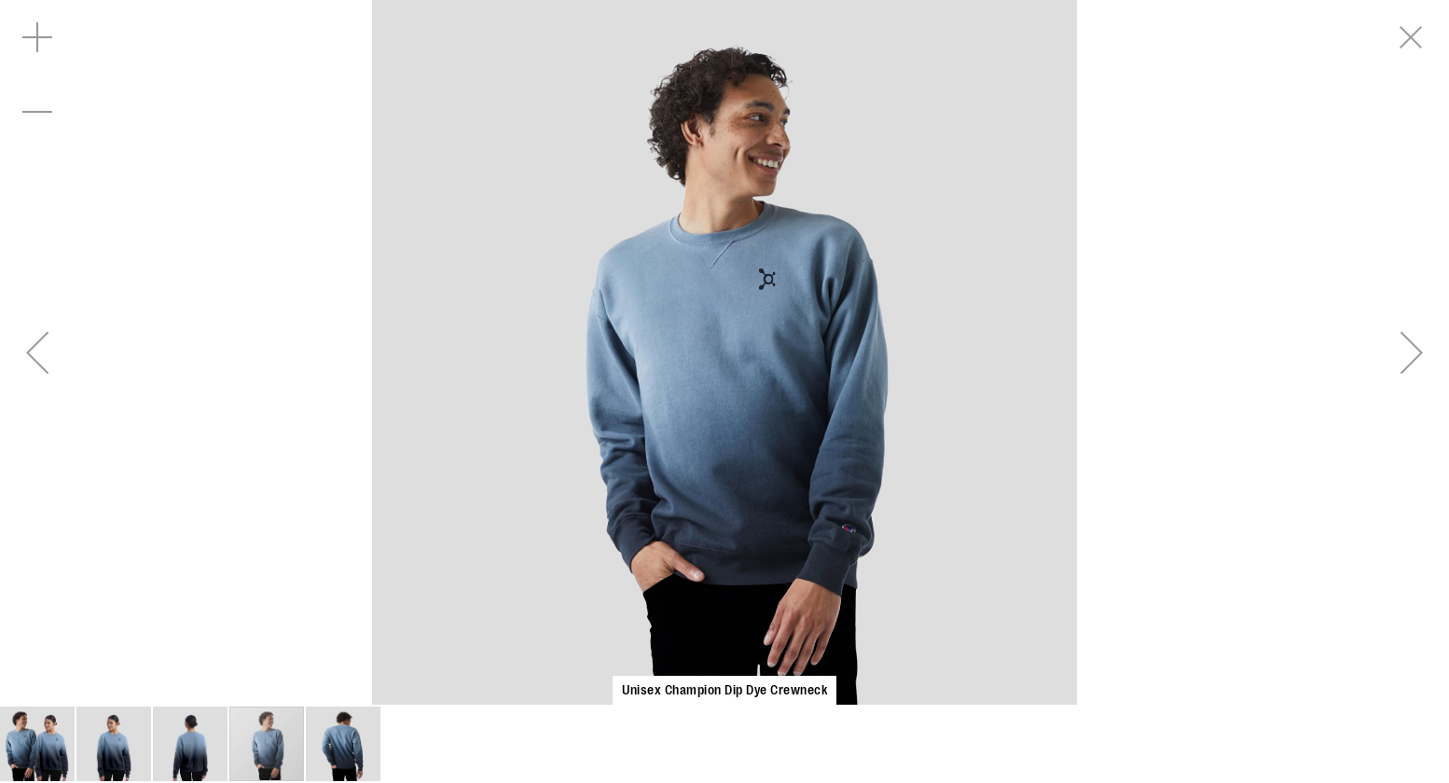
click at [1406, 357] on div "Next" at bounding box center [1412, 352] width 75 height 75
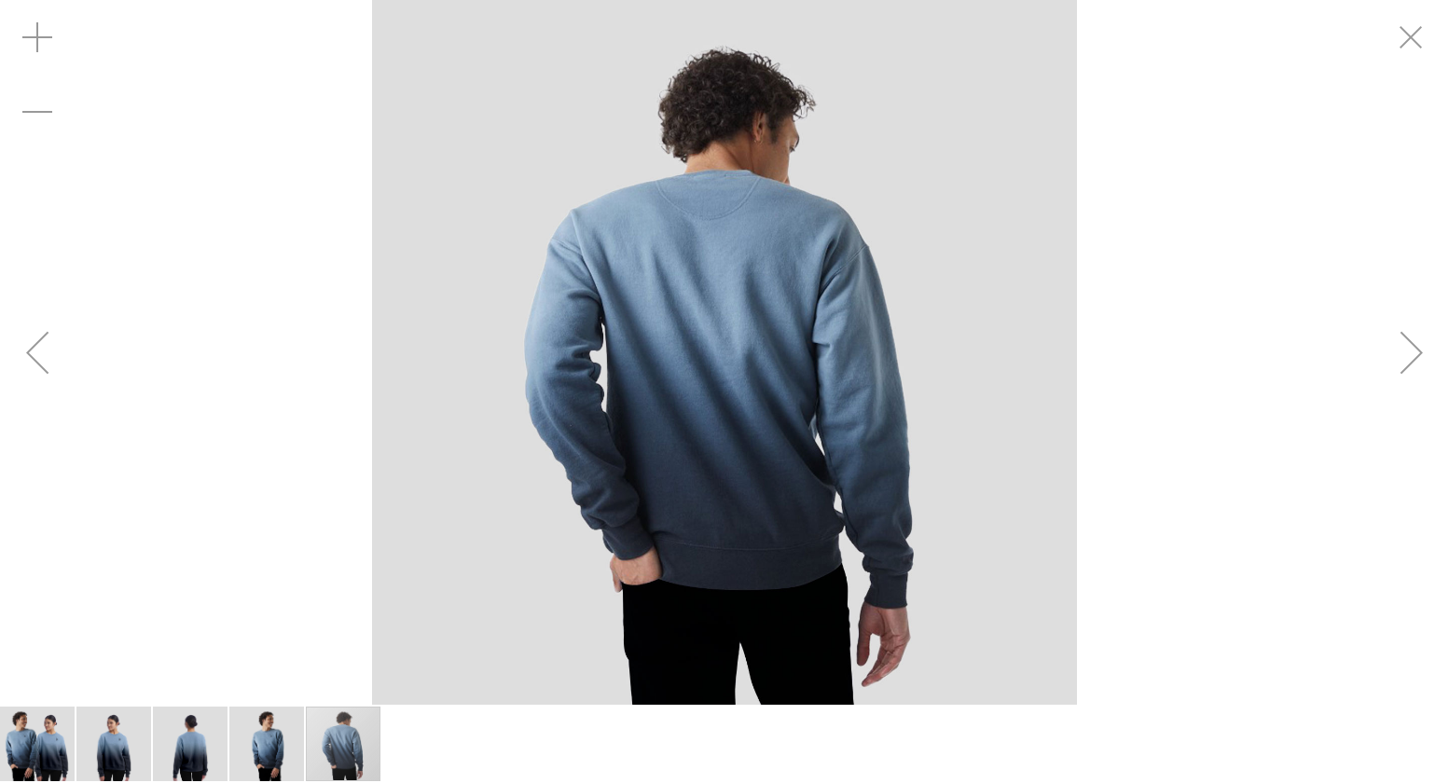
click at [1406, 357] on div "Next" at bounding box center [1412, 352] width 75 height 75
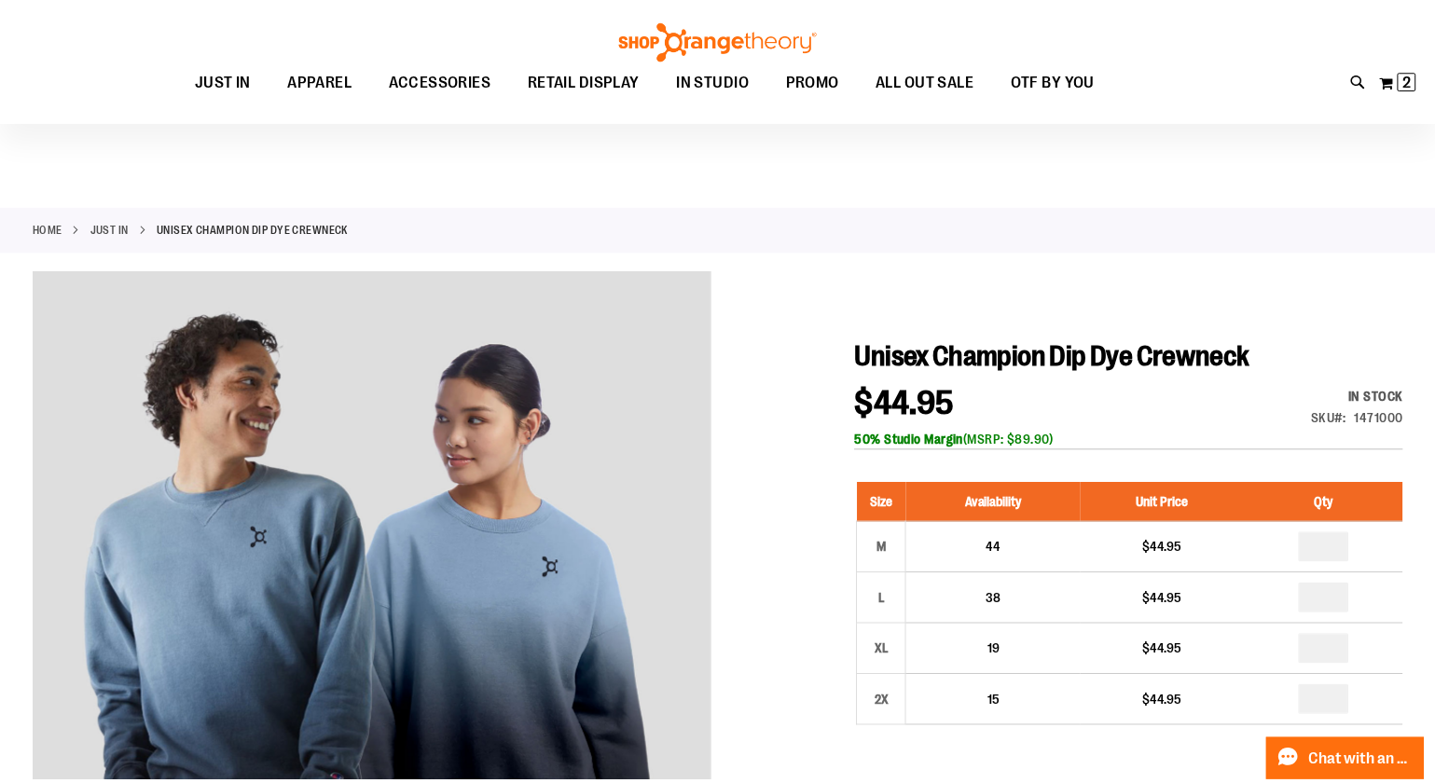
scroll to position [122, 0]
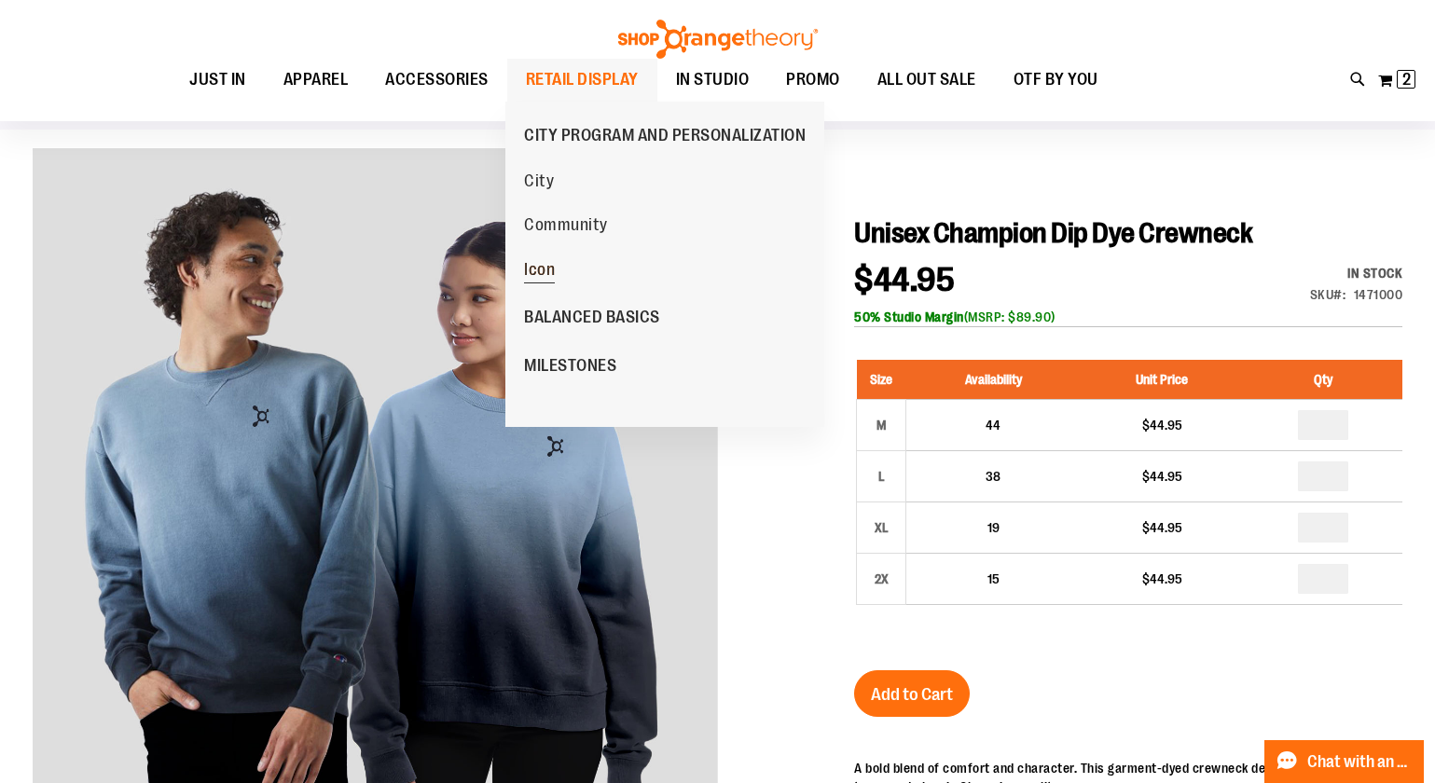
click at [550, 267] on span "Icon" at bounding box center [539, 271] width 31 height 23
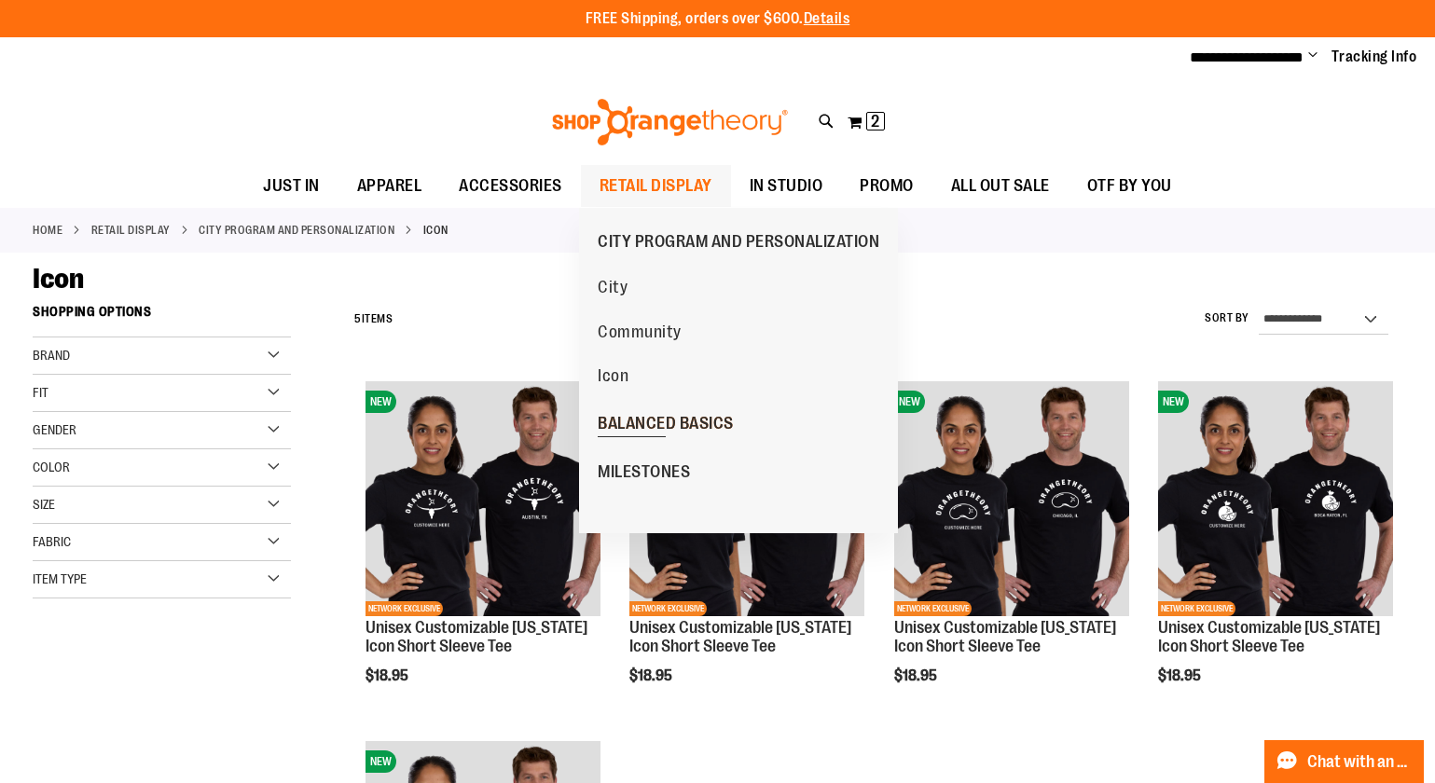
type input "**********"
click at [624, 426] on span "BALANCED BASICS" at bounding box center [666, 425] width 136 height 23
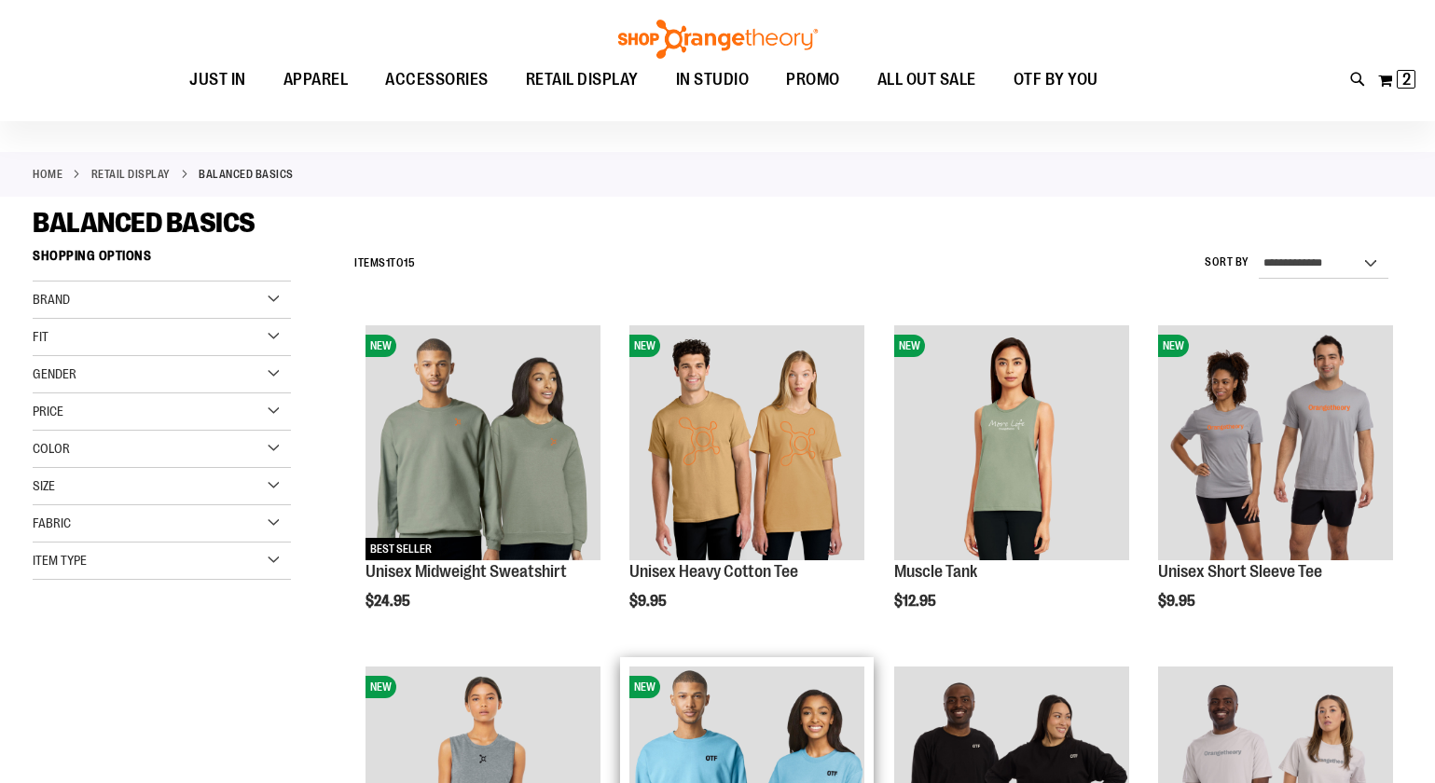
scroll to position [267, 0]
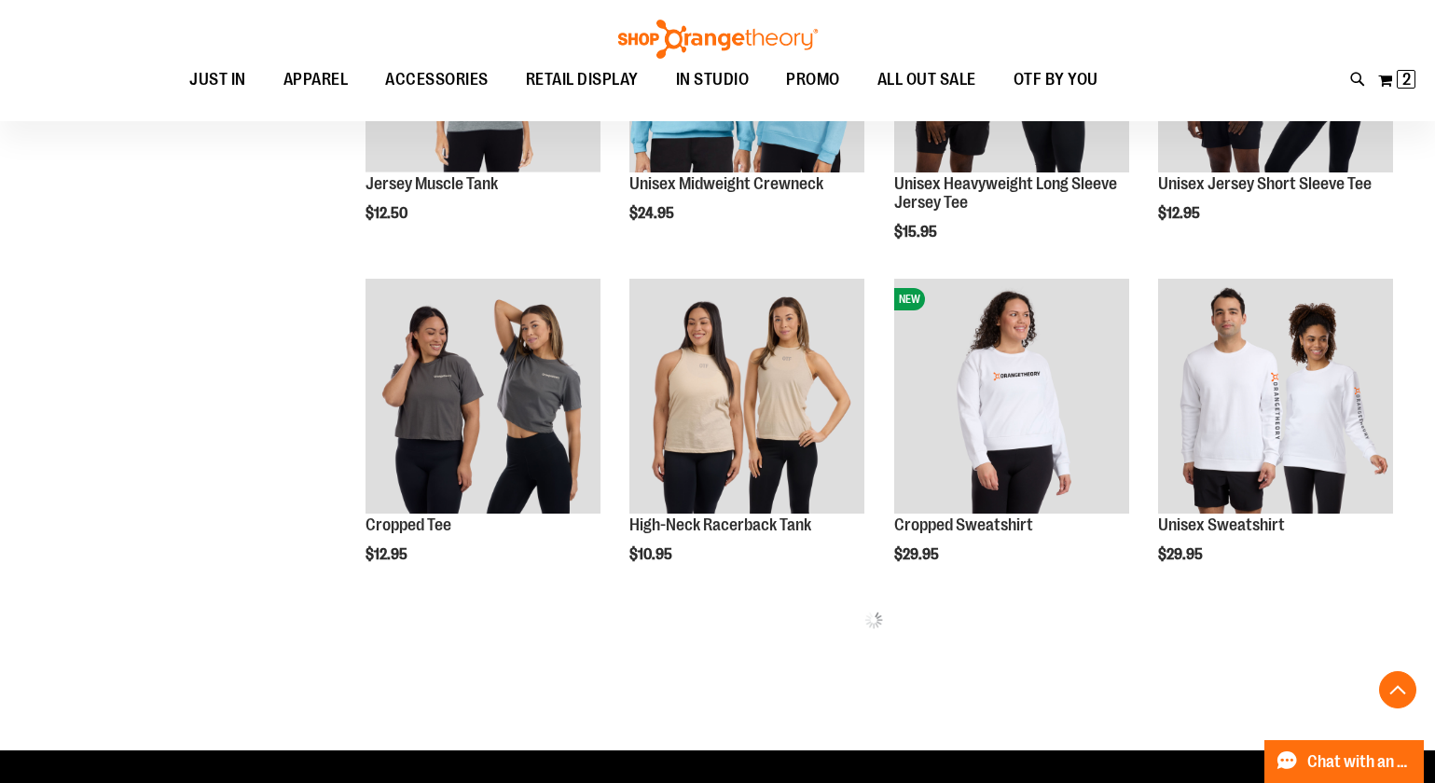
scroll to position [785, 0]
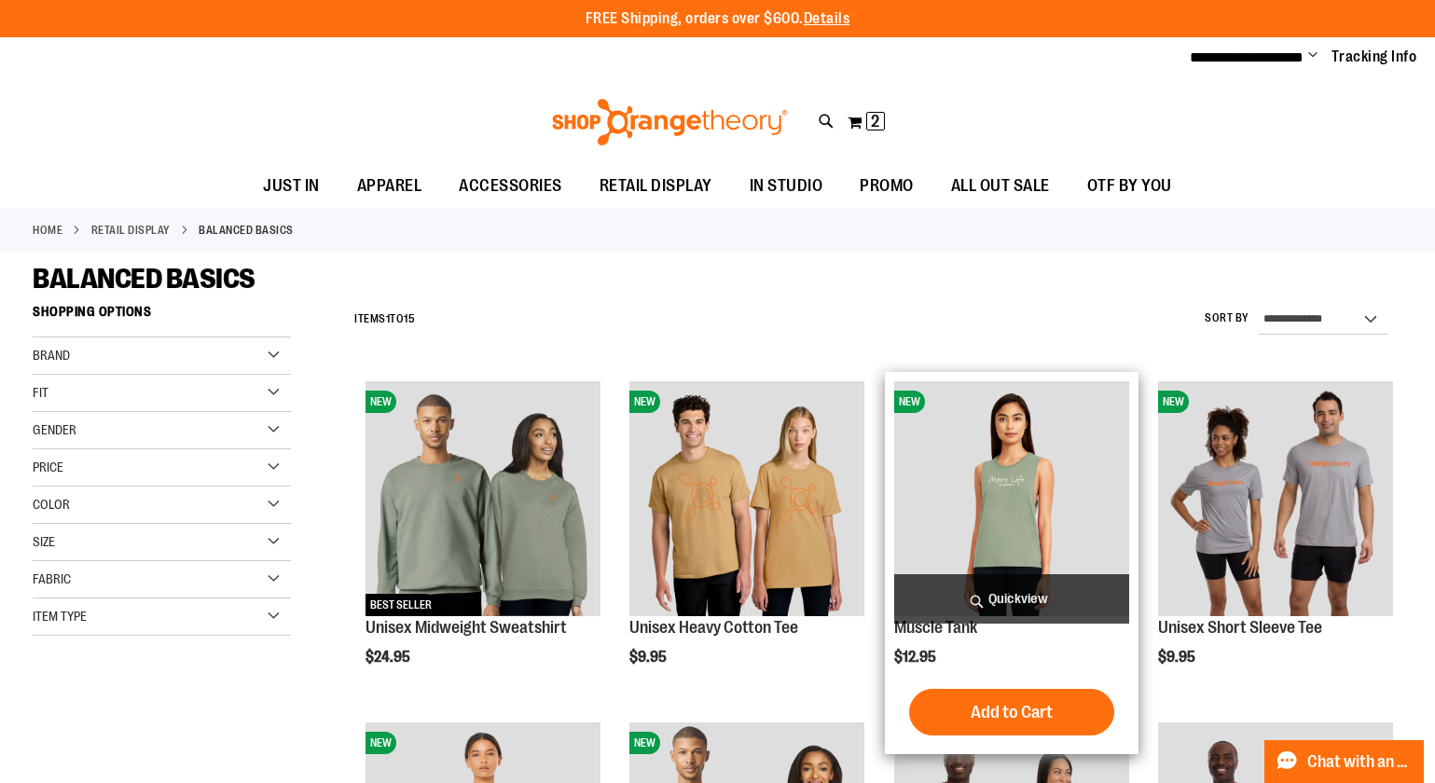
type input "**********"
click at [954, 503] on img "product" at bounding box center [1011, 498] width 235 height 235
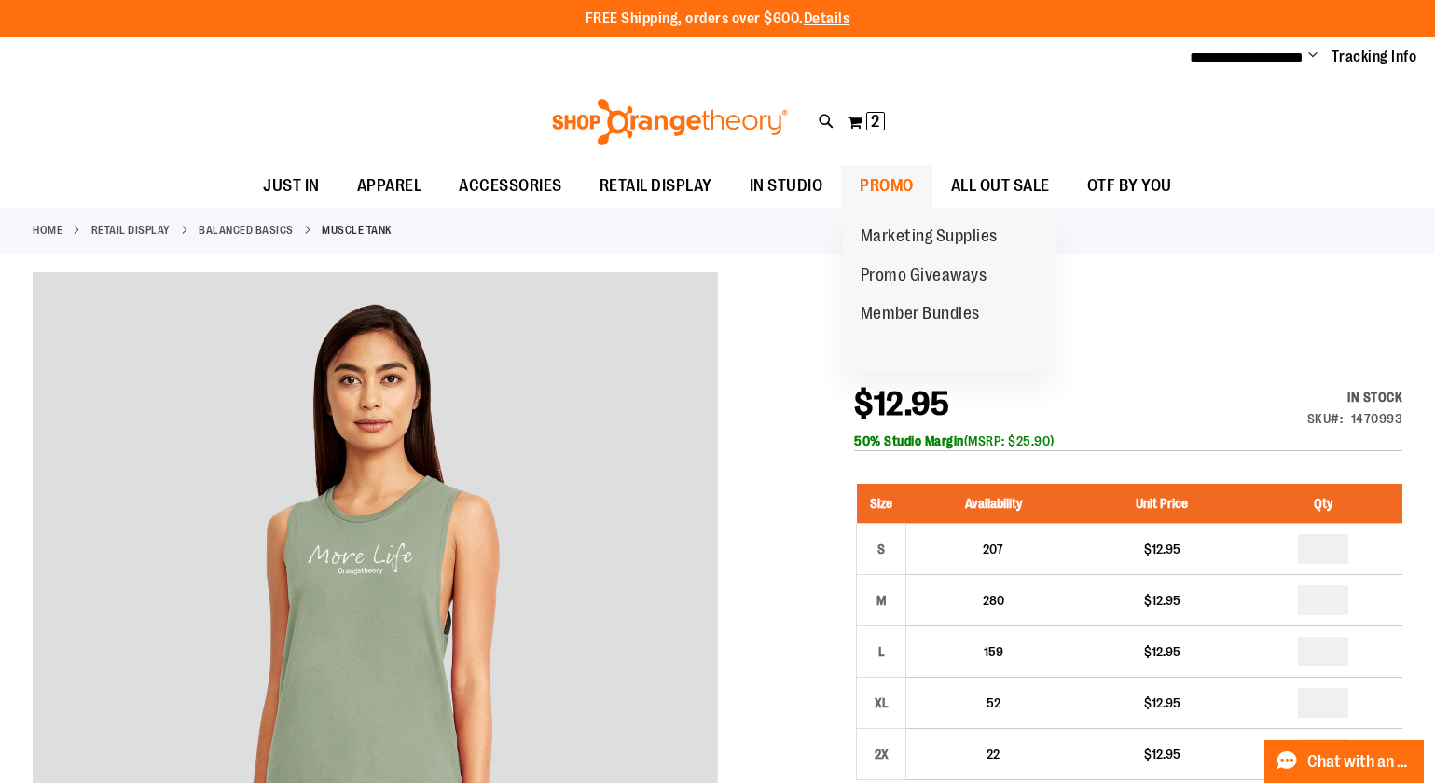
type input "**********"
click at [880, 183] on span "PROMO" at bounding box center [887, 186] width 54 height 42
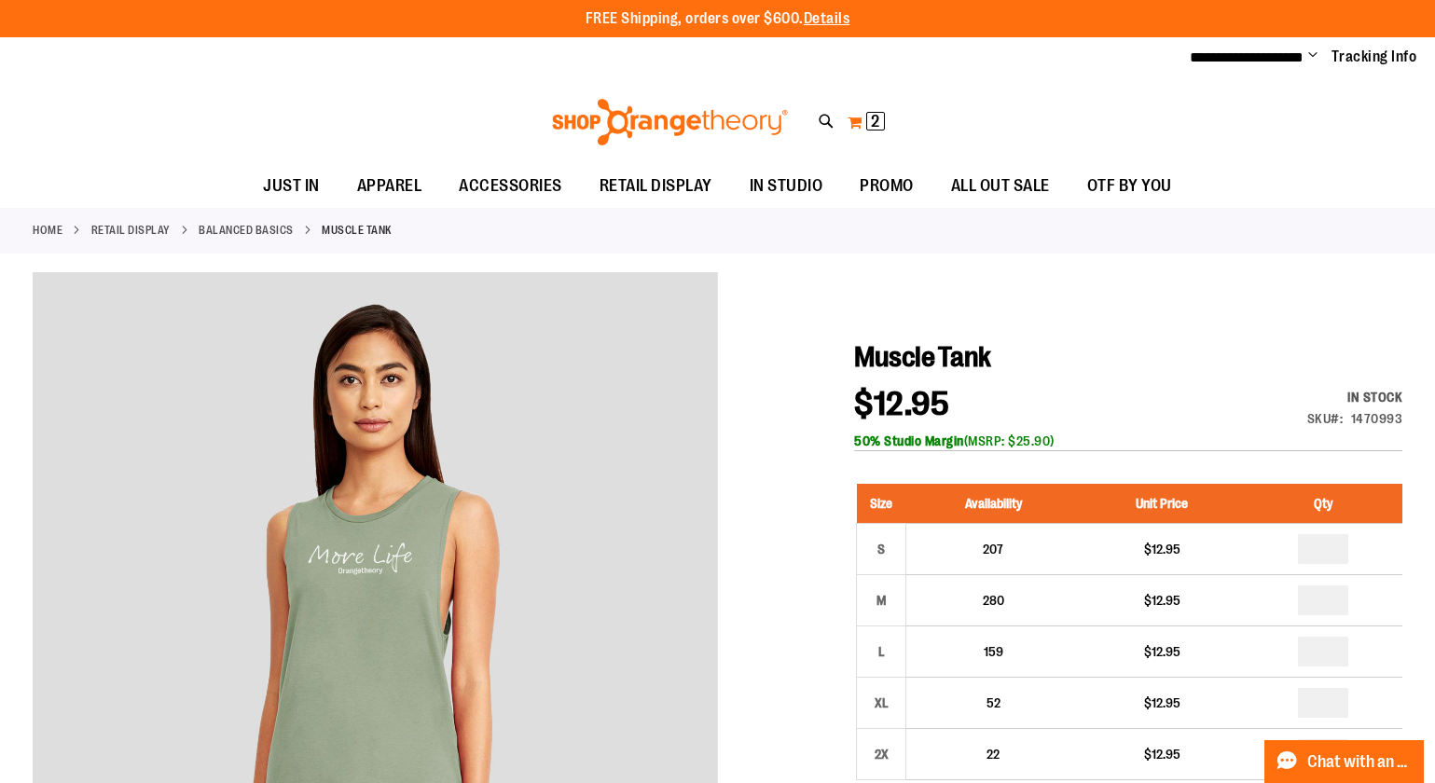
click at [852, 124] on button "My Cart 2 2 items" at bounding box center [866, 122] width 39 height 30
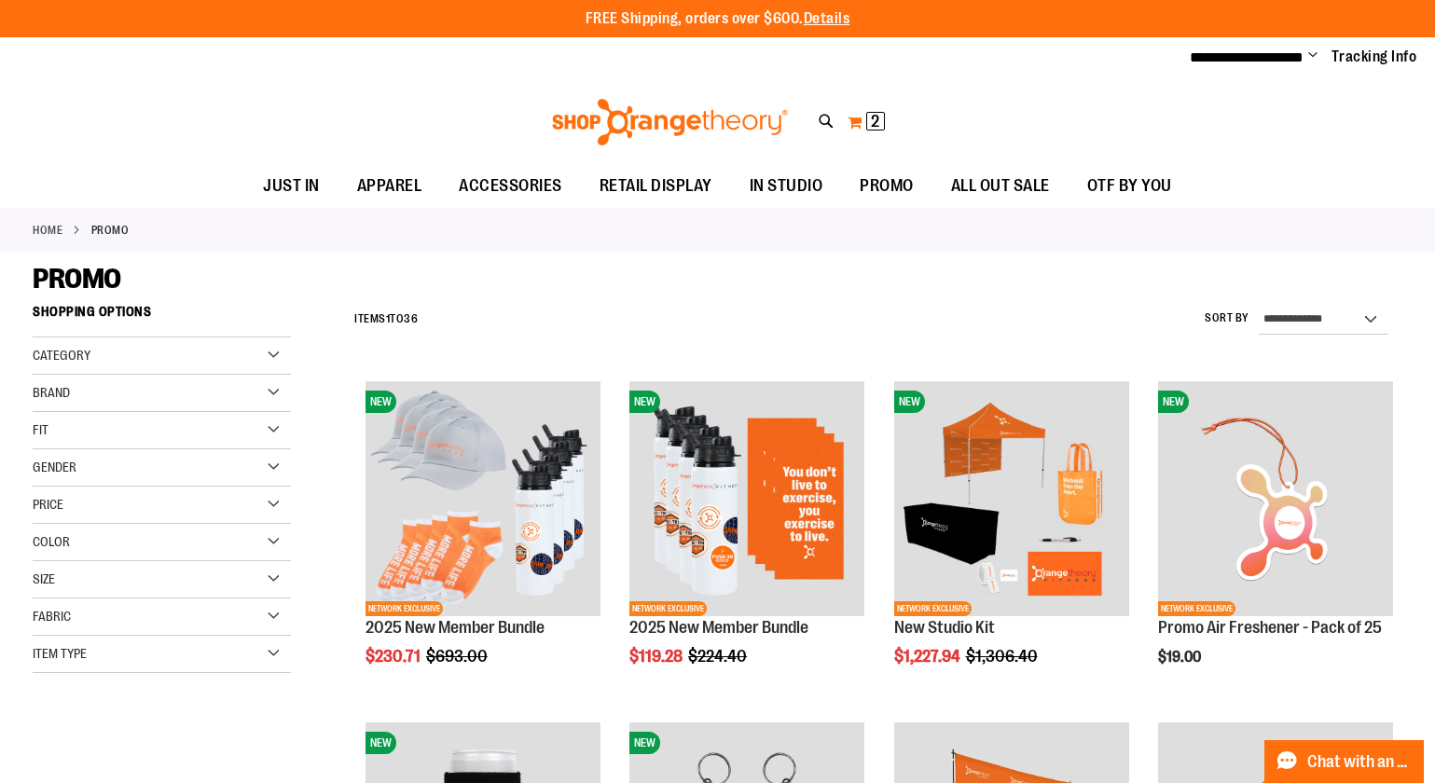
type input "**********"
click at [853, 125] on button "My Cart 2 2 items" at bounding box center [866, 122] width 39 height 30
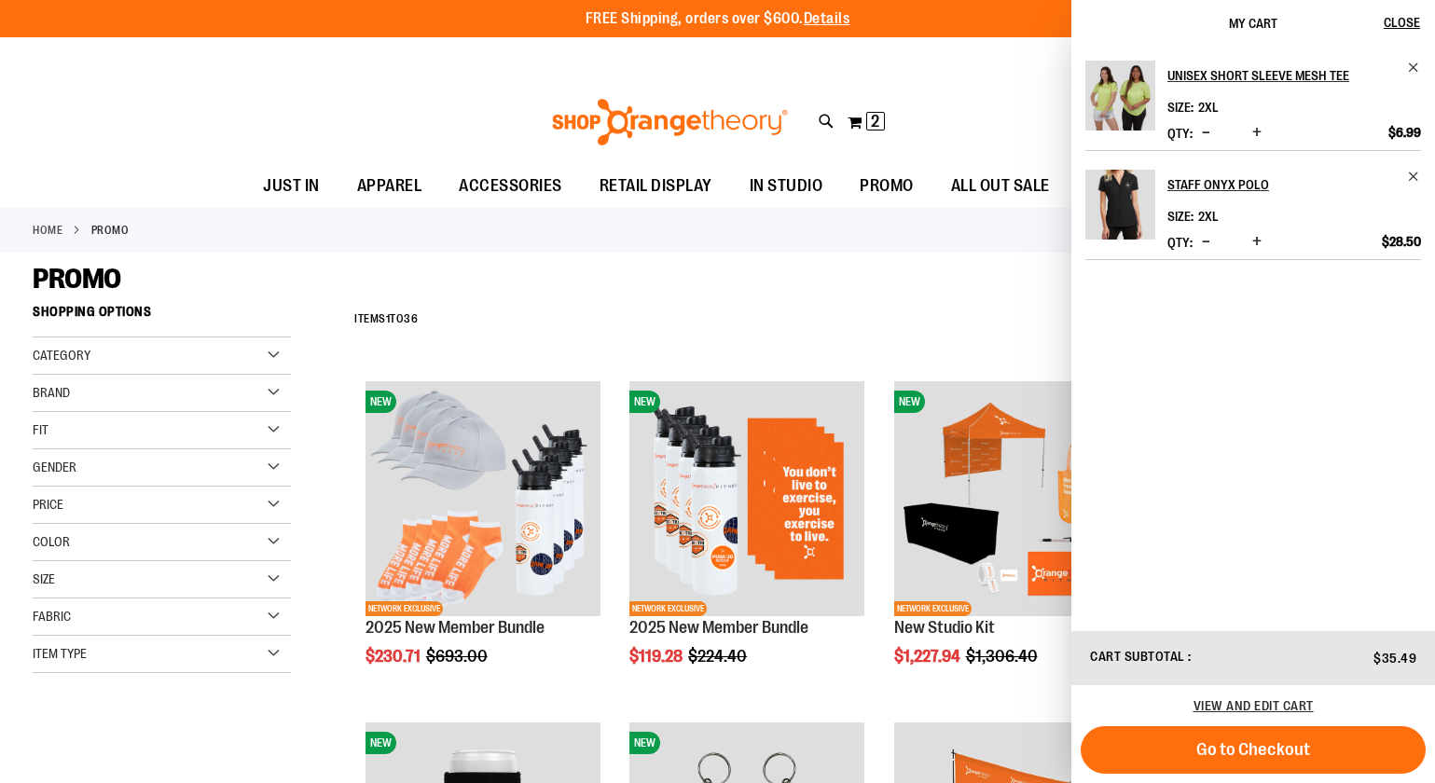
click at [930, 326] on div "**********" at bounding box center [874, 320] width 1058 height 48
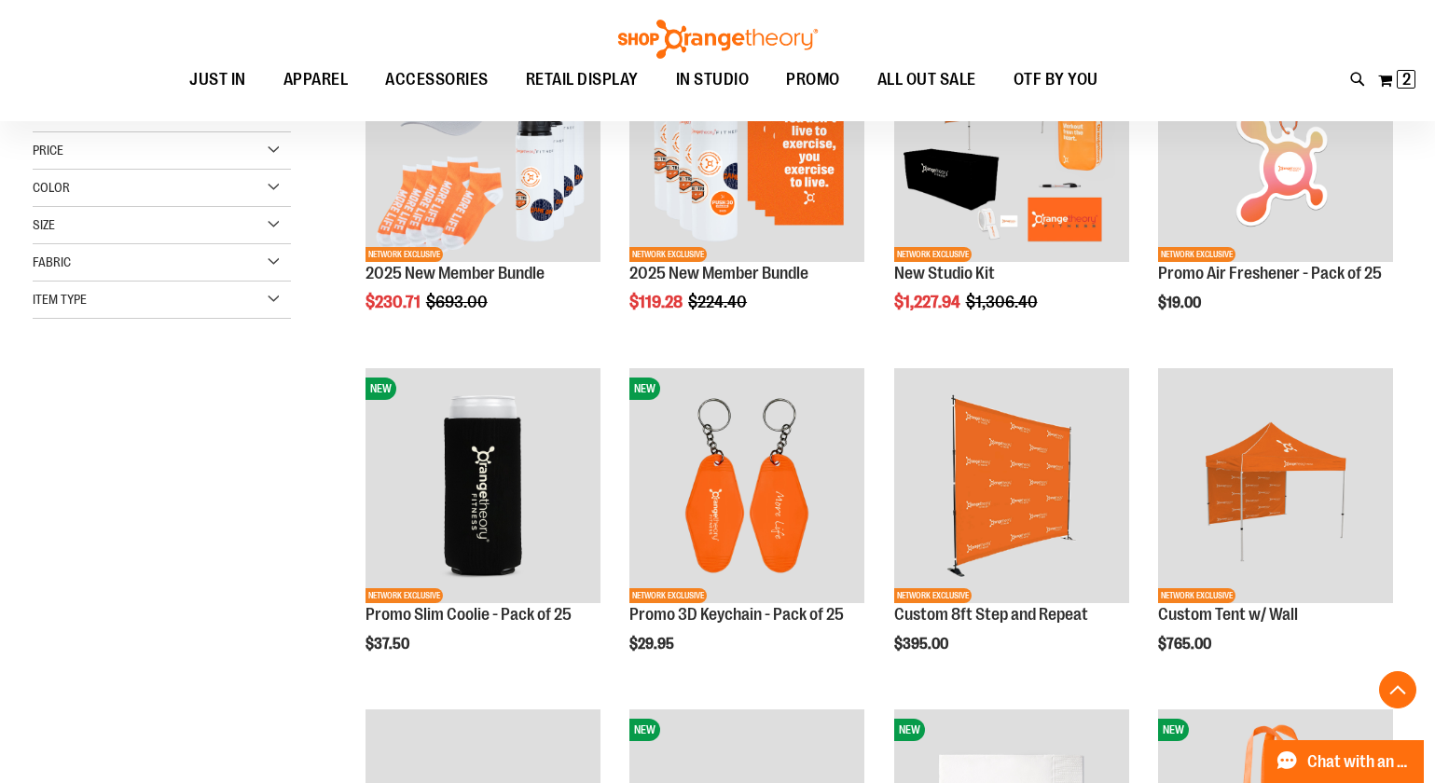
scroll to position [571, 0]
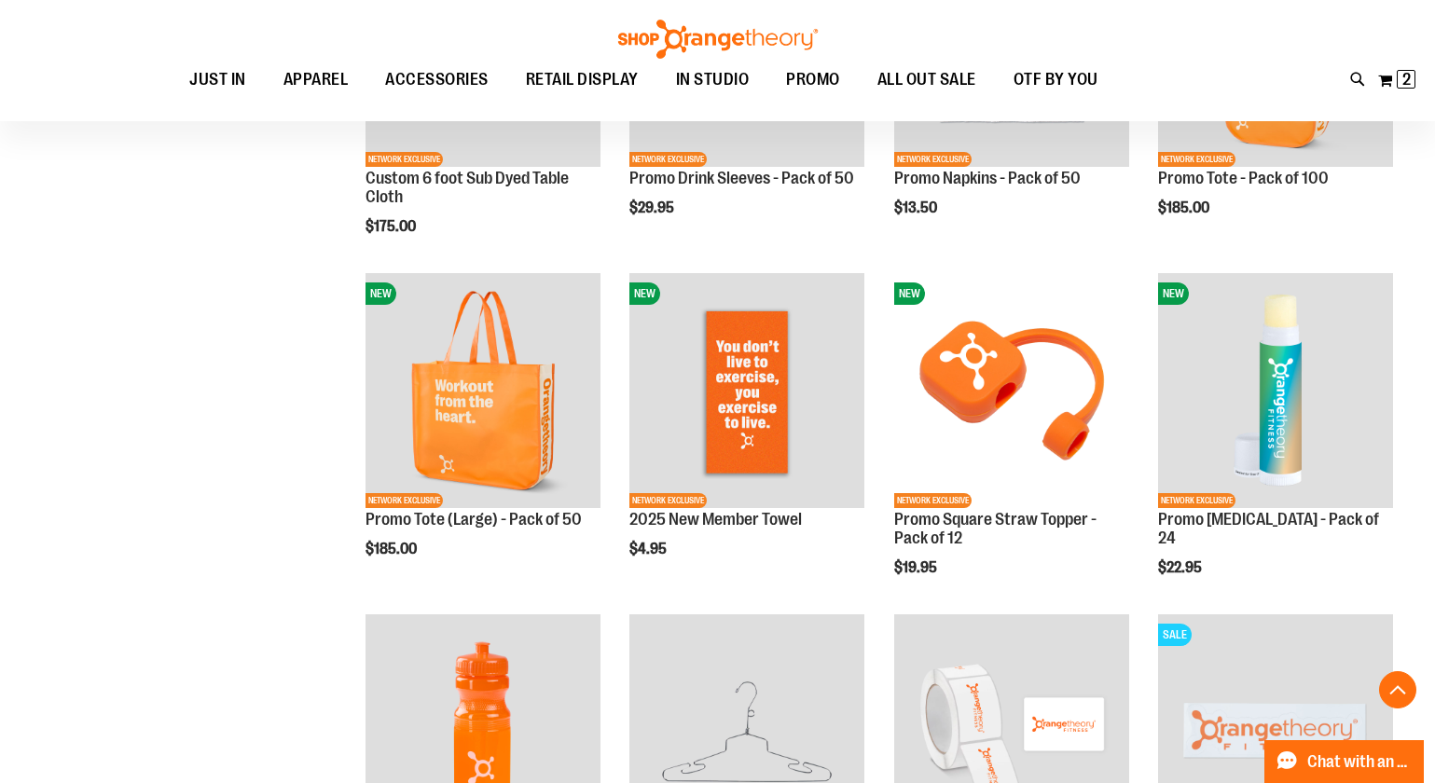
scroll to position [1354, 0]
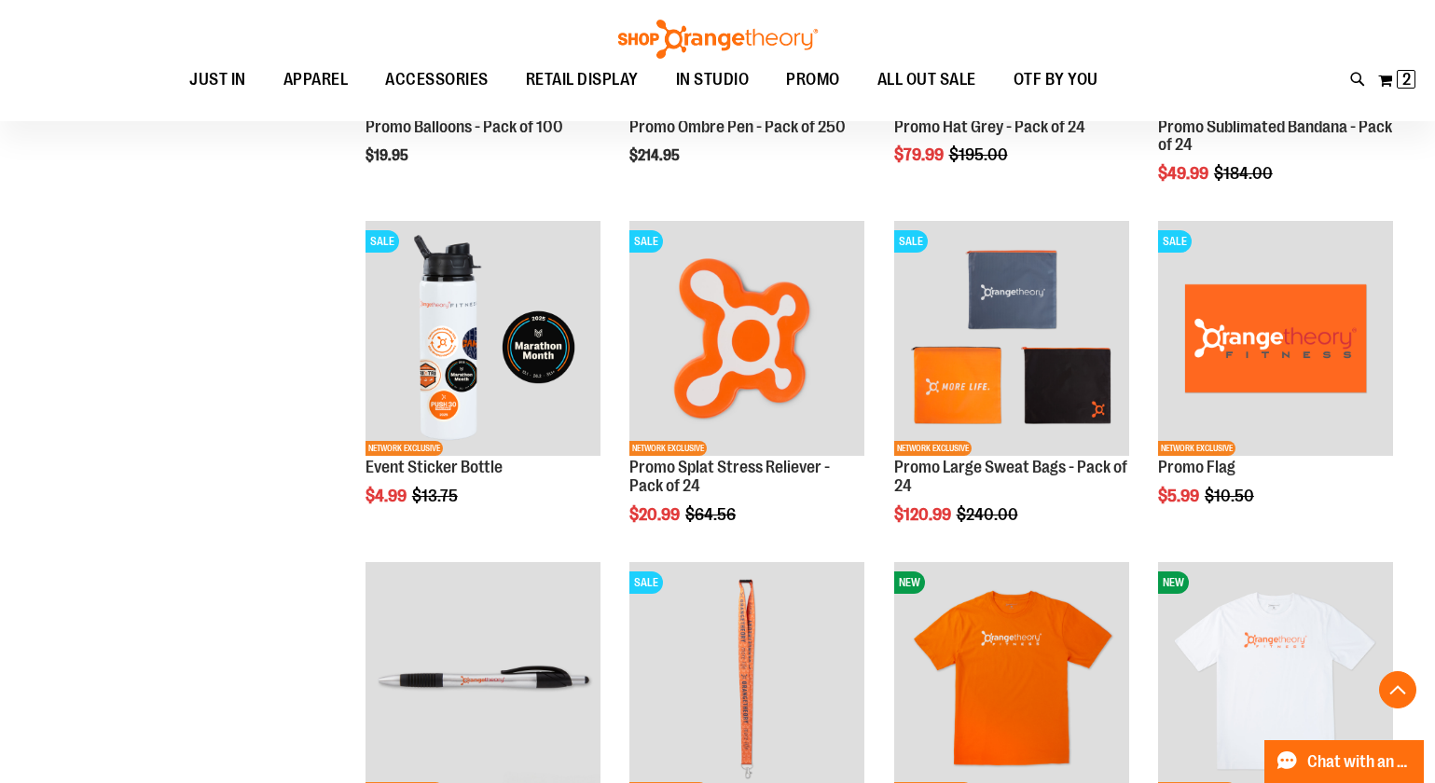
scroll to position [2716, 0]
